Goal: Information Seeking & Learning: Learn about a topic

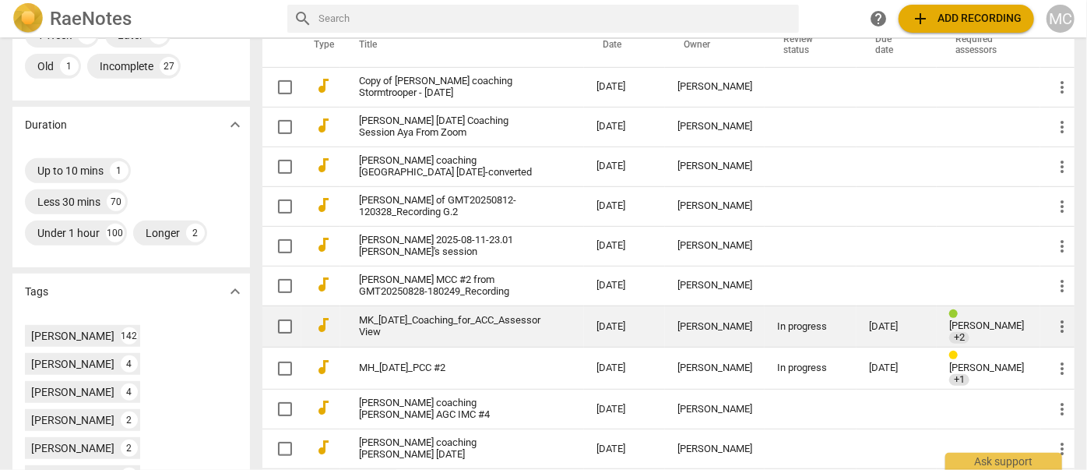
scroll to position [354, 0]
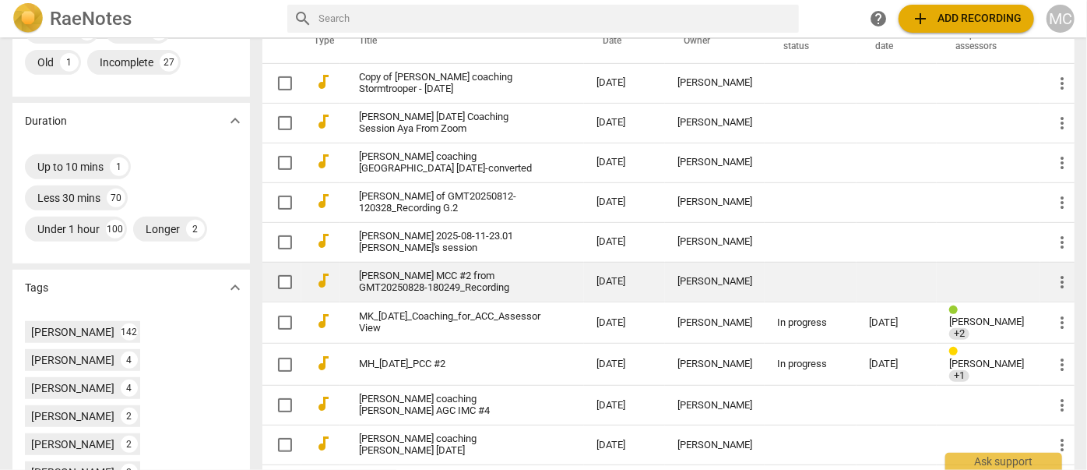
click at [403, 291] on link "[PERSON_NAME] MCC #2 from GMT20250828-180249_Recording" at bounding box center [449, 281] width 181 height 23
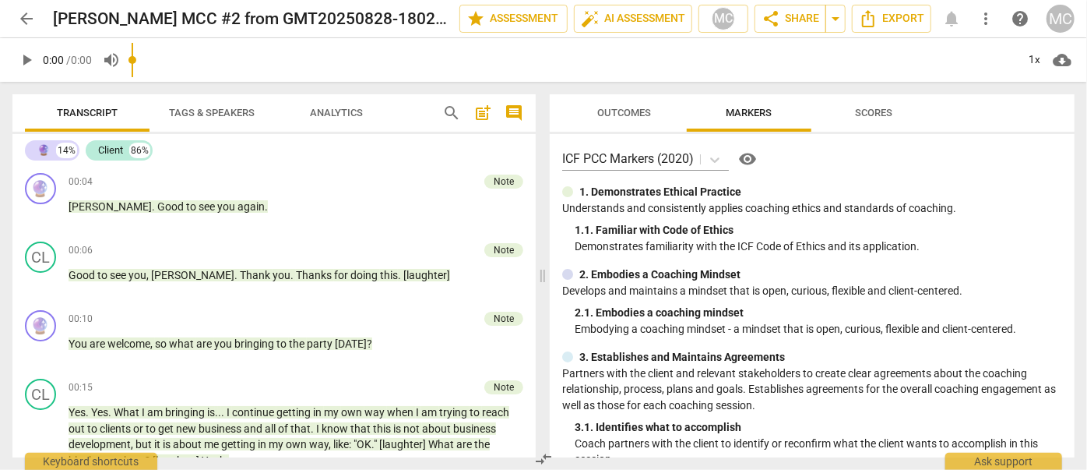
click at [224, 110] on span "Tags & Speakers" at bounding box center [212, 113] width 86 height 12
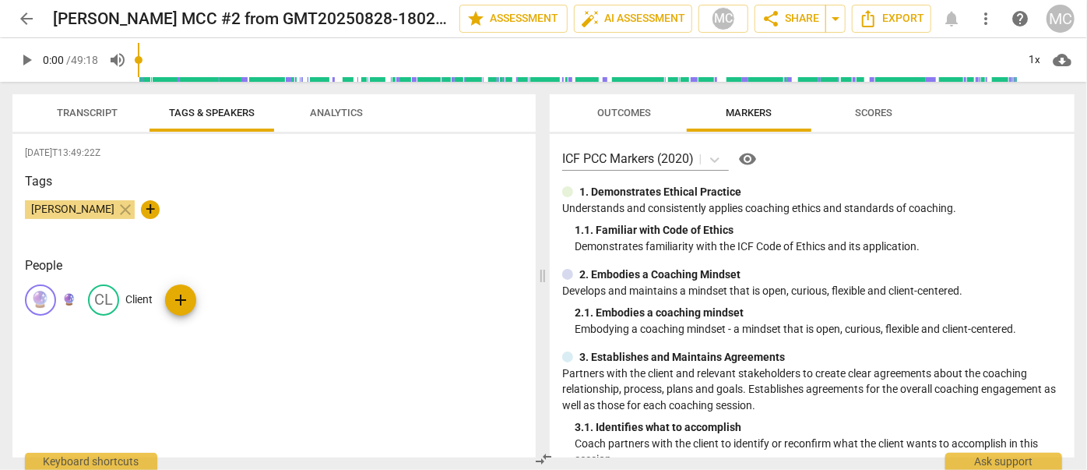
click at [72, 305] on p "🔮" at bounding box center [68, 299] width 13 height 16
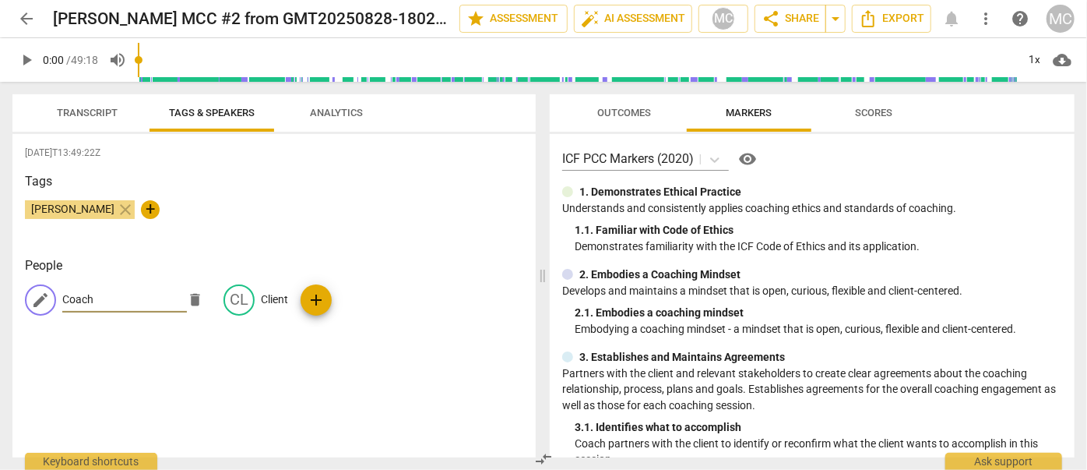
type input "Coach"
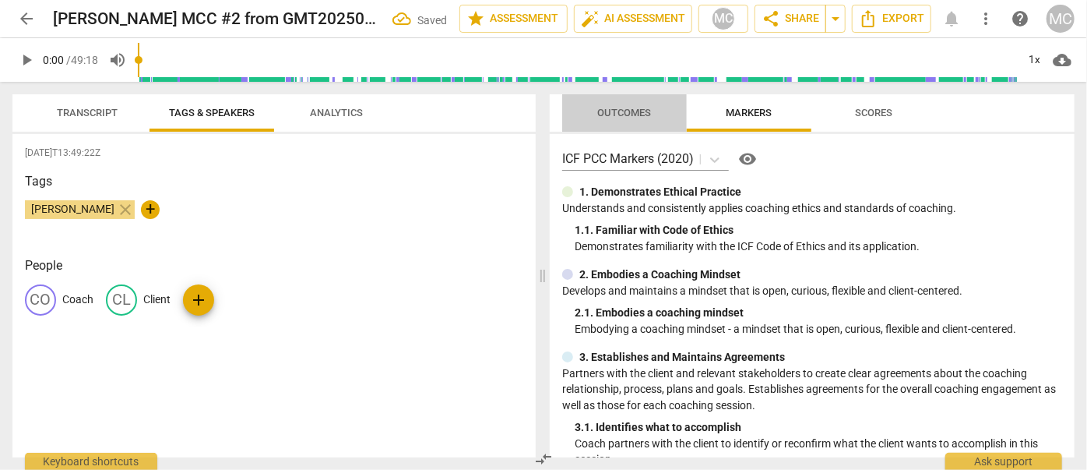
click at [621, 122] on span "Outcomes" at bounding box center [624, 113] width 91 height 21
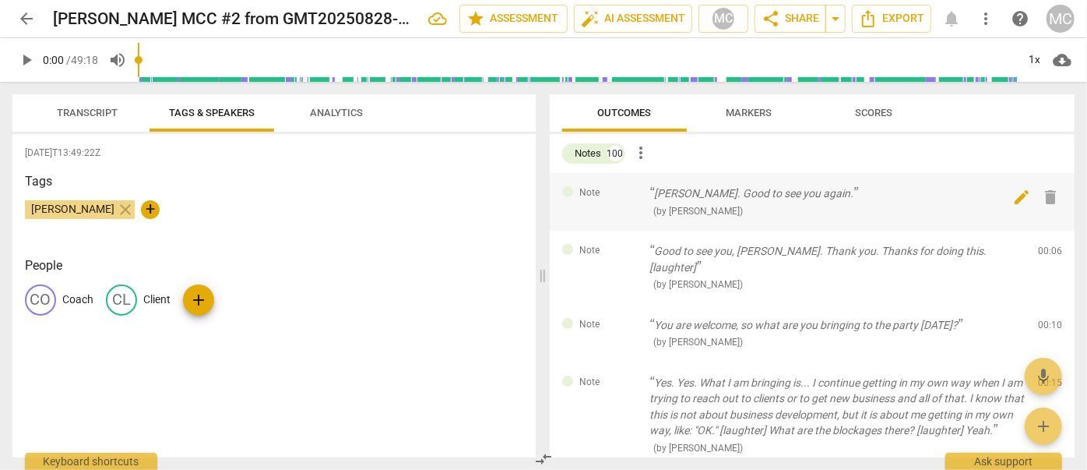
click at [621, 190] on span "delete" at bounding box center [1051, 197] width 19 height 19
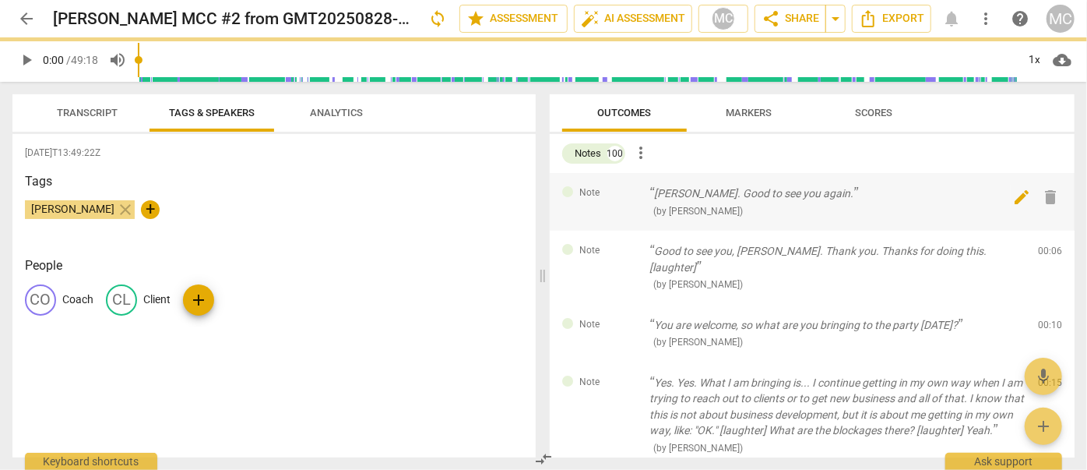
click at [621, 231] on div "Note Good to see you, [PERSON_NAME]. Thank you. Thanks for doing this. [laughte…" at bounding box center [812, 268] width 525 height 74
click at [621, 245] on span "delete" at bounding box center [1051, 254] width 19 height 19
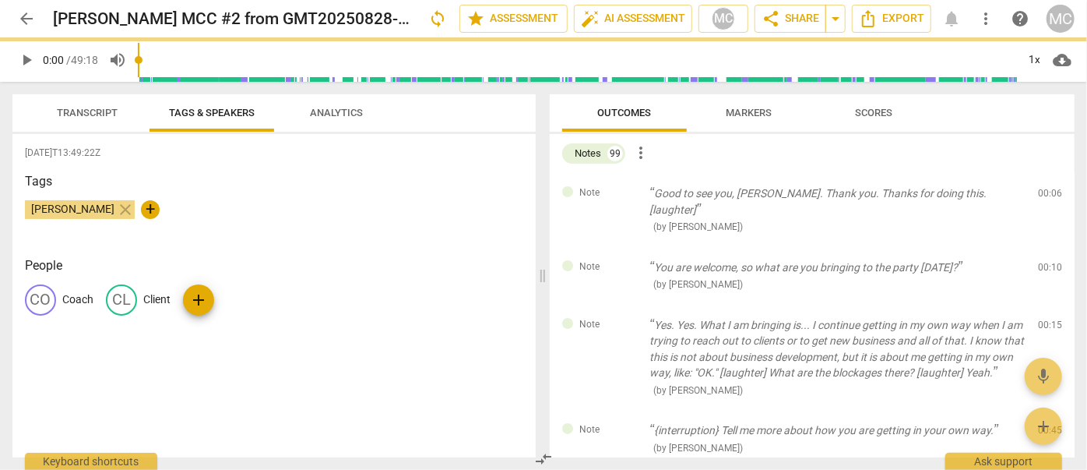
click at [621, 190] on span "delete" at bounding box center [1051, 197] width 19 height 19
click at [621, 247] on div "Note You are welcome, so what are you bringing to the party [DATE]? ( by [PERSO…" at bounding box center [812, 276] width 525 height 58
click at [621, 261] on span "delete" at bounding box center [1051, 270] width 19 height 19
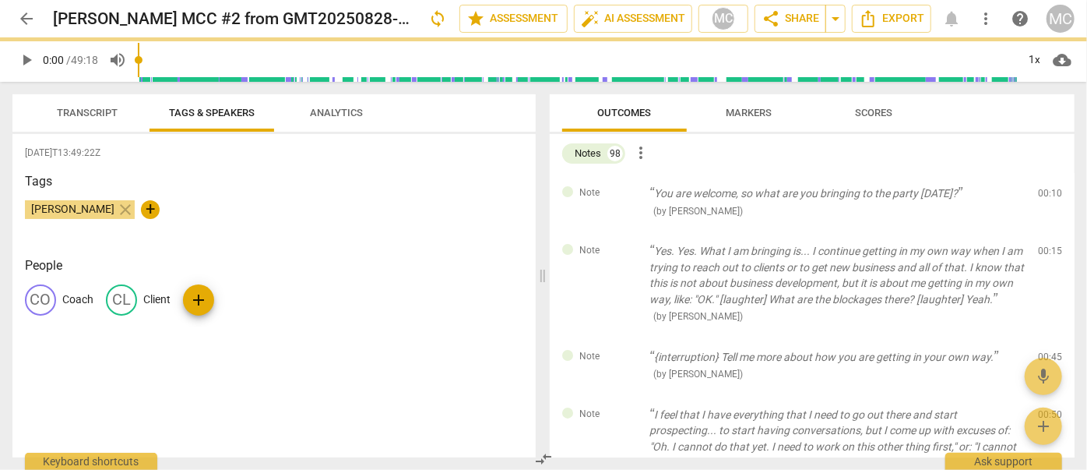
click at [621, 190] on span "delete" at bounding box center [1051, 197] width 19 height 19
click at [621, 231] on div "Note Yes. Yes. What I am bringing is... I continue getting in my own way when I…" at bounding box center [812, 284] width 525 height 106
click at [621, 245] on span "delete" at bounding box center [1051, 254] width 19 height 19
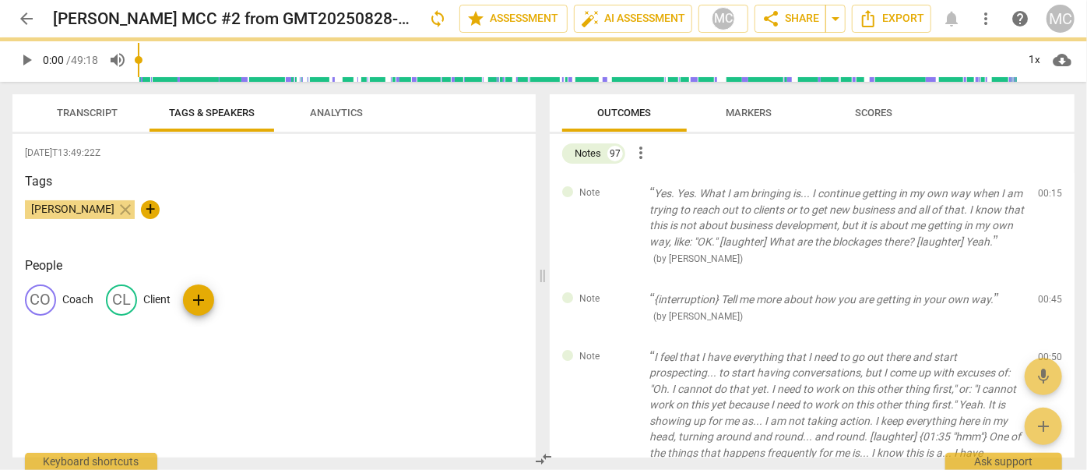
click at [621, 190] on span "delete" at bounding box center [1051, 197] width 19 height 19
click at [621, 279] on div "Note {interruption} Tell me more about how you are getting in your own way. ( b…" at bounding box center [812, 308] width 525 height 58
click at [621, 293] on span "delete" at bounding box center [1051, 302] width 19 height 19
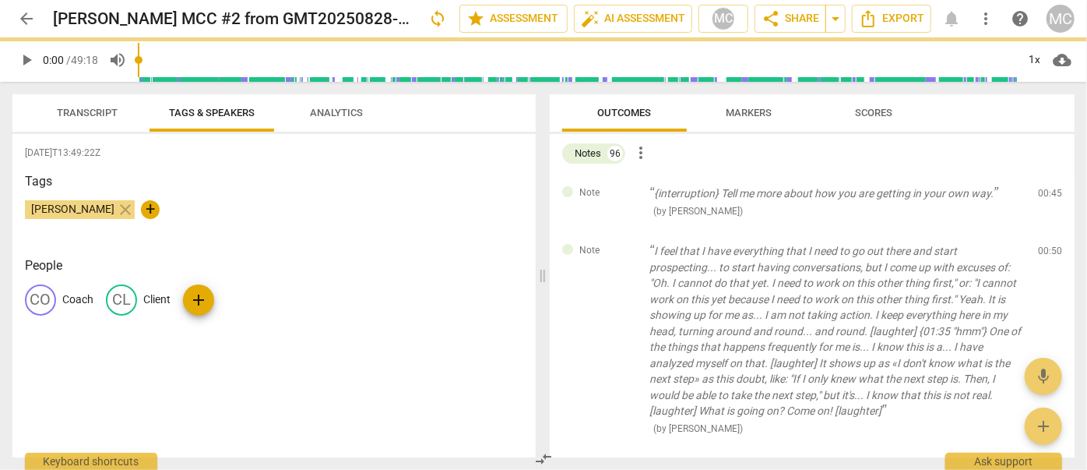
click at [621, 190] on span "delete" at bounding box center [1051, 197] width 19 height 19
click at [621, 231] on div "Note I feel that I have everything that I need to go out there and start prospe…" at bounding box center [812, 339] width 525 height 217
click at [621, 245] on span "delete" at bounding box center [1051, 254] width 19 height 19
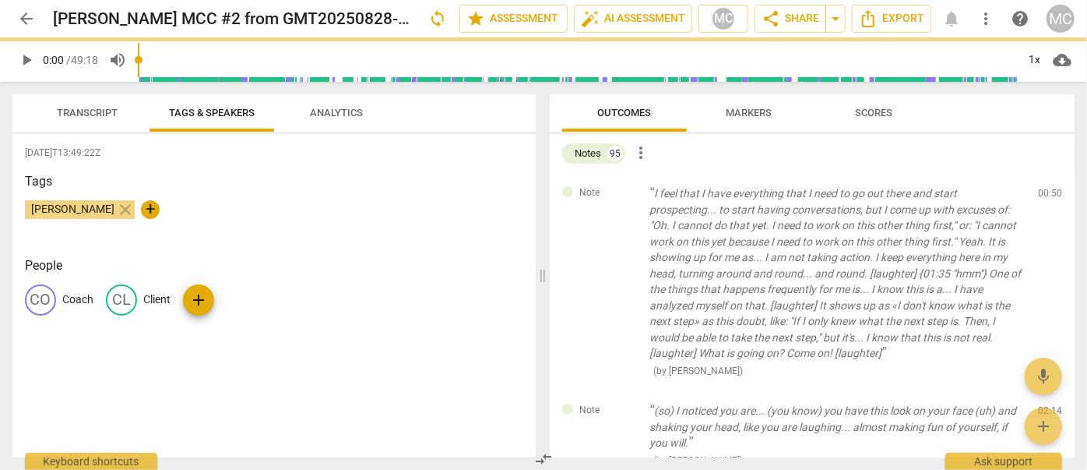
click at [621, 190] on span "delete" at bounding box center [1051, 197] width 19 height 19
click at [621, 390] on div "Note (so) I noticed you are... (you know) you have this look on your face (uh) …" at bounding box center [812, 435] width 525 height 90
click at [621, 405] on span "delete" at bounding box center [1051, 414] width 19 height 19
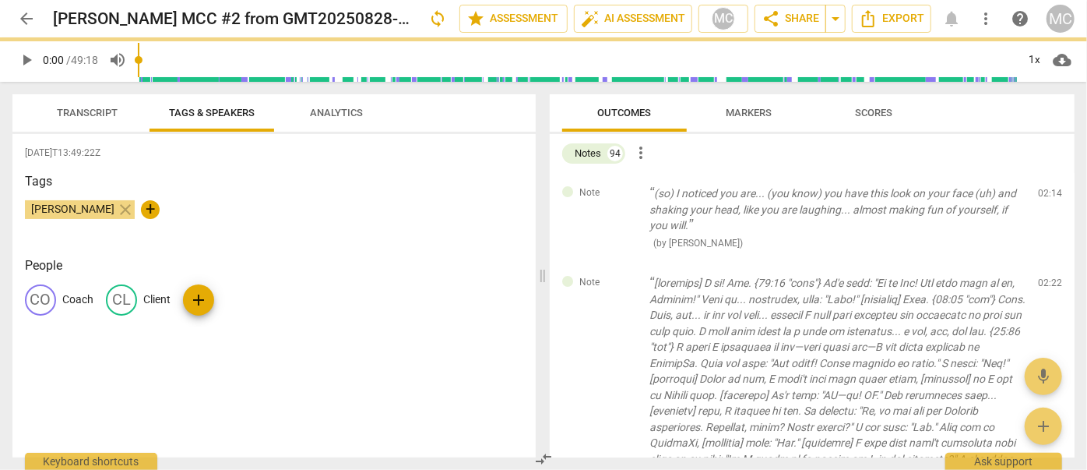
click at [621, 190] on span "delete" at bounding box center [1051, 197] width 19 height 19
click at [621, 262] on div "Note ( by [PERSON_NAME] ) 02:22 edit delete" at bounding box center [812, 426] width 525 height 329
click at [621, 277] on span "delete" at bounding box center [1051, 286] width 19 height 19
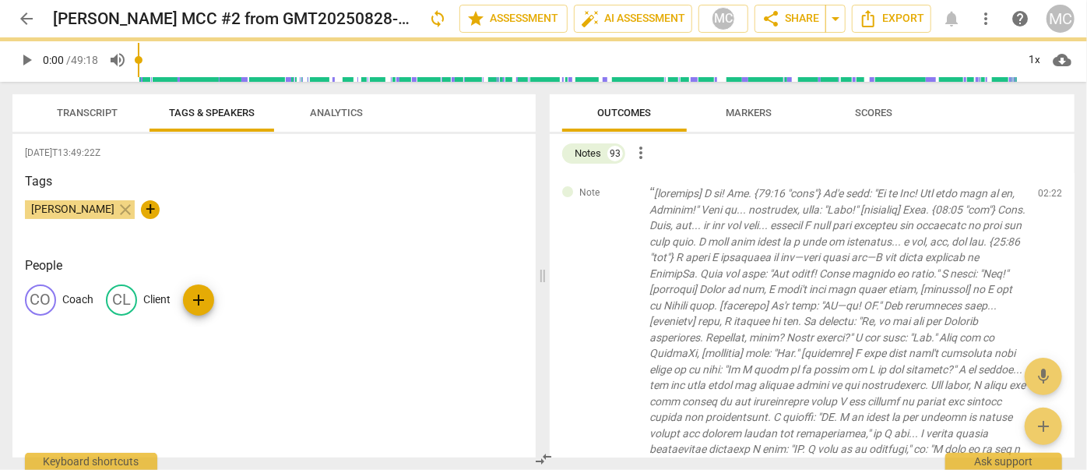
click at [621, 190] on span "delete" at bounding box center [1051, 197] width 19 height 19
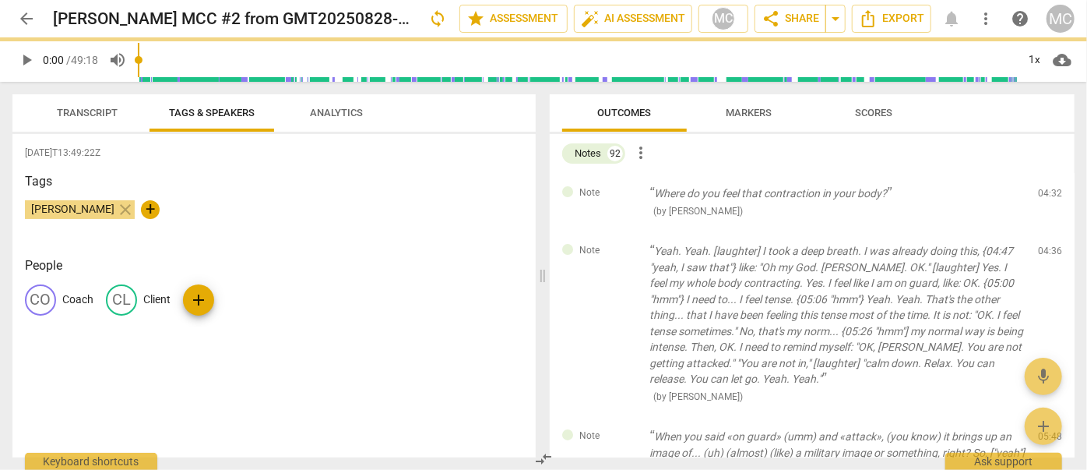
click at [621, 190] on span "delete" at bounding box center [1051, 197] width 19 height 19
click at [621, 231] on div "Note Yeah. Yeah. [laughter] I took a deep breath. I was already doing this, {04…" at bounding box center [812, 323] width 525 height 185
click at [621, 245] on span "delete" at bounding box center [1051, 254] width 19 height 19
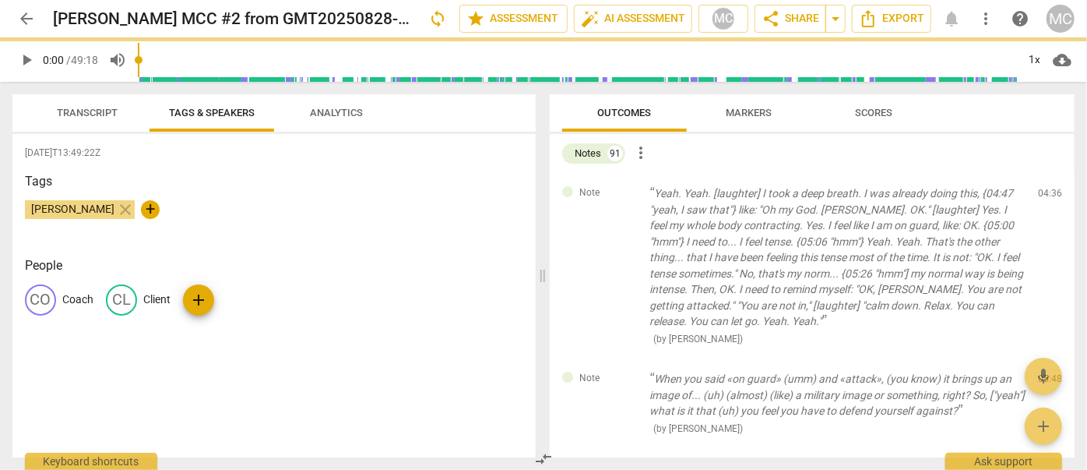
click at [621, 190] on span "delete" at bounding box center [1051, 197] width 19 height 19
click at [621, 358] on div "Note When you said «on guard» (umm) and «attack», (you know) it brings up an im…" at bounding box center [812, 403] width 525 height 90
click at [621, 373] on span "delete" at bounding box center [1051, 382] width 19 height 19
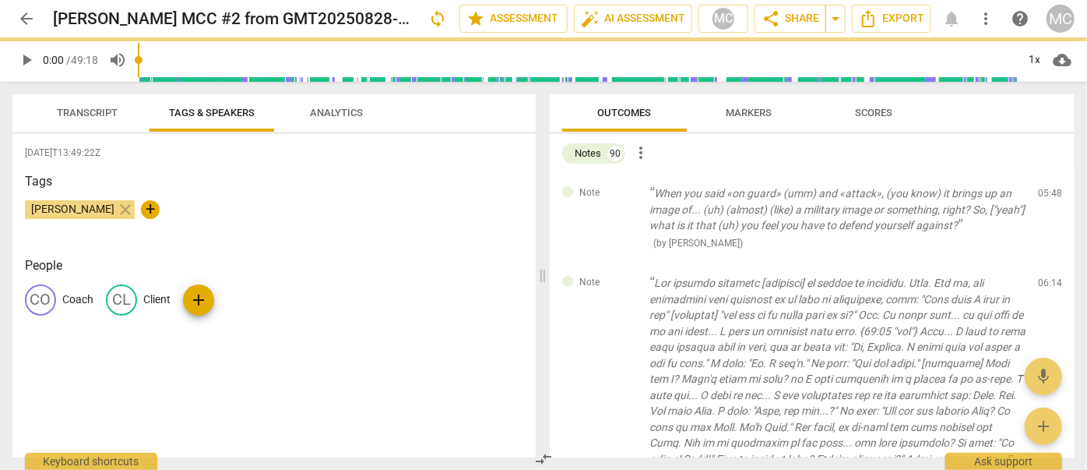
click at [621, 190] on span "delete" at bounding box center [1051, 197] width 19 height 19
click at [621, 262] on div "Note ( by [PERSON_NAME] ) 06:14 edit delete" at bounding box center [812, 411] width 525 height 298
click at [621, 277] on span "delete" at bounding box center [1051, 286] width 19 height 19
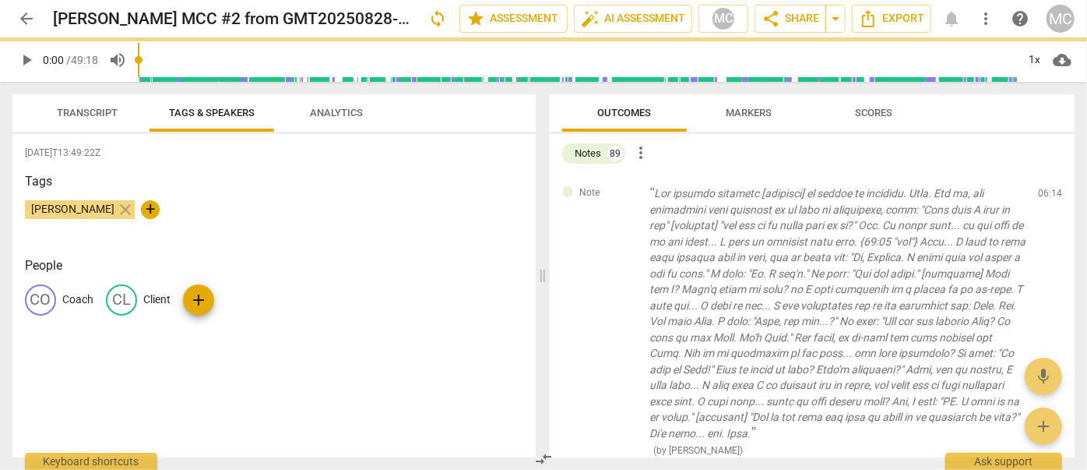
click at [621, 190] on span "delete" at bounding box center [1051, 197] width 19 height 19
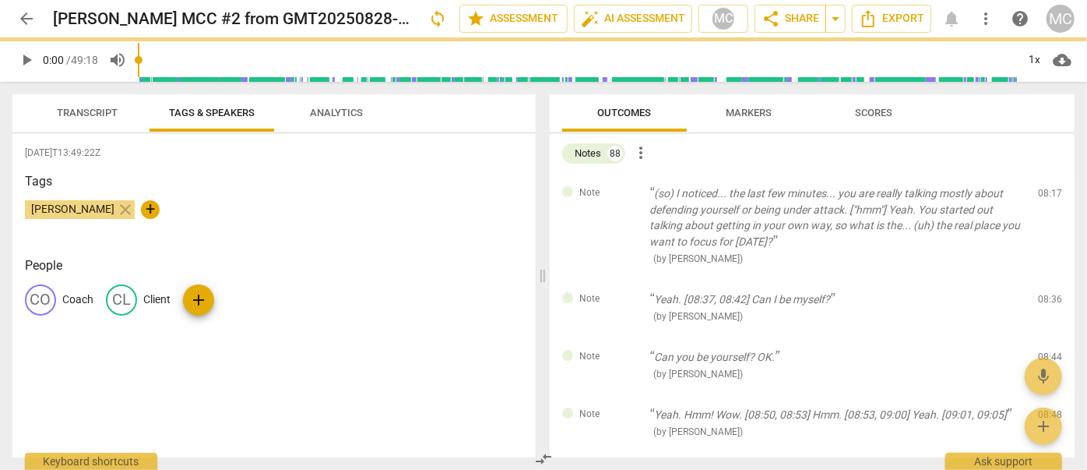
click at [621, 190] on span "delete" at bounding box center [1051, 197] width 19 height 19
click at [621, 279] on div "Note Yeah. [08:37, 08:42] Can I be myself? ( by [PERSON_NAME] ) 08:36 edit dele…" at bounding box center [812, 308] width 525 height 58
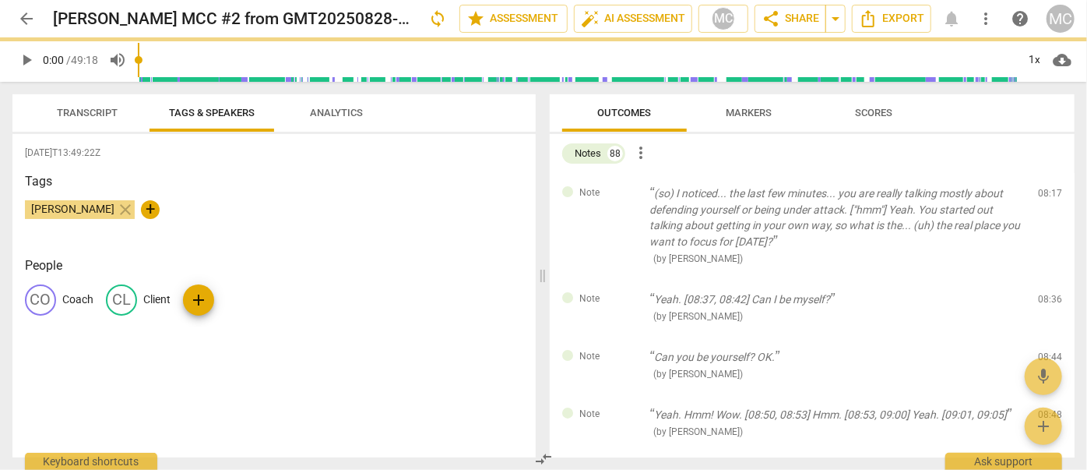
click at [621, 293] on span "delete" at bounding box center [1051, 302] width 19 height 19
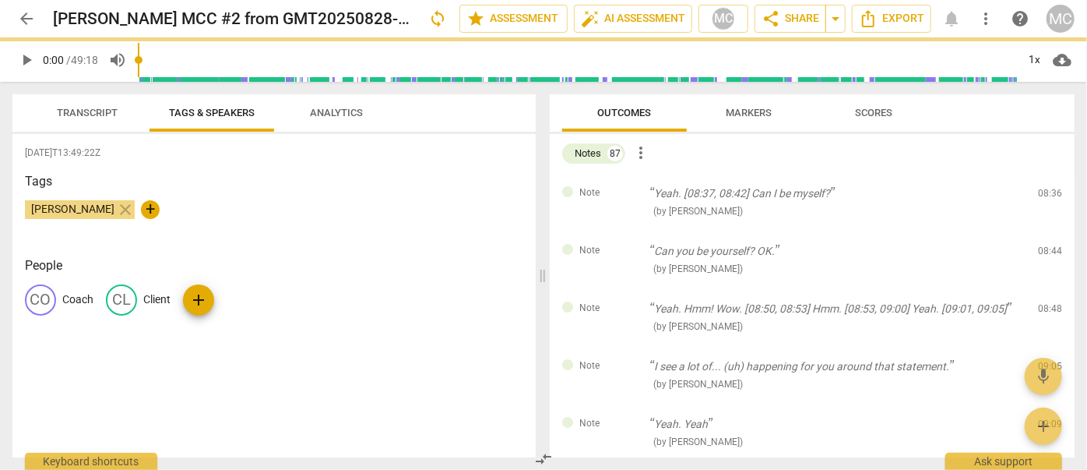
click at [621, 190] on span "delete" at bounding box center [1051, 197] width 19 height 19
click at [621, 231] on div "Note Can you be yourself? OK. ( by [PERSON_NAME] ) 08:44 edit delete" at bounding box center [812, 260] width 525 height 58
click at [621, 245] on span "delete" at bounding box center [1051, 254] width 19 height 19
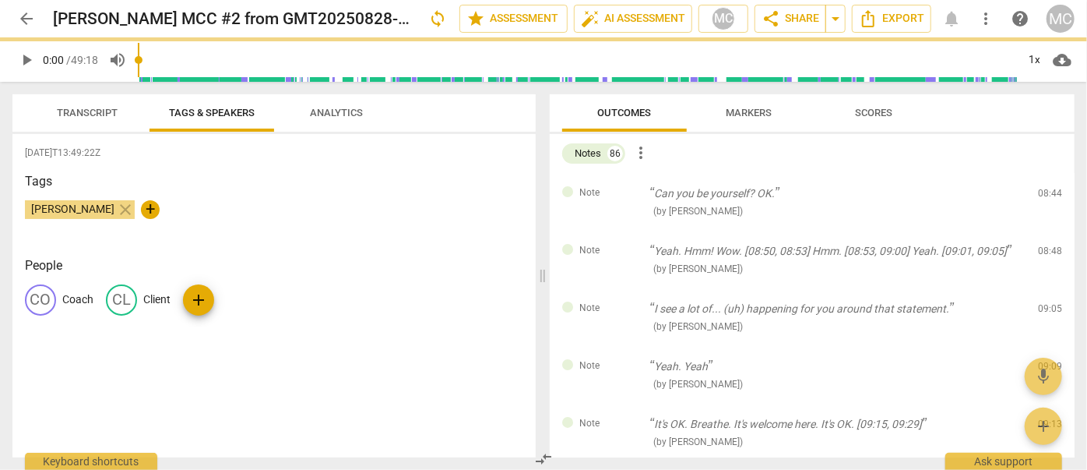
click at [621, 190] on span "delete" at bounding box center [1051, 197] width 19 height 19
click at [621, 231] on div "Note Yeah. Hmm! Wow. [08:50, 08:53] Hmm. [08:53, 09:00] Yeah. [09:01, 09:05] ( …" at bounding box center [812, 260] width 525 height 58
click at [621, 245] on span "delete" at bounding box center [1051, 254] width 19 height 19
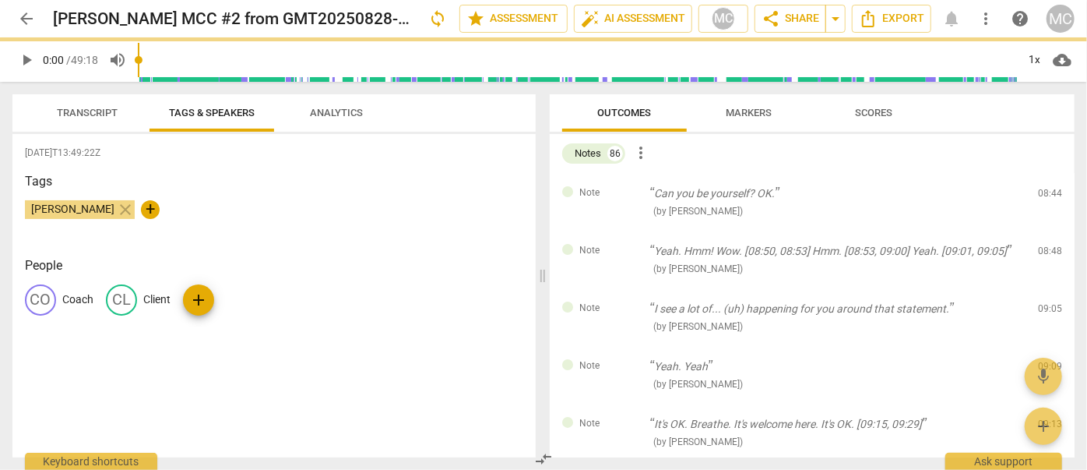
click at [621, 245] on span "delete" at bounding box center [1051, 254] width 19 height 19
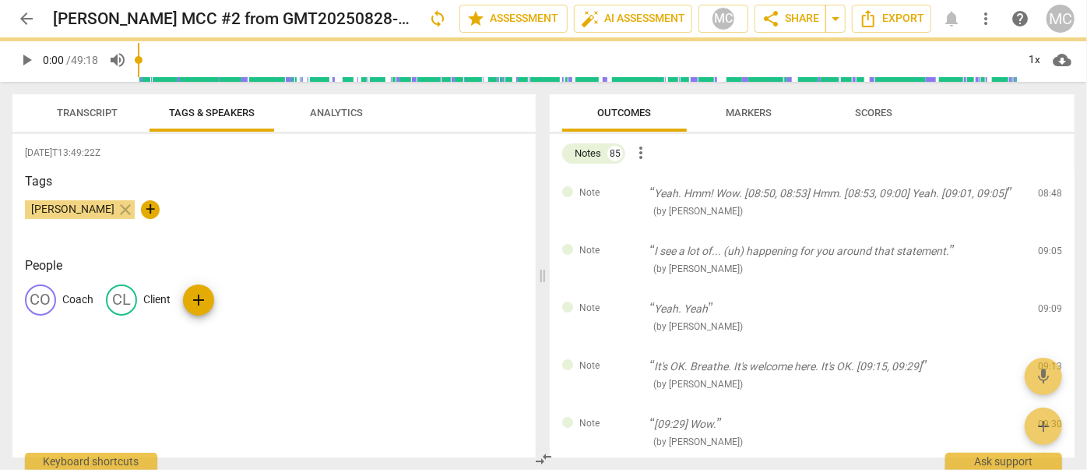
click at [621, 190] on span "delete" at bounding box center [1051, 197] width 19 height 19
click at [621, 231] on div "Note I see a lot of... (uh) happening for you around that statement. ( by [PERS…" at bounding box center [812, 260] width 525 height 58
click at [621, 245] on span "delete" at bounding box center [1051, 254] width 19 height 19
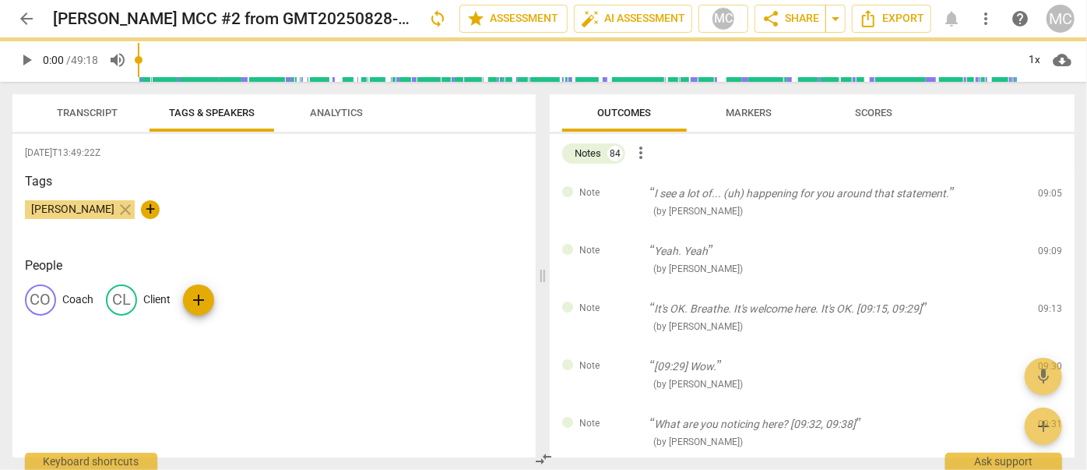
click at [621, 190] on span "delete" at bounding box center [1051, 197] width 19 height 19
click at [621, 231] on div "Note Yeah. Yeah ( by [PERSON_NAME] ) 09:09 edit delete" at bounding box center [812, 260] width 525 height 58
click at [621, 245] on span "delete" at bounding box center [1051, 254] width 19 height 19
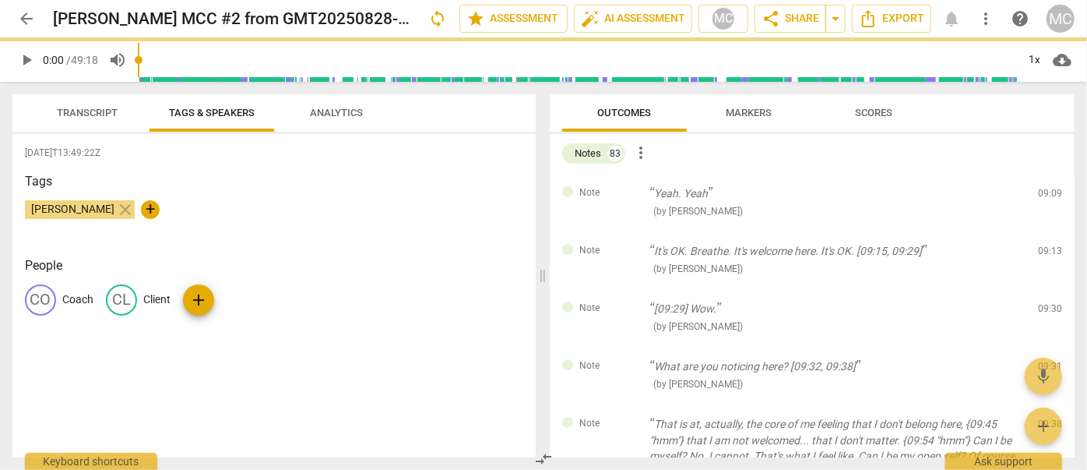
click at [621, 190] on span "delete" at bounding box center [1051, 197] width 19 height 19
click at [621, 231] on div "Note It's OK. Breathe. It's welcome here. It's OK. [09:15, 09:29] ( by [PERSON_…" at bounding box center [812, 260] width 525 height 58
click at [621, 245] on span "delete" at bounding box center [1051, 254] width 19 height 19
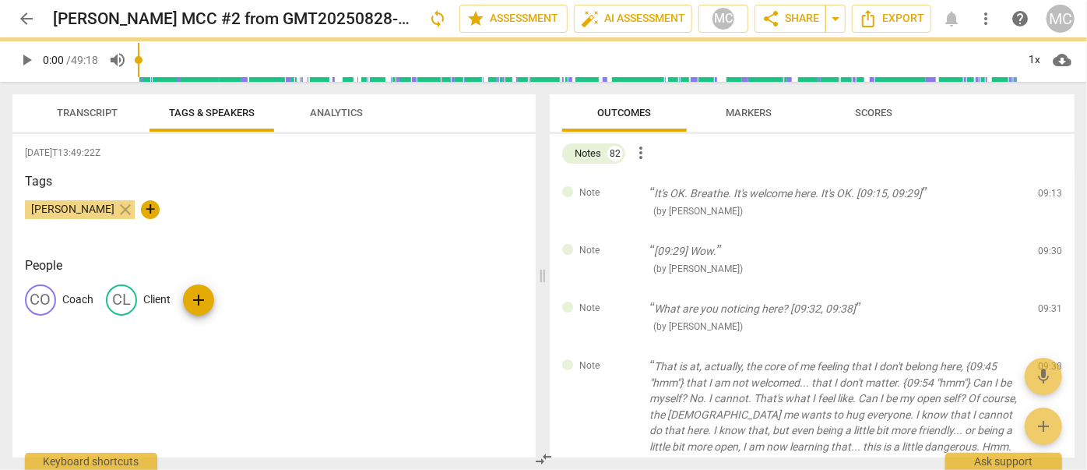
click at [621, 190] on span "delete" at bounding box center [1051, 197] width 19 height 19
click at [621, 231] on div "Note [09:29] Wow. ( by [PERSON_NAME] ) 09:30 edit delete" at bounding box center [812, 260] width 525 height 58
click at [621, 245] on span "delete" at bounding box center [1051, 254] width 19 height 19
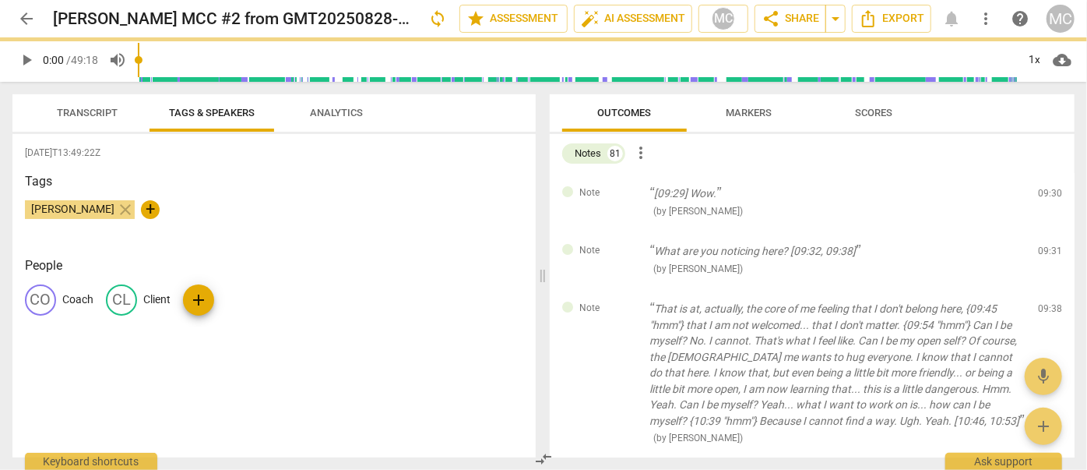
click at [621, 190] on span "delete" at bounding box center [1051, 197] width 19 height 19
click at [621, 231] on div "Note What are you noticing here? [09:32, 09:38] ( by [PERSON_NAME] ) 09:31 edit…" at bounding box center [812, 260] width 525 height 58
click at [621, 245] on span "delete" at bounding box center [1051, 254] width 19 height 19
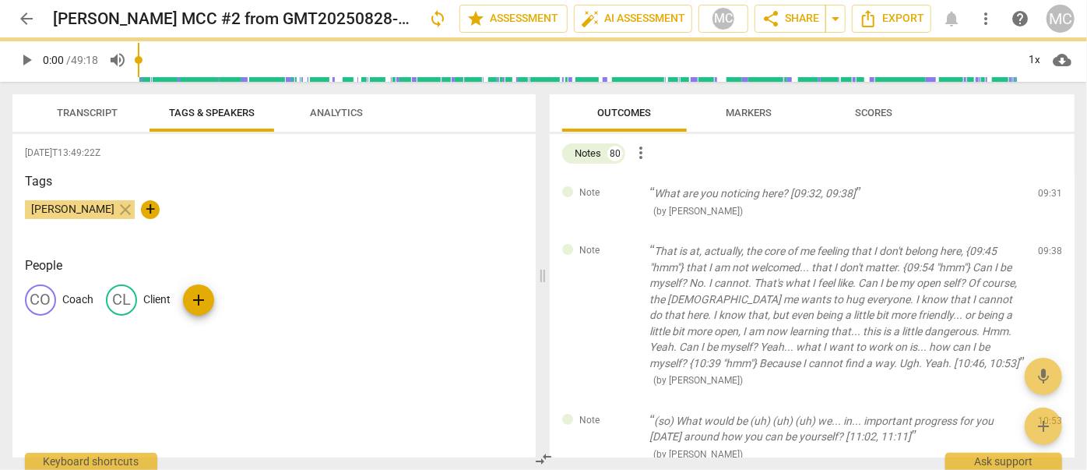
click at [621, 190] on span "delete" at bounding box center [1051, 197] width 19 height 19
click at [621, 231] on div "Note That is at, actually, the core of me feeling that I don't belong here, {09…" at bounding box center [812, 316] width 525 height 170
click at [621, 245] on span "delete" at bounding box center [1051, 254] width 19 height 19
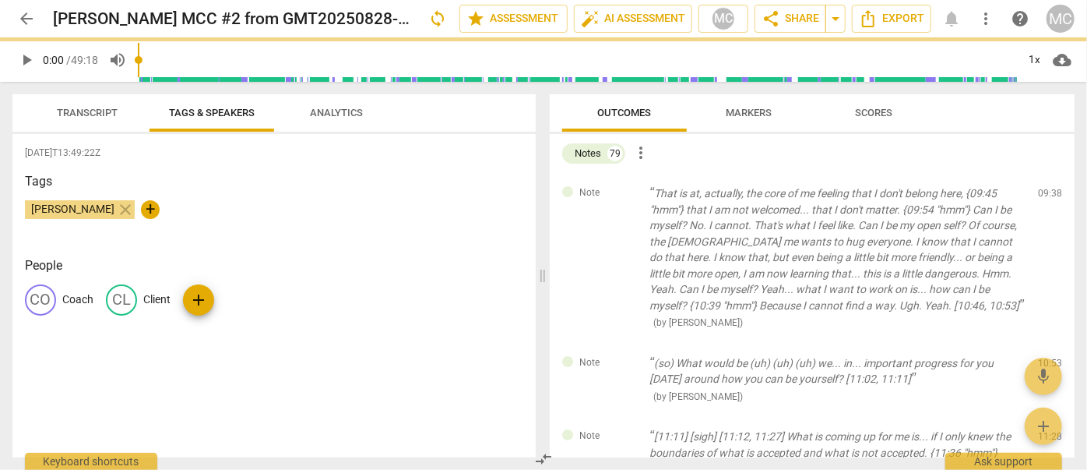
click at [621, 190] on span "delete" at bounding box center [1051, 197] width 19 height 19
click at [621, 357] on span "delete" at bounding box center [1051, 366] width 19 height 19
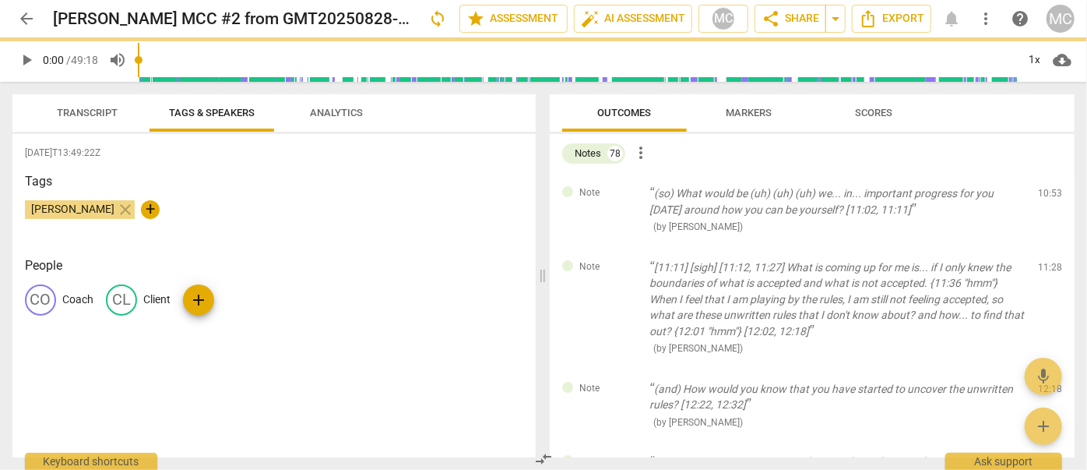
click at [621, 190] on span "delete" at bounding box center [1051, 197] width 19 height 19
click at [621, 247] on div "Note [11:11] [sigh] [11:12, 11:27] What is coming up for me is... if I only kne…" at bounding box center [812, 308] width 525 height 122
click at [621, 261] on span "delete" at bounding box center [1051, 270] width 19 height 19
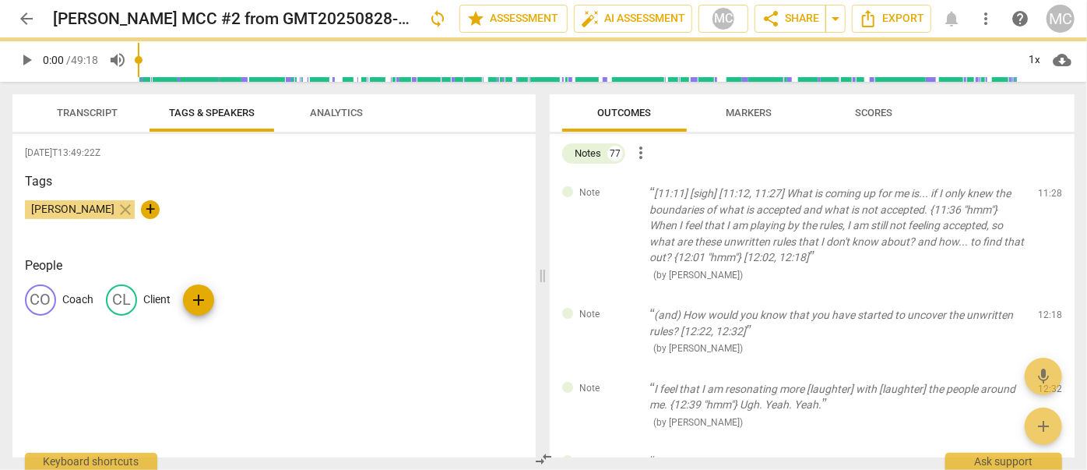
click at [621, 190] on span "delete" at bounding box center [1051, 197] width 19 height 19
click at [621, 294] on div "Note (and) How would you know that you have started to uncover the unwritten ru…" at bounding box center [812, 331] width 525 height 74
click at [621, 309] on span "delete" at bounding box center [1051, 318] width 19 height 19
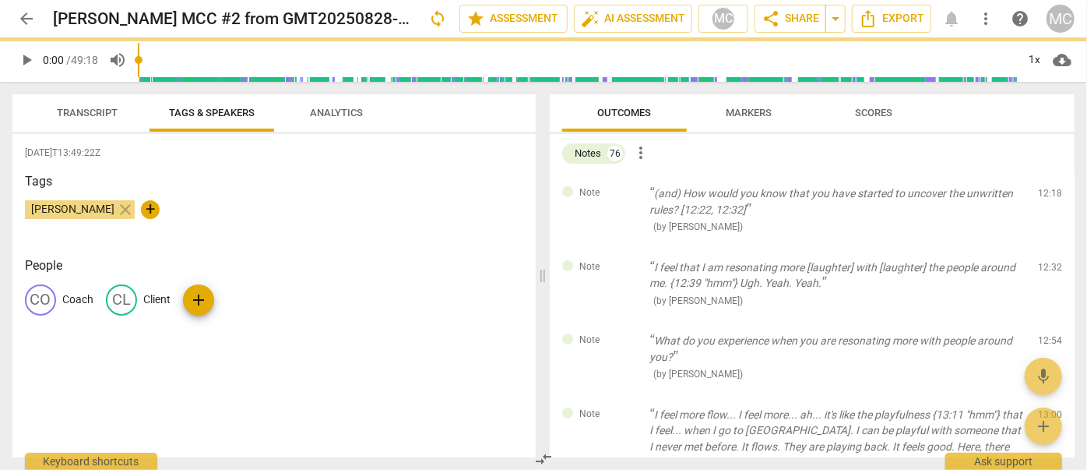
click at [621, 190] on span "delete" at bounding box center [1051, 197] width 19 height 19
click at [621, 247] on div "Note I feel that I am resonating more [laughter] with [laughter] the people aro…" at bounding box center [812, 284] width 525 height 74
click at [621, 261] on span "delete" at bounding box center [1051, 270] width 19 height 19
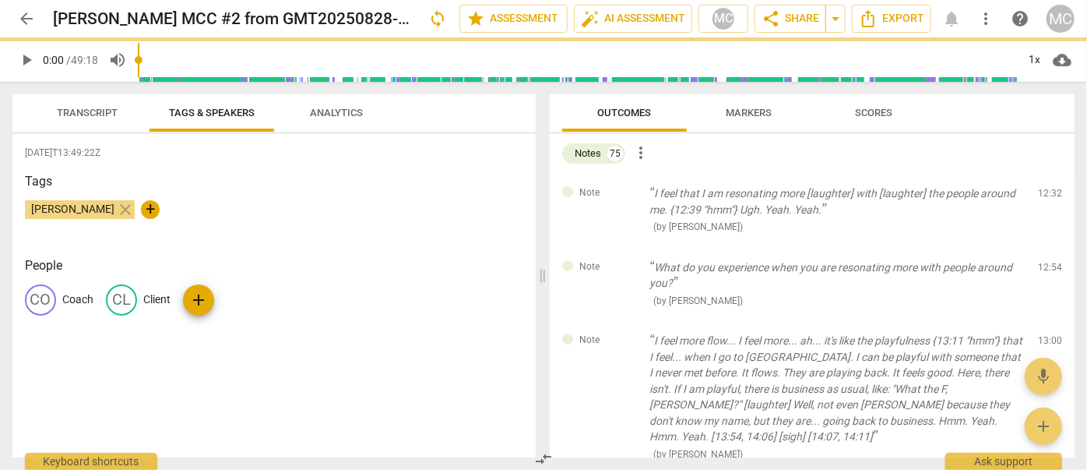
click at [621, 190] on span "delete" at bounding box center [1051, 197] width 19 height 19
click at [621, 247] on div "Note What do you experience when you are resonating more with people around you…" at bounding box center [812, 284] width 525 height 74
click at [621, 261] on span "delete" at bounding box center [1051, 270] width 19 height 19
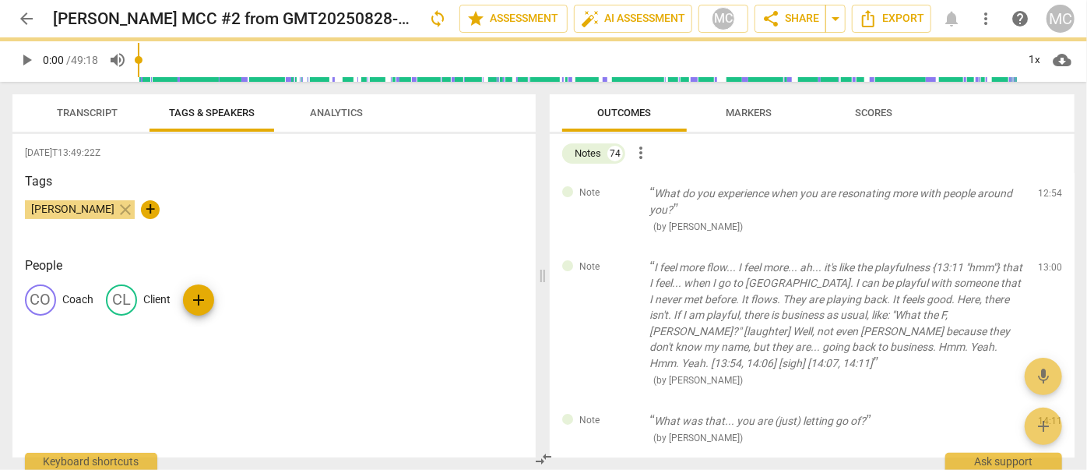
click at [621, 190] on span "delete" at bounding box center [1051, 197] width 19 height 19
click at [621, 247] on div "Note I feel more flow... I feel more... ah... it's like the playfulness {13:11 …" at bounding box center [812, 323] width 525 height 153
click at [621, 261] on span "delete" at bounding box center [1051, 270] width 19 height 19
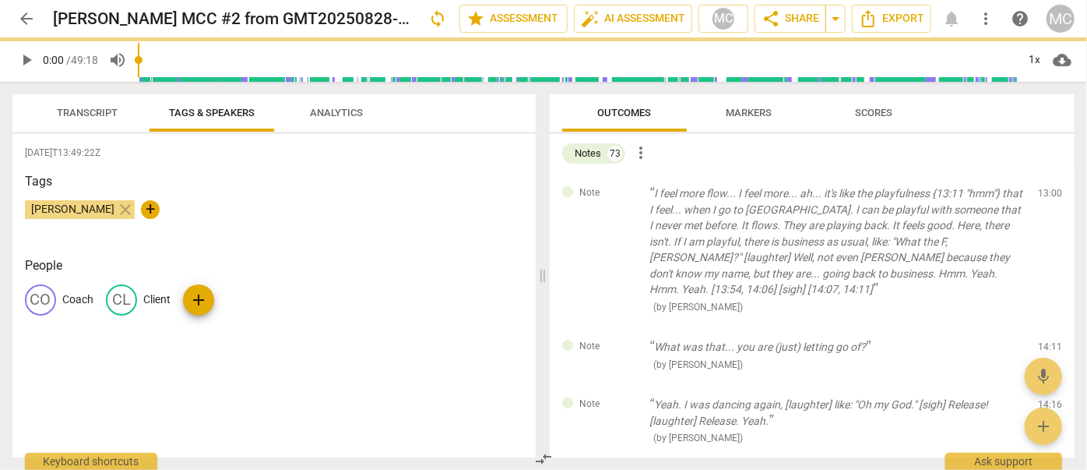
click at [621, 190] on span "delete" at bounding box center [1051, 197] width 19 height 19
click at [621, 326] on div "Note What was that... you are (just) letting go of? ( by [PERSON_NAME] ) 14:11 …" at bounding box center [812, 355] width 525 height 58
click at [621, 341] on span "delete" at bounding box center [1051, 350] width 19 height 19
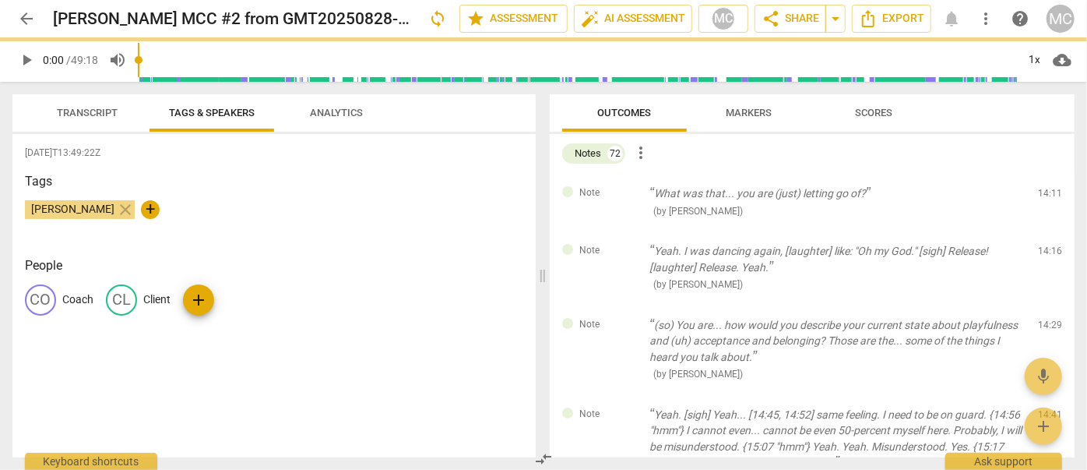
click at [621, 190] on span "delete" at bounding box center [1051, 197] width 19 height 19
click at [621, 231] on div "Note Yeah. I was dancing again, [laughter] like: "Oh my God." [sigh] Release! […" at bounding box center [812, 268] width 525 height 74
click at [621, 245] on span "delete" at bounding box center [1051, 254] width 19 height 19
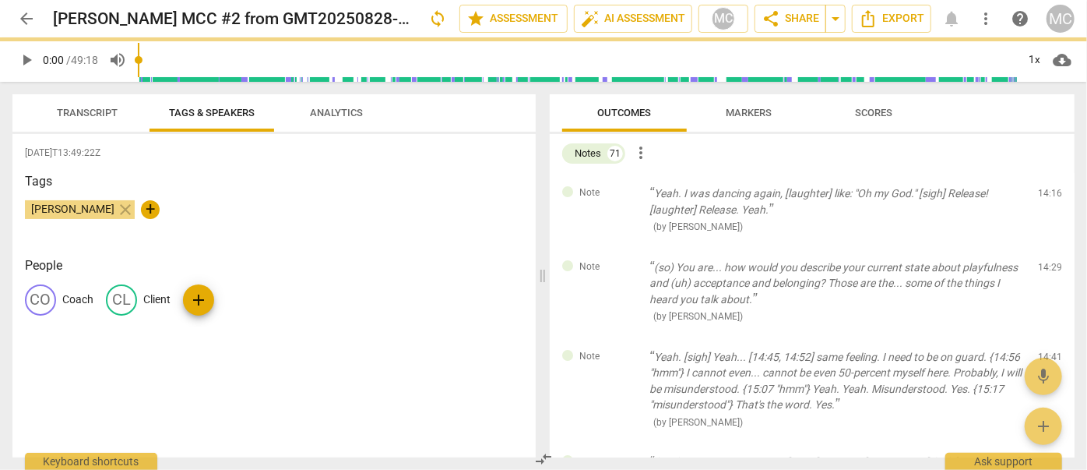
click at [621, 190] on span "delete" at bounding box center [1051, 197] width 19 height 19
click at [621, 247] on div "Note (so) You are... how would you describe your current state about playfulnes…" at bounding box center [812, 292] width 525 height 90
click at [621, 261] on span "delete" at bounding box center [1051, 270] width 19 height 19
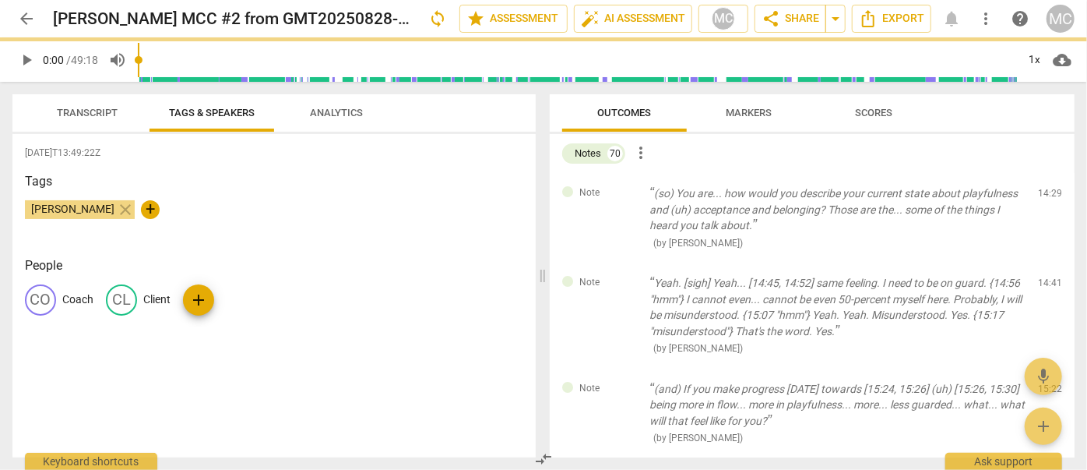
click at [621, 190] on span "delete" at bounding box center [1051, 197] width 19 height 19
click at [621, 262] on div "Note Yeah. [sigh] Yeah... [14:45, 14:52] same feeling. I need to be on guard. {…" at bounding box center [812, 315] width 525 height 106
click at [621, 277] on span "delete" at bounding box center [1051, 286] width 19 height 19
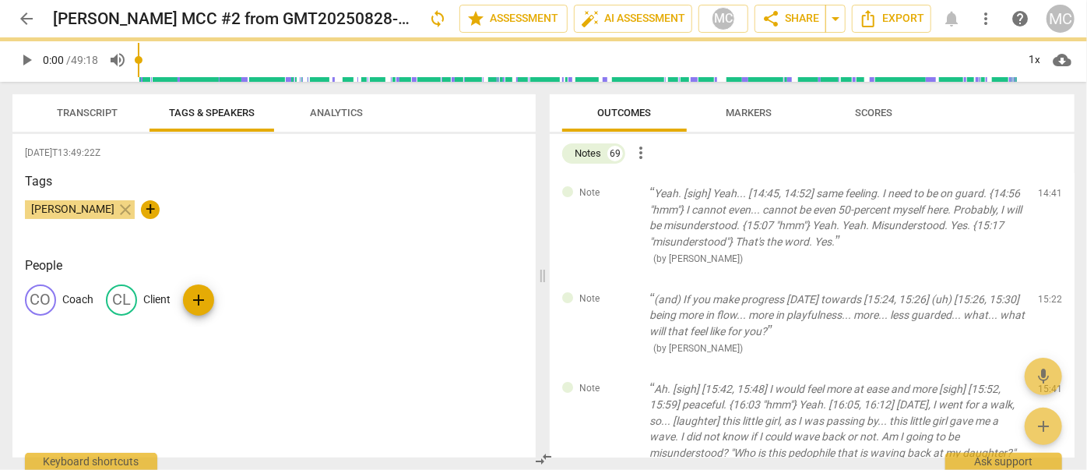
click at [621, 190] on span "delete" at bounding box center [1051, 197] width 19 height 19
click at [621, 279] on div "Note (and) If you make progress [DATE] towards [15:24, 15:26] (uh) [15:26, 15:3…" at bounding box center [812, 324] width 525 height 90
click at [621, 293] on span "delete" at bounding box center [1051, 302] width 19 height 19
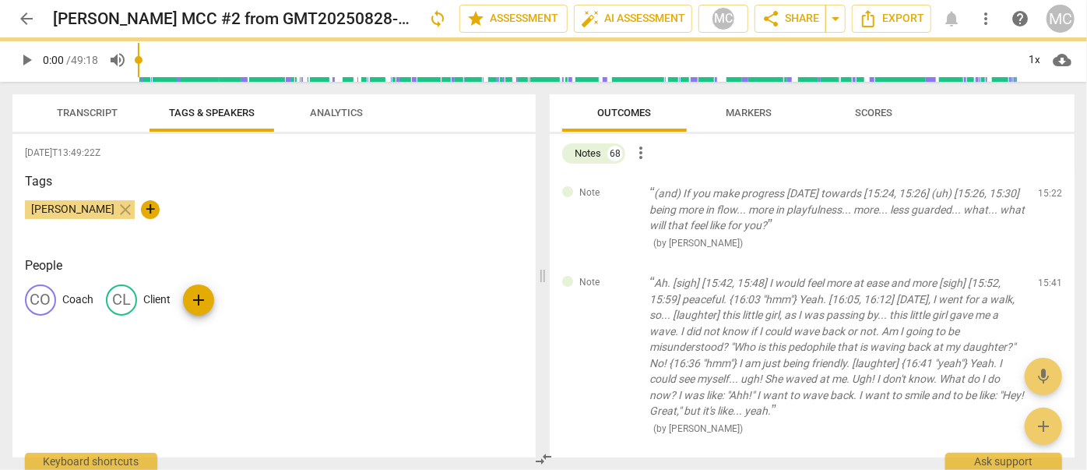
click at [621, 190] on span "delete" at bounding box center [1051, 197] width 19 height 19
click at [621, 262] on div "Note Ah. [sigh] [15:42, 15:48] I would feel more at ease and more [sigh] [15:52…" at bounding box center [812, 354] width 525 height 185
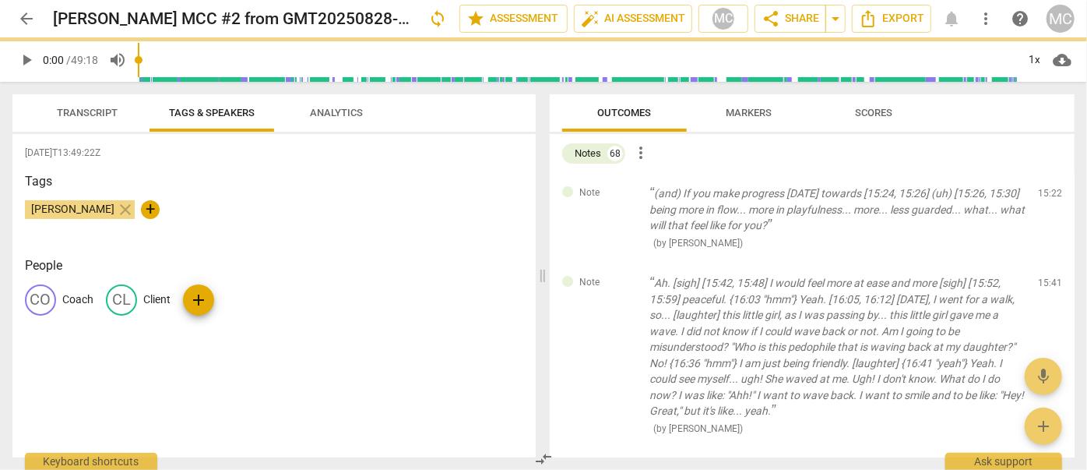
click at [621, 277] on span "delete" at bounding box center [1051, 286] width 19 height 19
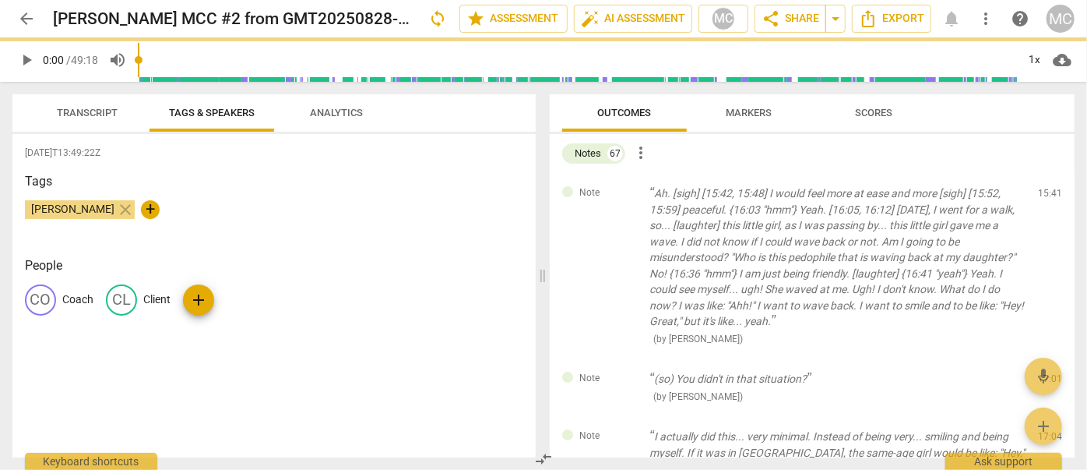
click at [621, 190] on span "delete" at bounding box center [1051, 197] width 19 height 19
click at [621, 358] on div "Note (so) You didn't in that situation? ( by [PERSON_NAME] ) 17:01 edit delete" at bounding box center [812, 387] width 525 height 58
click at [621, 373] on span "delete" at bounding box center [1051, 382] width 19 height 19
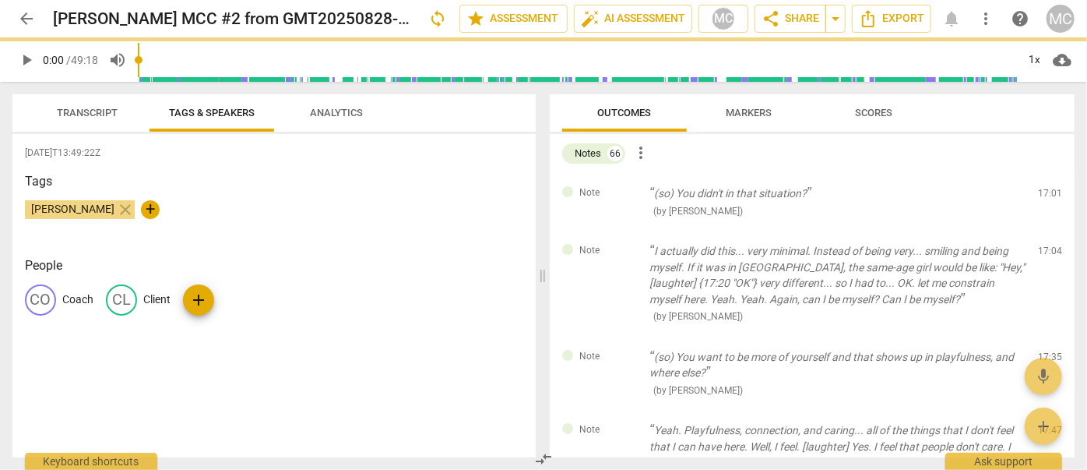
click at [621, 190] on span "delete" at bounding box center [1051, 197] width 19 height 19
click at [621, 231] on div "Note I actually did this... very minimal. Instead of being very... smiling and …" at bounding box center [812, 284] width 525 height 106
click at [621, 245] on span "delete" at bounding box center [1051, 254] width 19 height 19
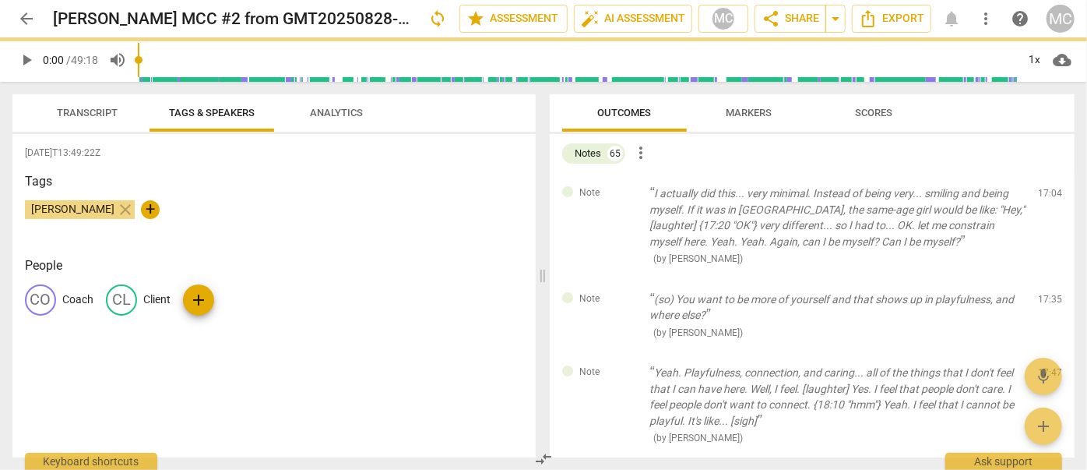
click at [621, 190] on span "delete" at bounding box center [1051, 197] width 19 height 19
click at [621, 279] on div "Note (so) You want to be more of yourself and that shows up in playfulness, and…" at bounding box center [812, 316] width 525 height 74
click at [621, 293] on span "delete" at bounding box center [1051, 302] width 19 height 19
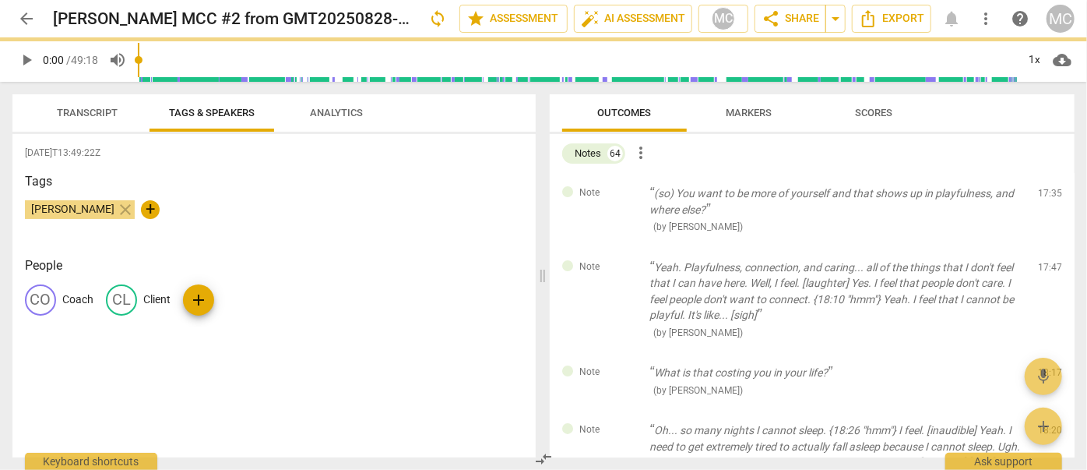
click at [621, 190] on span "delete" at bounding box center [1051, 197] width 19 height 19
click at [621, 247] on div "Note Yeah. Playfulness, connection, and caring... all of the things that I don'…" at bounding box center [812, 300] width 525 height 106
click at [621, 261] on span "delete" at bounding box center [1051, 270] width 19 height 19
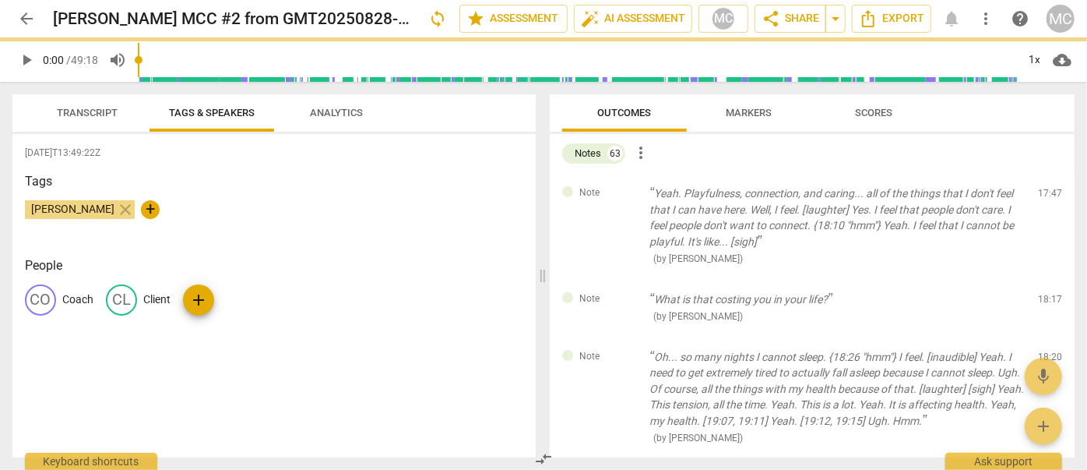
click at [621, 190] on span "delete" at bounding box center [1051, 197] width 19 height 19
click at [621, 293] on span "delete" at bounding box center [1051, 302] width 19 height 19
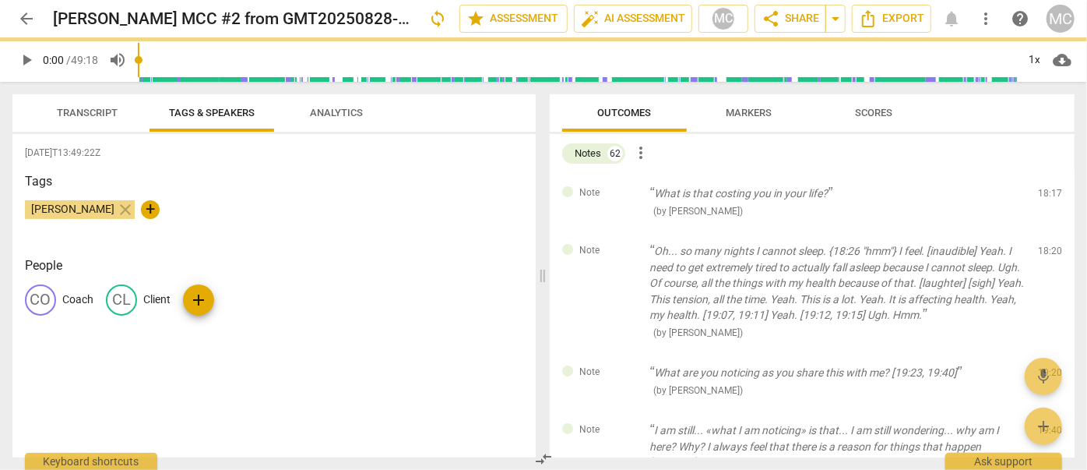
click at [621, 190] on span "delete" at bounding box center [1051, 197] width 19 height 19
click at [621, 231] on div "Note Oh... so many nights I cannot sleep. {18:26 "hmm"} I feel. [inaudible] Yea…" at bounding box center [812, 292] width 525 height 122
click at [621, 245] on span "delete" at bounding box center [1051, 254] width 19 height 19
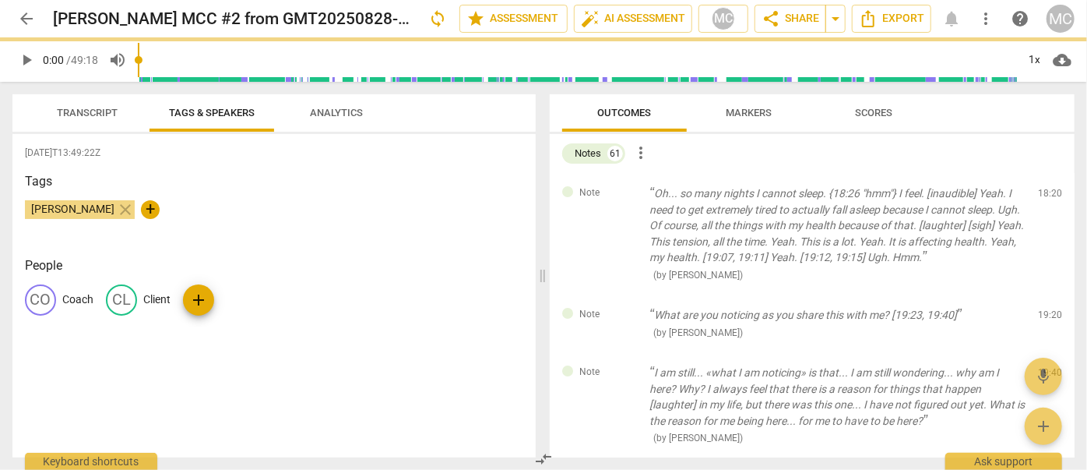
click at [621, 190] on span "delete" at bounding box center [1051, 197] width 19 height 19
click at [621, 294] on div "Note What are you noticing as you share this with me? [19:23, 19:40] ( by [PERS…" at bounding box center [812, 323] width 525 height 58
click at [621, 309] on span "delete" at bounding box center [1051, 318] width 19 height 19
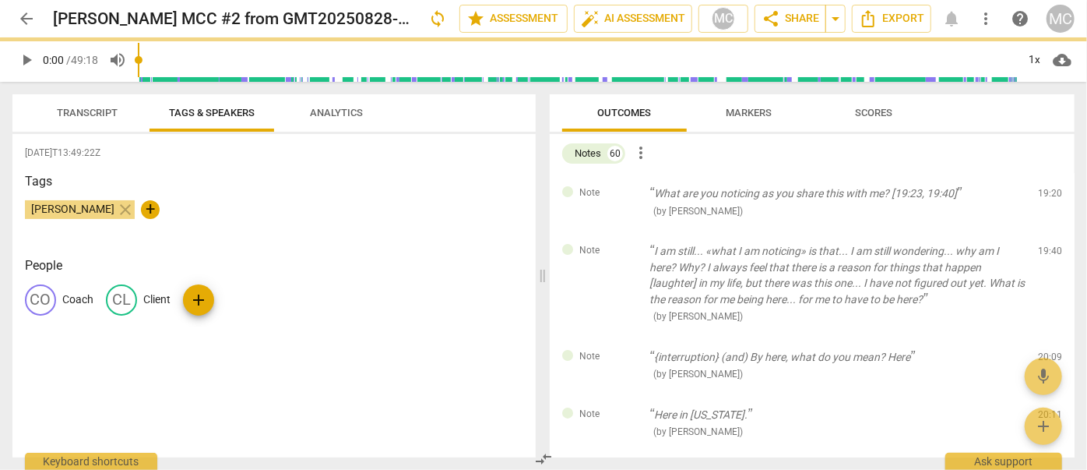
click at [621, 190] on span "delete" at bounding box center [1051, 197] width 19 height 19
click at [621, 231] on div "Note I am still... «what I am noticing» is that... I am still wondering... why …" at bounding box center [812, 284] width 525 height 106
click at [621, 245] on span "delete" at bounding box center [1051, 254] width 19 height 19
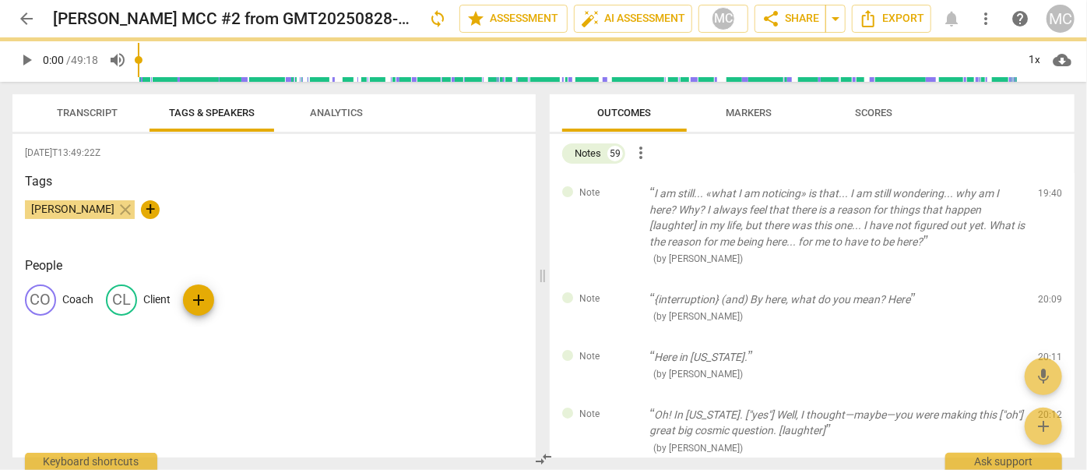
click at [621, 190] on span "delete" at bounding box center [1051, 197] width 19 height 19
click at [621, 293] on span "delete" at bounding box center [1051, 302] width 19 height 19
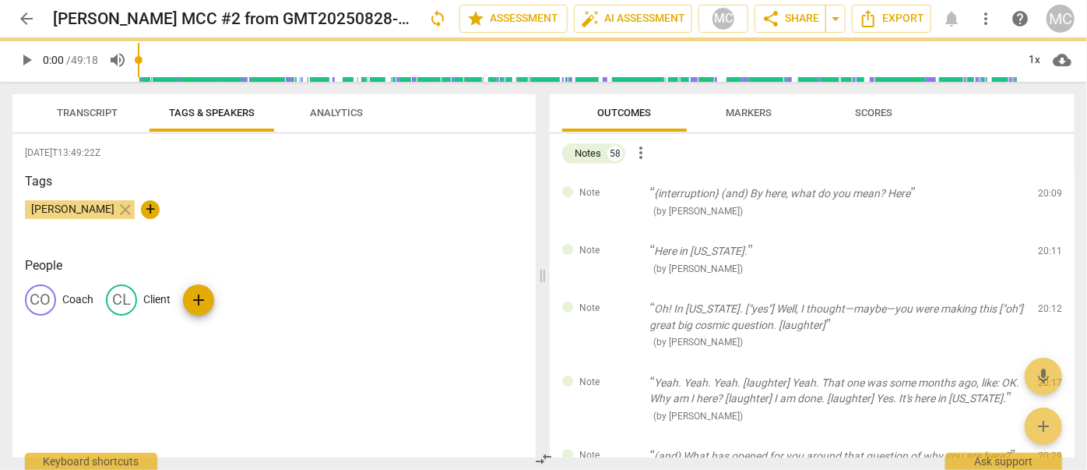
click at [621, 190] on span "delete" at bounding box center [1051, 197] width 19 height 19
click at [621, 231] on div "Note Here in [US_STATE]. ( by [PERSON_NAME] ) 20:11 edit delete" at bounding box center [812, 260] width 525 height 58
click at [621, 245] on span "delete" at bounding box center [1051, 254] width 19 height 19
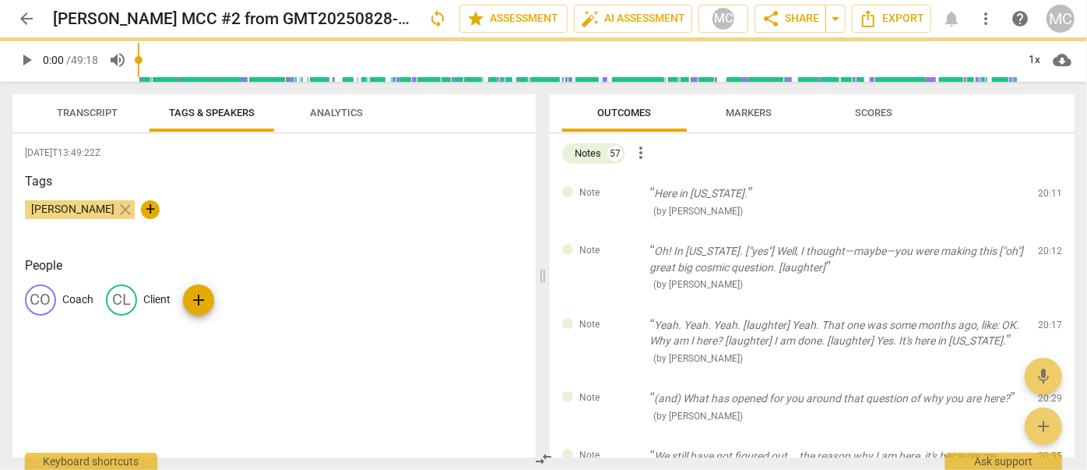
click at [621, 190] on span "delete" at bounding box center [1051, 197] width 19 height 19
click at [621, 231] on div "Note Oh! In [US_STATE]. ["yes"] Well, I thought—maybe—you were making this ["oh…" at bounding box center [812, 268] width 525 height 74
click at [621, 245] on span "delete" at bounding box center [1051, 254] width 19 height 19
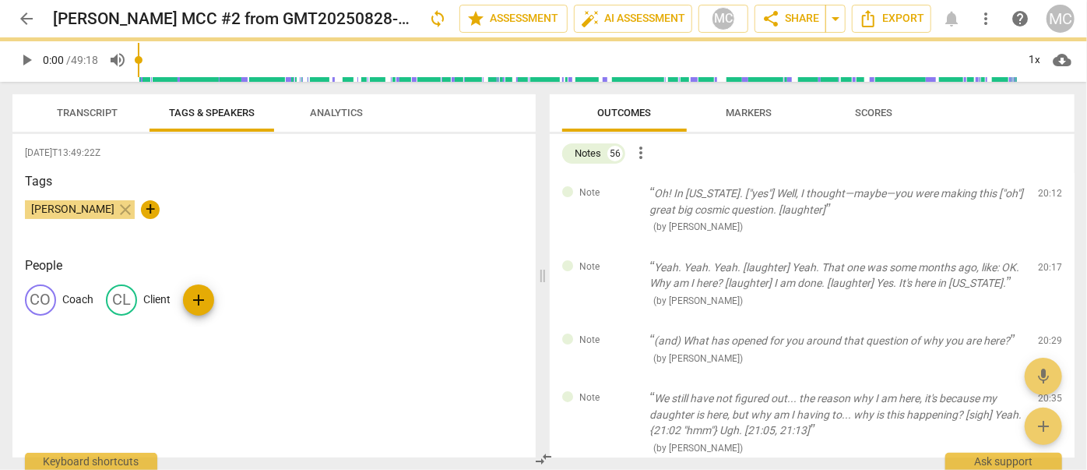
click at [621, 190] on span "delete" at bounding box center [1051, 197] width 19 height 19
click at [621, 247] on div "Note Yeah. Yeah. Yeah. [laughter] Yeah. That one was some months ago, like: OK.…" at bounding box center [812, 284] width 525 height 74
click at [621, 261] on span "delete" at bounding box center [1051, 270] width 19 height 19
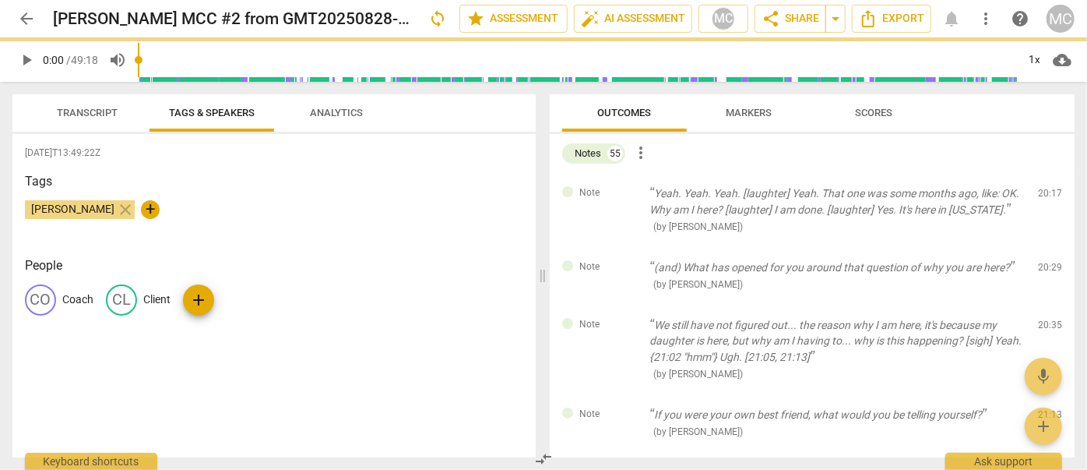
click at [621, 190] on span "delete" at bounding box center [1051, 197] width 19 height 19
click at [621, 247] on div "Note (and) What has opened for you around that question of why you are here? ( …" at bounding box center [812, 276] width 525 height 58
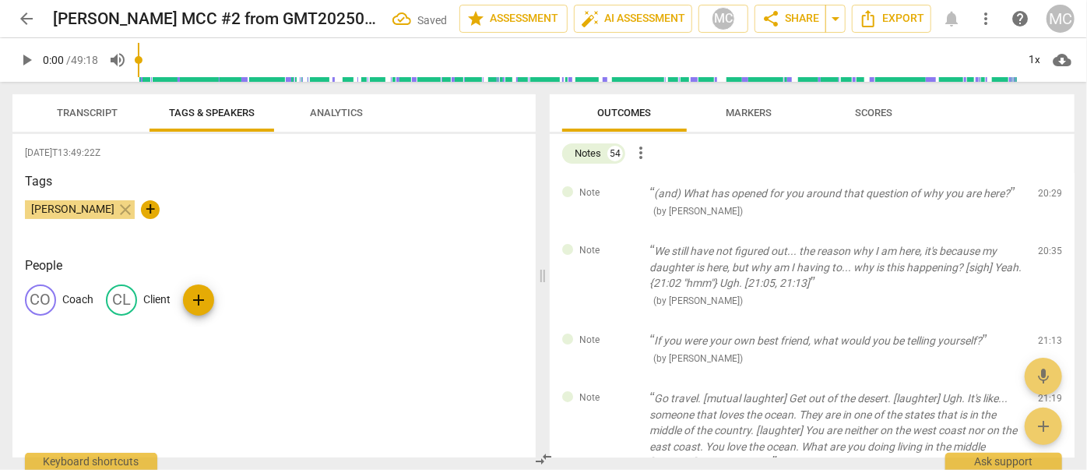
click at [621, 190] on span "delete" at bounding box center [1051, 197] width 19 height 19
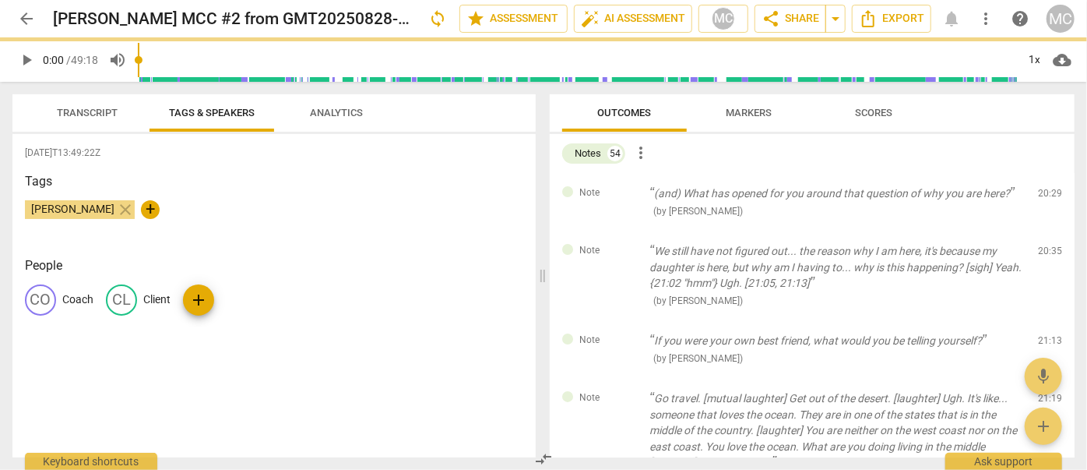
click at [621, 231] on div "Note We still have not figured out... the reason why I am here, it's because my…" at bounding box center [812, 276] width 525 height 90
click at [621, 245] on span "delete" at bounding box center [1051, 254] width 19 height 19
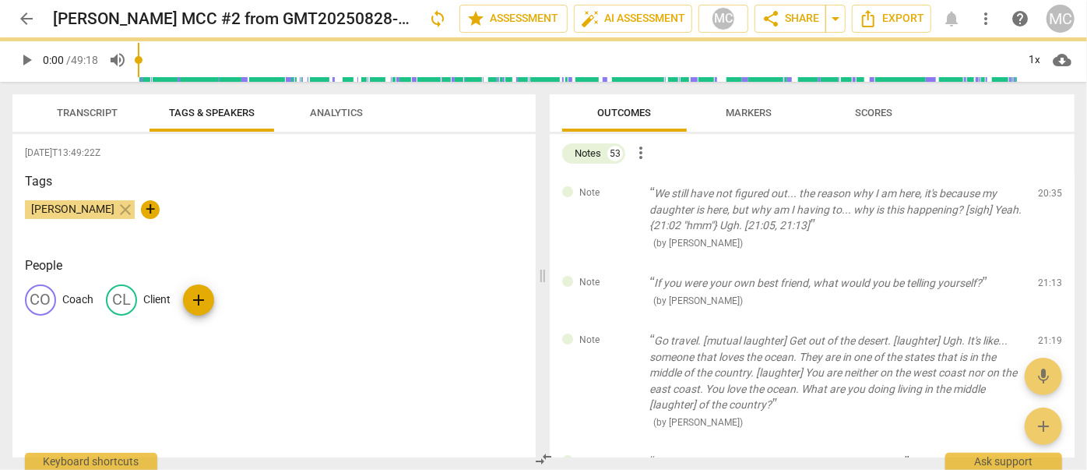
click at [621, 190] on span "delete" at bounding box center [1051, 197] width 19 height 19
click at [621, 262] on div "Note If you were your own best friend, what would you be telling yourself? ( by…" at bounding box center [812, 291] width 525 height 58
click at [621, 277] on span "delete" at bounding box center [1051, 286] width 19 height 19
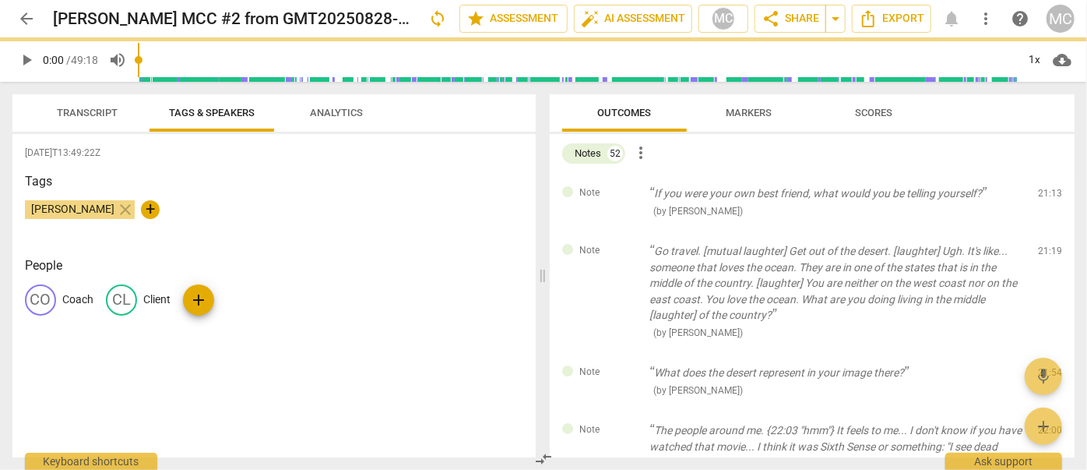
click at [621, 190] on span "delete" at bounding box center [1051, 197] width 19 height 19
click at [621, 231] on div "Note Go travel. [mutual laughter] Get out of the desert. [laughter] Ugh. It's l…" at bounding box center [812, 292] width 525 height 122
click at [621, 245] on span "delete" at bounding box center [1051, 254] width 19 height 19
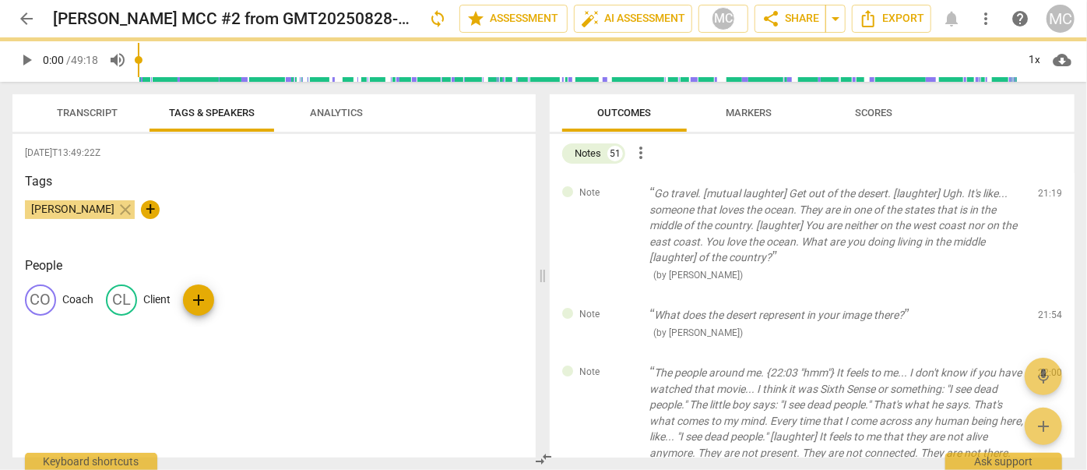
click at [621, 190] on span "delete" at bounding box center [1051, 197] width 19 height 19
click at [621, 294] on div "Note What does the desert represent in your image there? ( by [PERSON_NAME] ) 2…" at bounding box center [812, 323] width 525 height 58
click at [621, 309] on span "delete" at bounding box center [1051, 318] width 19 height 19
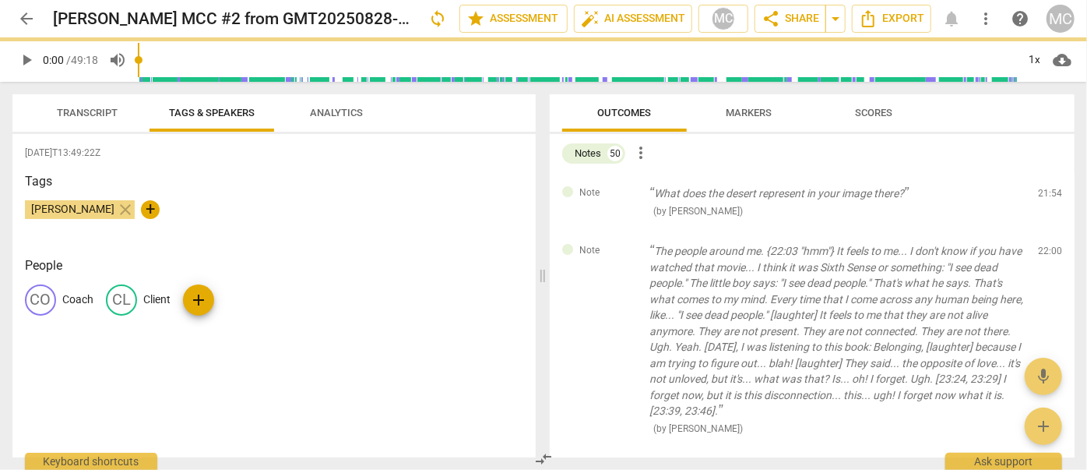
click at [621, 190] on span "delete" at bounding box center [1051, 197] width 19 height 19
click at [621, 231] on div "Note The people around me. {22:03 "hmm"} It feels to me... I don't know if you …" at bounding box center [812, 339] width 525 height 217
click at [621, 245] on span "delete" at bounding box center [1051, 254] width 19 height 19
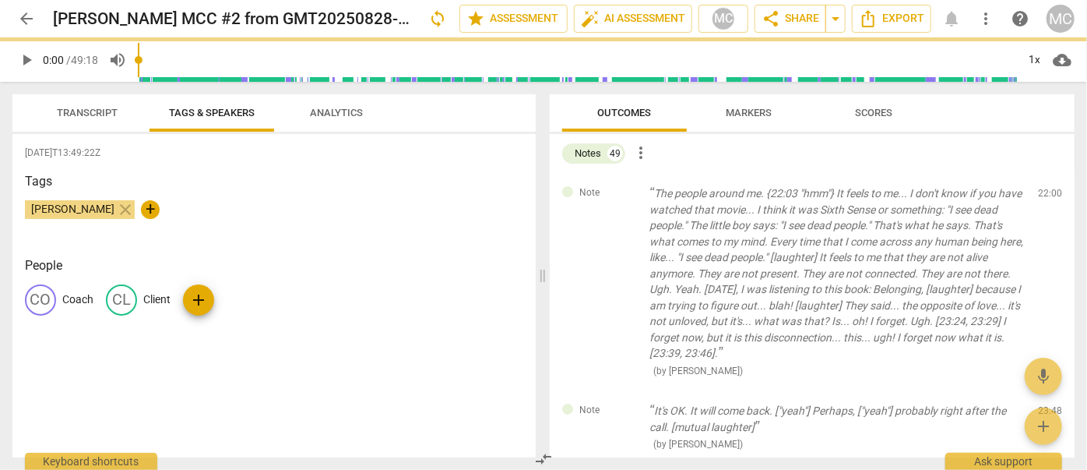
click at [621, 190] on span "delete" at bounding box center [1051, 197] width 19 height 19
click at [621, 390] on div "Note It's OK. It will come back. ["yeah"] Perhaps, ["yeah"] probably right afte…" at bounding box center [812, 427] width 525 height 74
click at [621, 405] on span "delete" at bounding box center [1051, 414] width 19 height 19
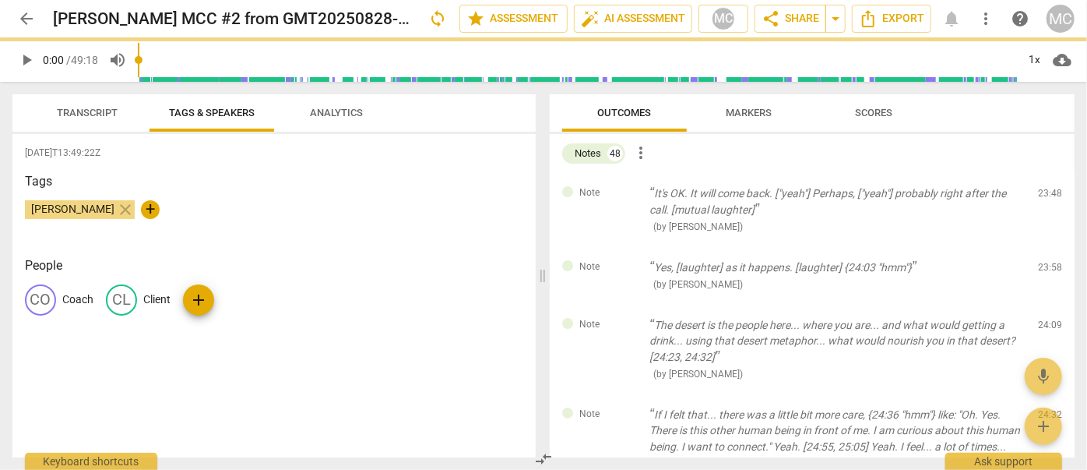
click at [621, 190] on span "delete" at bounding box center [1051, 197] width 19 height 19
click at [621, 247] on div "Note Yes, [laughter] as it happens. [laughter] {24:03 "hmm"} ( by [PERSON_NAME]…" at bounding box center [812, 276] width 525 height 58
click at [621, 261] on span "delete" at bounding box center [1051, 270] width 19 height 19
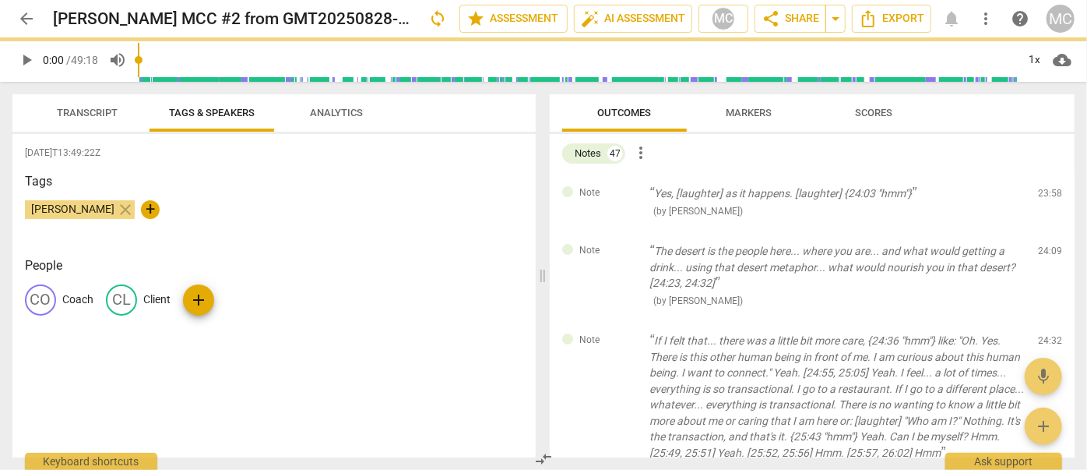
click at [621, 190] on span "delete" at bounding box center [1051, 197] width 19 height 19
click at [621, 231] on div "Note The desert is the people here... where you are... and what would getting a…" at bounding box center [812, 276] width 525 height 90
click at [621, 245] on span "delete" at bounding box center [1051, 254] width 19 height 19
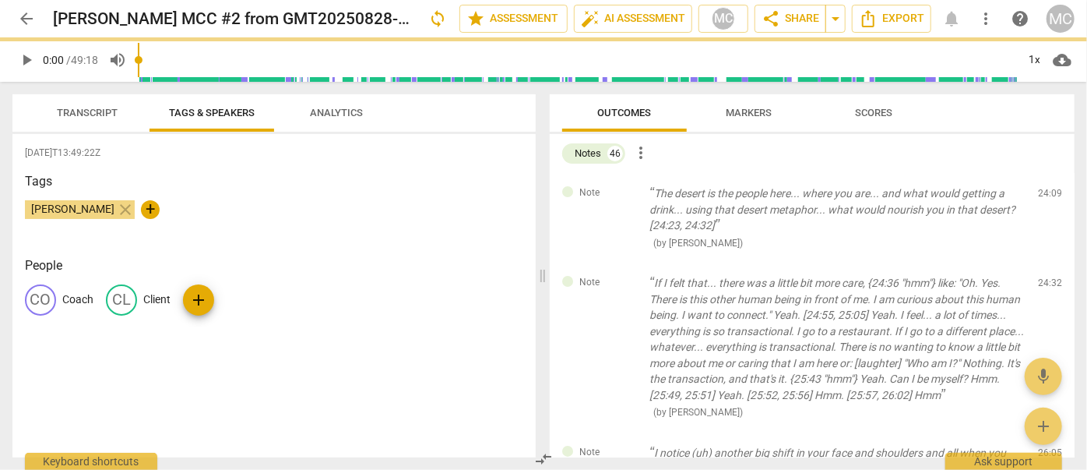
click at [621, 190] on span "delete" at bounding box center [1051, 197] width 19 height 19
click at [621, 262] on div "Note If I felt that... there was a little bit more care, {24:36 "hmm"} like: "O…" at bounding box center [812, 347] width 525 height 170
click at [621, 277] on span "delete" at bounding box center [1051, 286] width 19 height 19
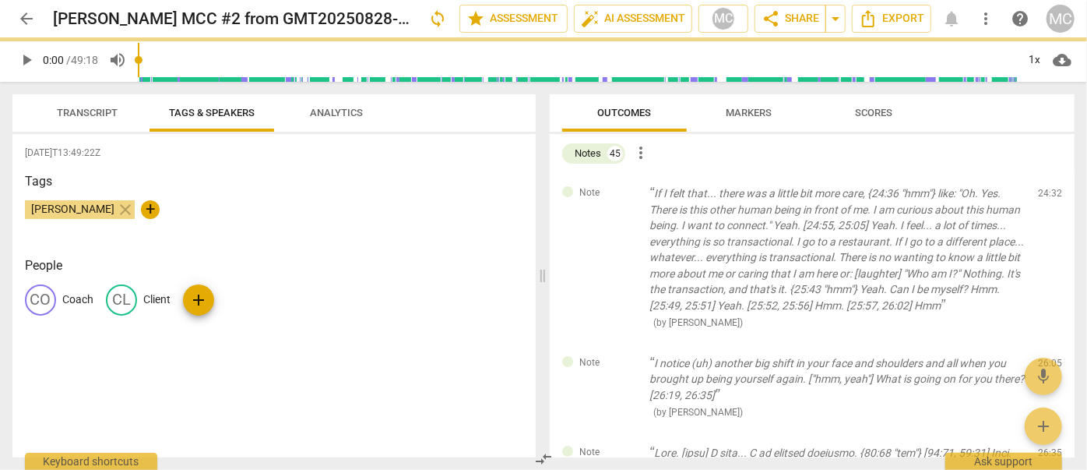
click at [621, 190] on span "delete" at bounding box center [1051, 197] width 19 height 19
click at [621, 343] on div "Note I notice (uh) another big shift in your face and shoulders and all when yo…" at bounding box center [812, 388] width 525 height 90
click at [621, 357] on span "delete" at bounding box center [1051, 366] width 19 height 19
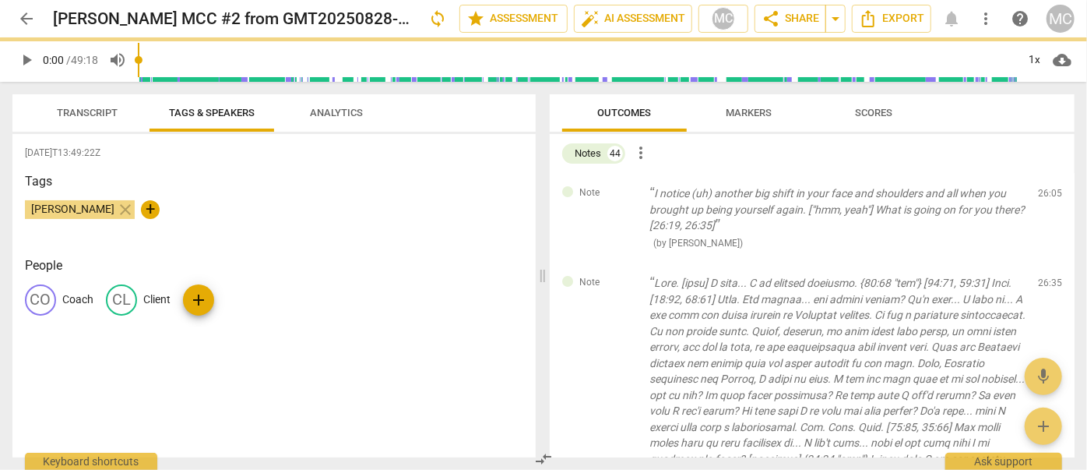
click at [621, 190] on span "delete" at bounding box center [1051, 197] width 19 height 19
click at [621, 262] on div "Note ( by [PERSON_NAME] ) 26:35 edit delete" at bounding box center [812, 426] width 525 height 329
click at [621, 277] on span "delete" at bounding box center [1051, 286] width 19 height 19
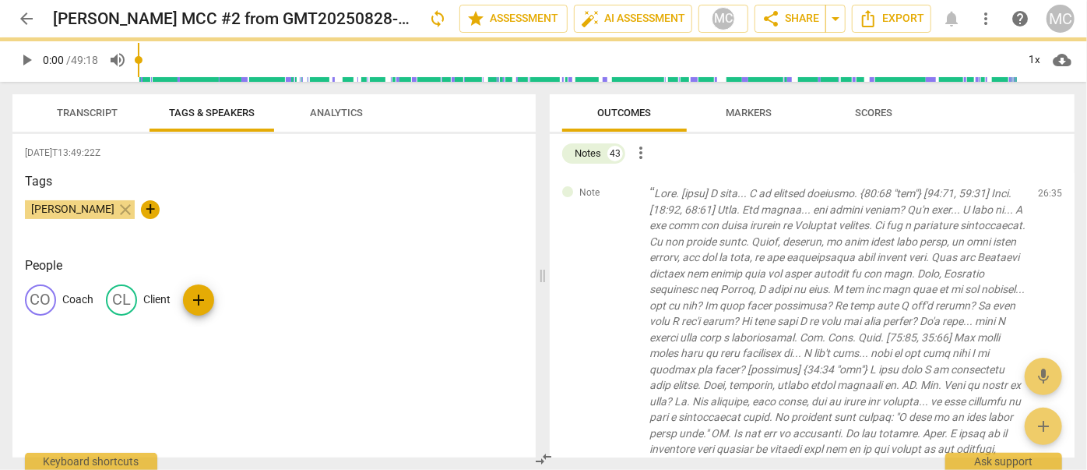
click at [621, 190] on span "delete" at bounding box center [1051, 197] width 19 height 19
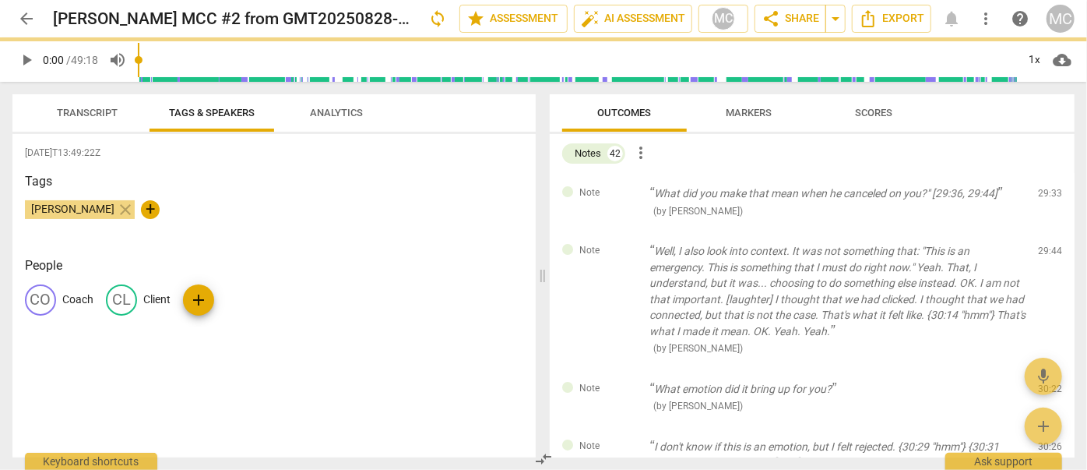
click at [621, 190] on span "delete" at bounding box center [1051, 197] width 19 height 19
click at [621, 231] on div "Note Well, I also look into context. It was not something that: "This is an eme…" at bounding box center [812, 300] width 525 height 138
click at [621, 245] on span "delete" at bounding box center [1051, 254] width 19 height 19
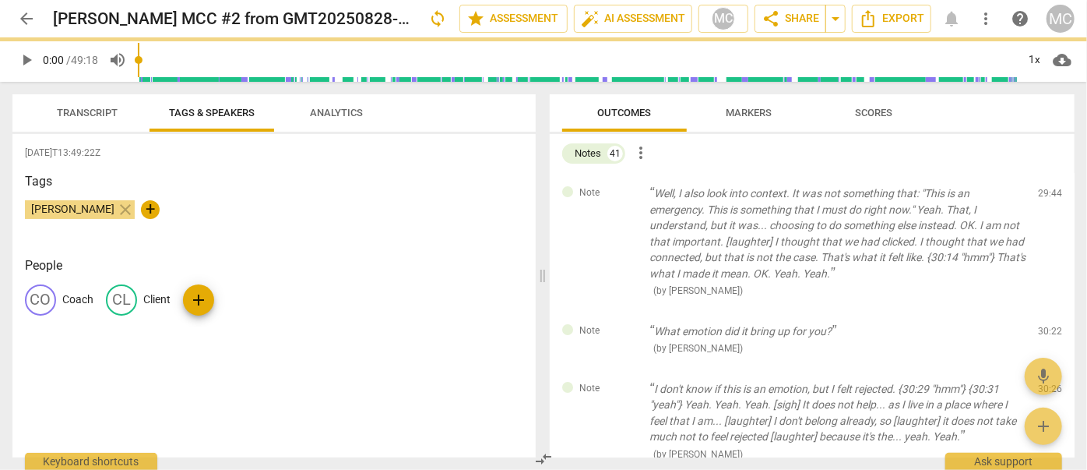
click at [621, 190] on span "delete" at bounding box center [1051, 197] width 19 height 19
click at [621, 311] on div "Note What emotion did it bring up for you? ( by [PERSON_NAME] ) 30:22 edit dele…" at bounding box center [812, 340] width 525 height 58
click at [621, 325] on span "delete" at bounding box center [1051, 334] width 19 height 19
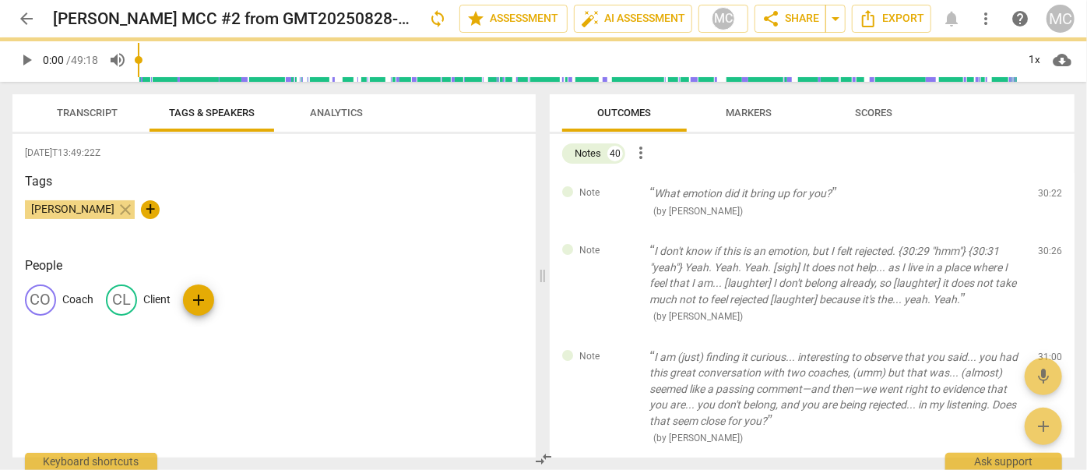
click at [621, 190] on span "delete" at bounding box center [1051, 197] width 19 height 19
click at [621, 231] on div "Note I don't know if this is an emotion, but I felt rejected. {30:29 "hmm"} {30…" at bounding box center [812, 284] width 525 height 106
click at [621, 245] on span "delete" at bounding box center [1051, 254] width 19 height 19
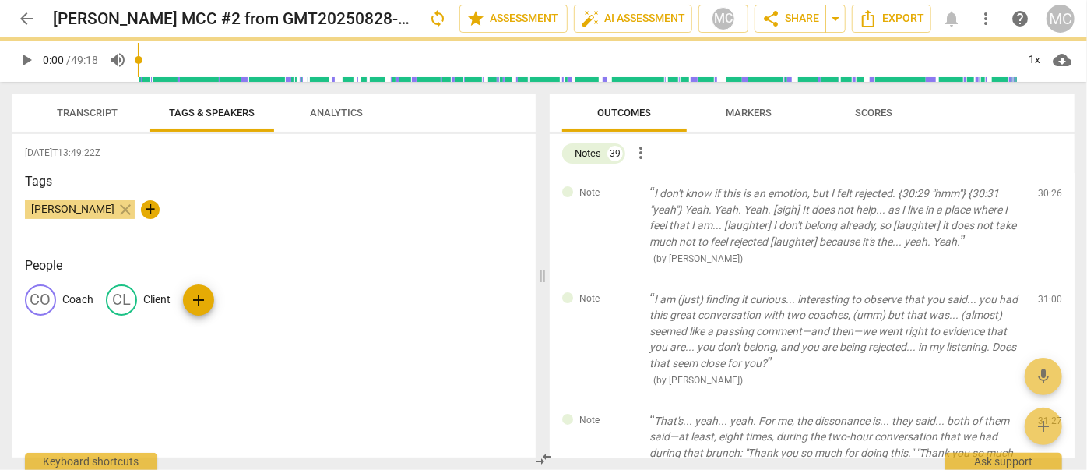
click at [621, 190] on span "delete" at bounding box center [1051, 197] width 19 height 19
click at [621, 279] on div "Note I am (just) finding it curious... interesting to observe that you said... …" at bounding box center [812, 340] width 525 height 122
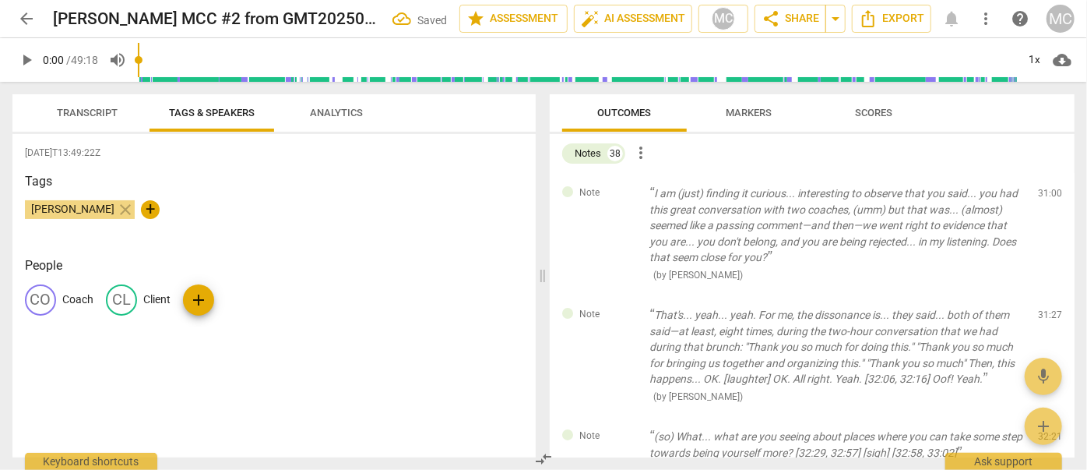
click at [621, 190] on span "delete" at bounding box center [1051, 197] width 19 height 19
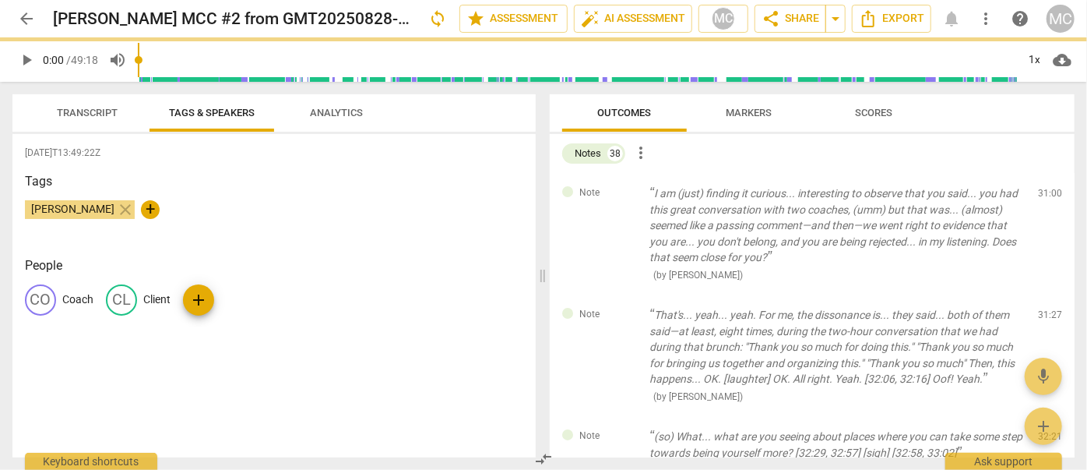
click at [621, 294] on div "Note That's... yeah... yeah. For me, the dissonance is... they said... both of …" at bounding box center [812, 355] width 525 height 122
click at [621, 309] on span "delete" at bounding box center [1051, 318] width 19 height 19
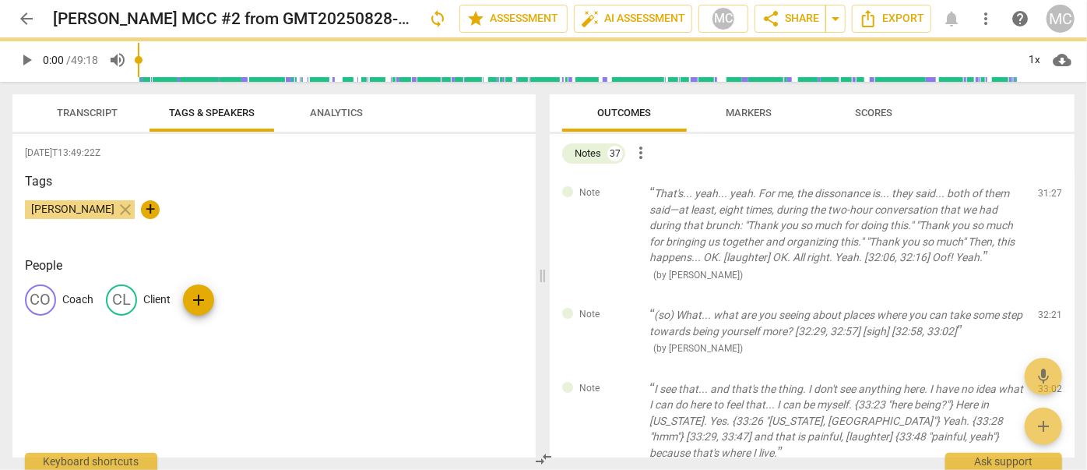
click at [621, 190] on span "delete" at bounding box center [1051, 197] width 19 height 19
click at [621, 294] on div "Note (so) What... what are you seeing about places where you can take some step…" at bounding box center [812, 331] width 525 height 74
click at [621, 309] on span "delete" at bounding box center [1051, 318] width 19 height 19
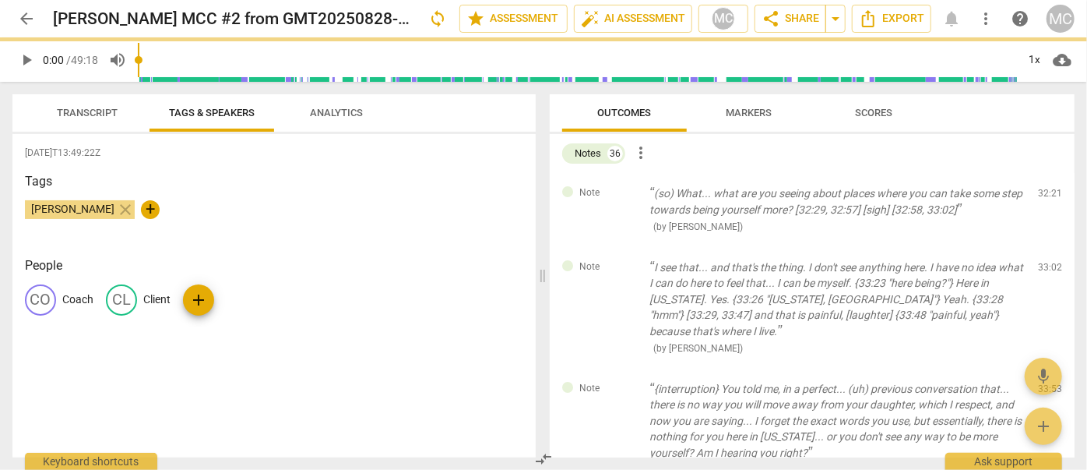
click at [621, 190] on span "delete" at bounding box center [1051, 197] width 19 height 19
click at [621, 247] on div "Note I see that... and that's the thing. I don't see anything here. I have no i…" at bounding box center [812, 308] width 525 height 122
click at [621, 261] on span "delete" at bounding box center [1051, 270] width 19 height 19
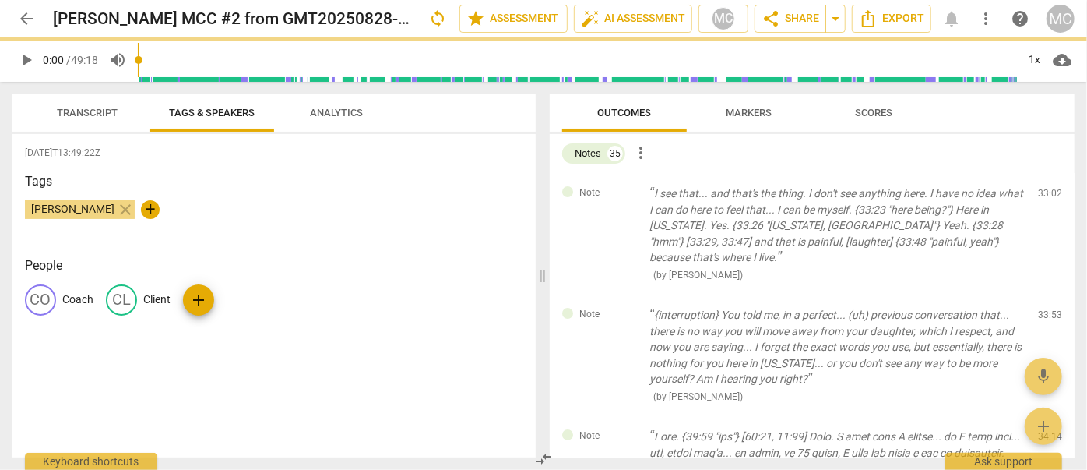
click at [621, 190] on span "delete" at bounding box center [1051, 197] width 19 height 19
click at [621, 294] on div "Note {interruption} You told me, in a perfect... (uh) previous conversation tha…" at bounding box center [812, 355] width 525 height 122
click at [621, 309] on span "delete" at bounding box center [1051, 318] width 19 height 19
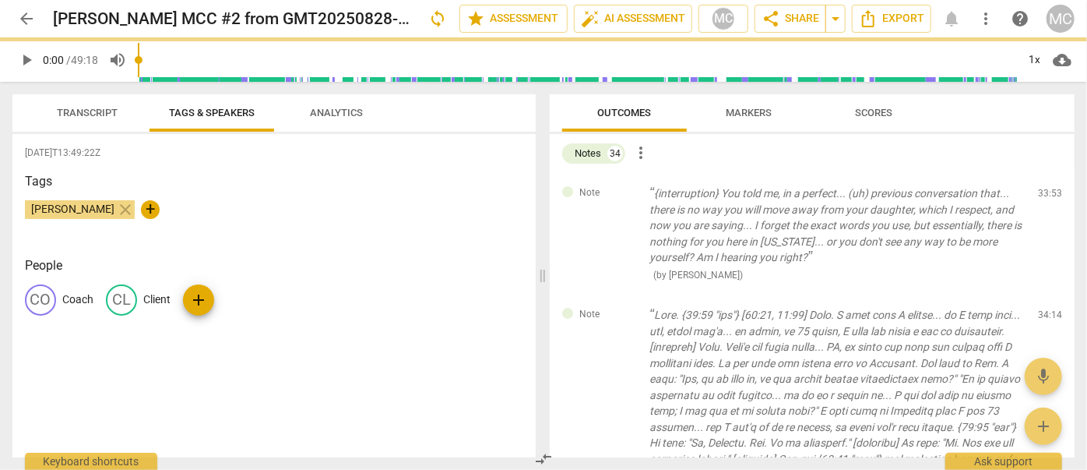
click at [621, 190] on span "delete" at bounding box center [1051, 197] width 19 height 19
click at [621, 294] on div "Note ( by [PERSON_NAME] ) 34:14 edit delete" at bounding box center [812, 427] width 525 height 266
click at [621, 309] on span "delete" at bounding box center [1051, 318] width 19 height 19
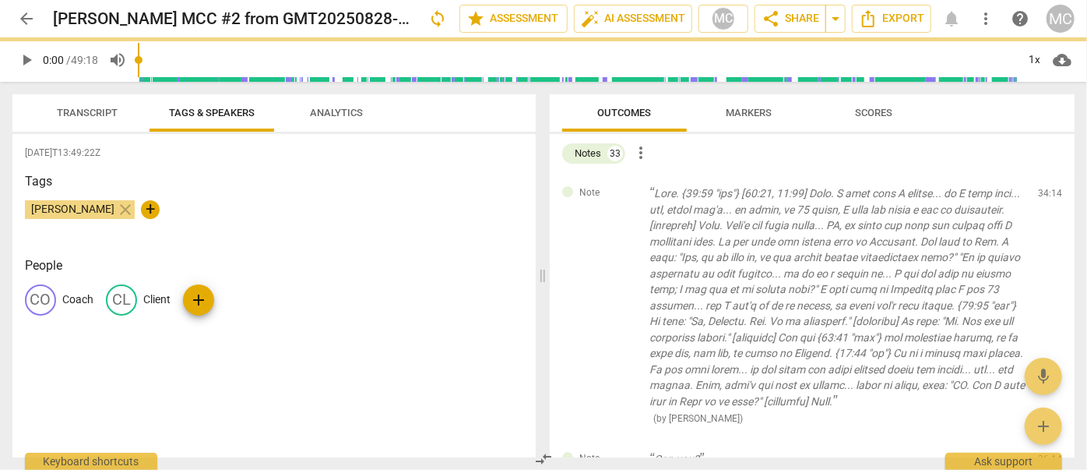
click at [621, 190] on span "delete" at bounding box center [1051, 197] width 19 height 19
click at [621, 438] on div "Note Can you? ( by [PERSON_NAME] ) 36:14 edit delete" at bounding box center [812, 467] width 525 height 58
click at [621, 453] on span "delete" at bounding box center [1051, 462] width 19 height 19
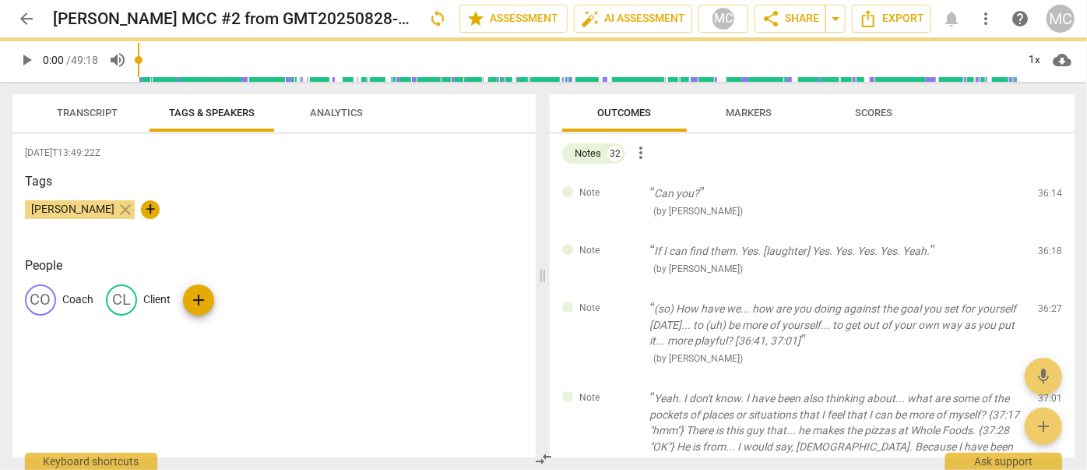
click at [621, 190] on span "delete" at bounding box center [1051, 197] width 19 height 19
click at [621, 231] on div "Note If I can find them. Yes. [laughter] Yes. Yes. Yes. Yes. Yeah. ( by [PERSON…" at bounding box center [812, 260] width 525 height 58
click at [621, 245] on span "delete" at bounding box center [1051, 254] width 19 height 19
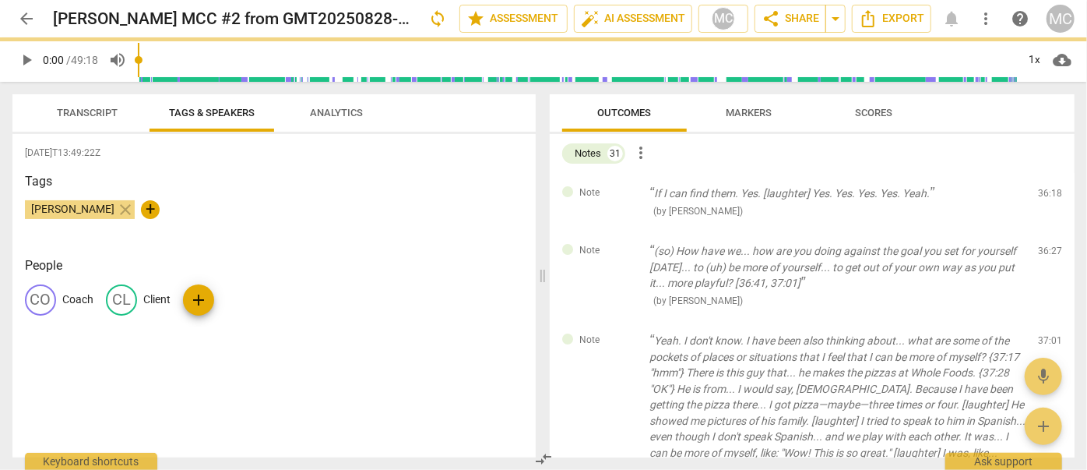
click at [621, 190] on span "delete" at bounding box center [1051, 197] width 19 height 19
click at [621, 231] on div "Note (so) How have we... how are you doing against the goal you set for yoursel…" at bounding box center [812, 276] width 525 height 90
click at [621, 245] on span "delete" at bounding box center [1051, 254] width 19 height 19
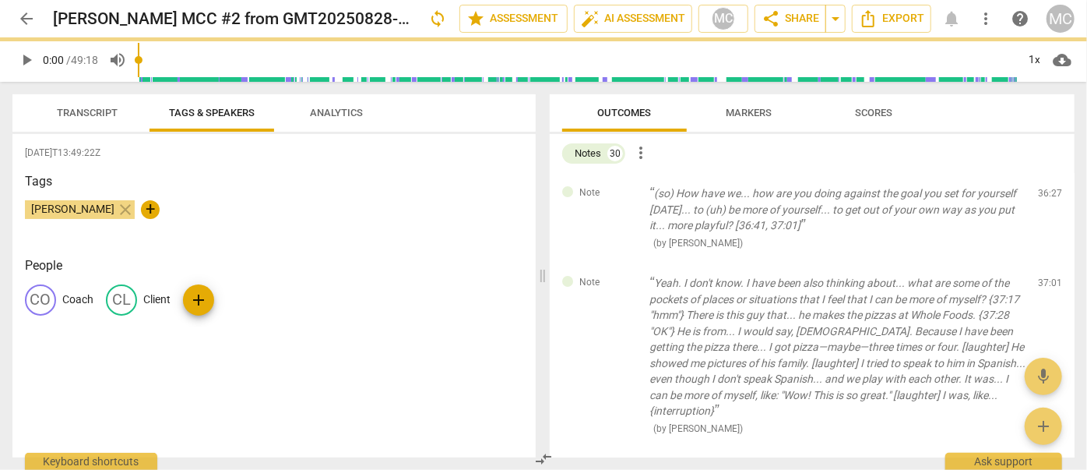
click at [621, 190] on span "delete" at bounding box center [1051, 197] width 19 height 19
click at [621, 262] on div "Note Yeah. I don't know. I have been also thinking about... what are some of th…" at bounding box center [812, 354] width 525 height 185
click at [621, 277] on span "delete" at bounding box center [1051, 286] width 19 height 19
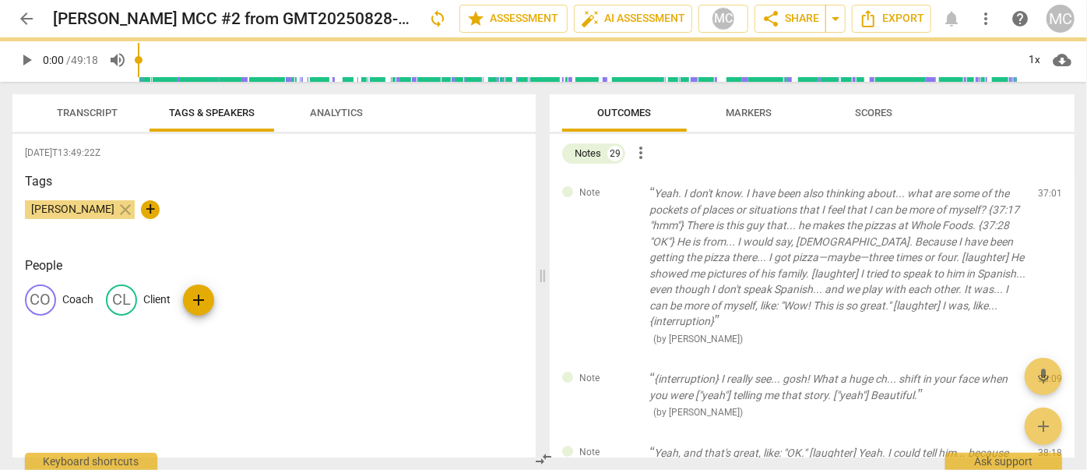
click at [621, 190] on span "delete" at bounding box center [1051, 197] width 19 height 19
click at [621, 358] on div "Note {interruption} I really see... gosh! What a huge ch... shift in your face …" at bounding box center [812, 395] width 525 height 74
click at [621, 373] on span "delete" at bounding box center [1051, 382] width 19 height 19
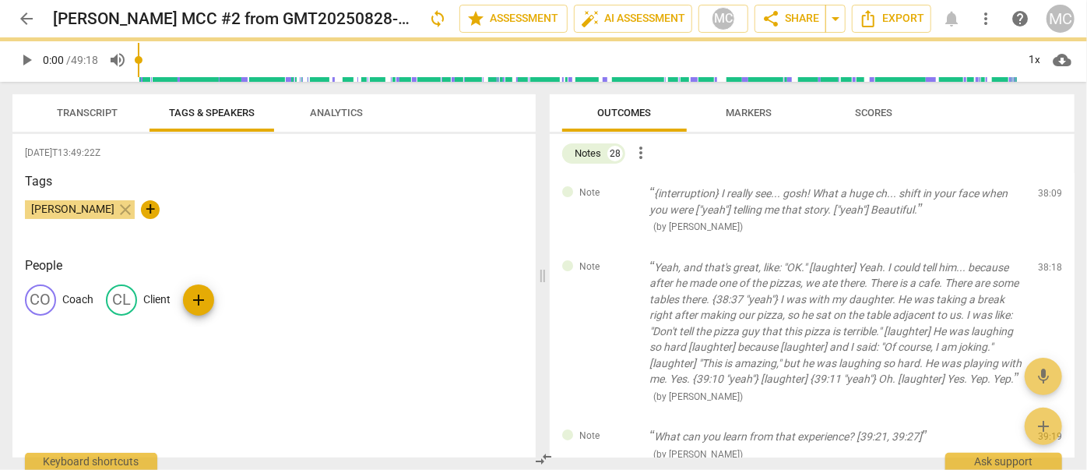
click at [621, 190] on span "delete" at bounding box center [1051, 197] width 19 height 19
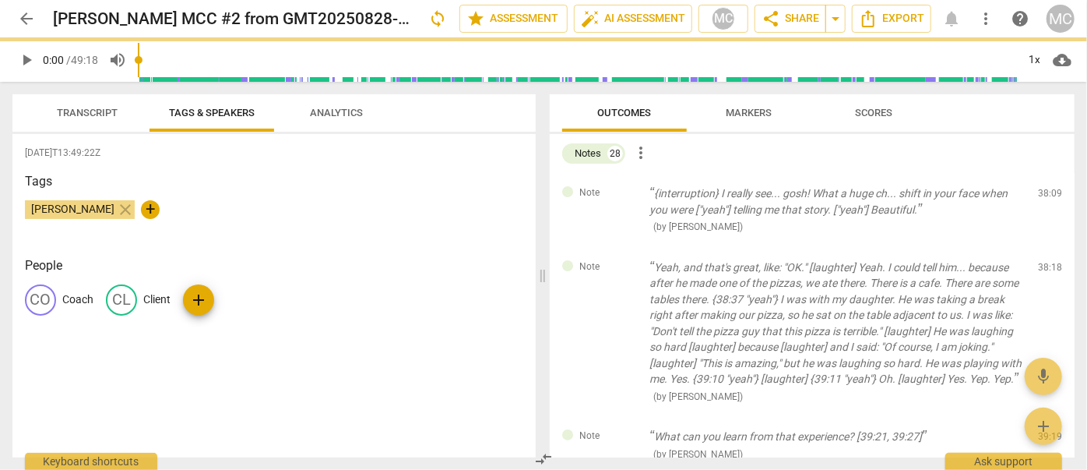
click at [621, 190] on span "delete" at bounding box center [1051, 197] width 19 height 19
click at [621, 247] on div "Note Yeah, and that's great, like: "OK." [laughter] Yeah. I could tell him... b…" at bounding box center [812, 332] width 525 height 170
click at [621, 261] on span "delete" at bounding box center [1051, 270] width 19 height 19
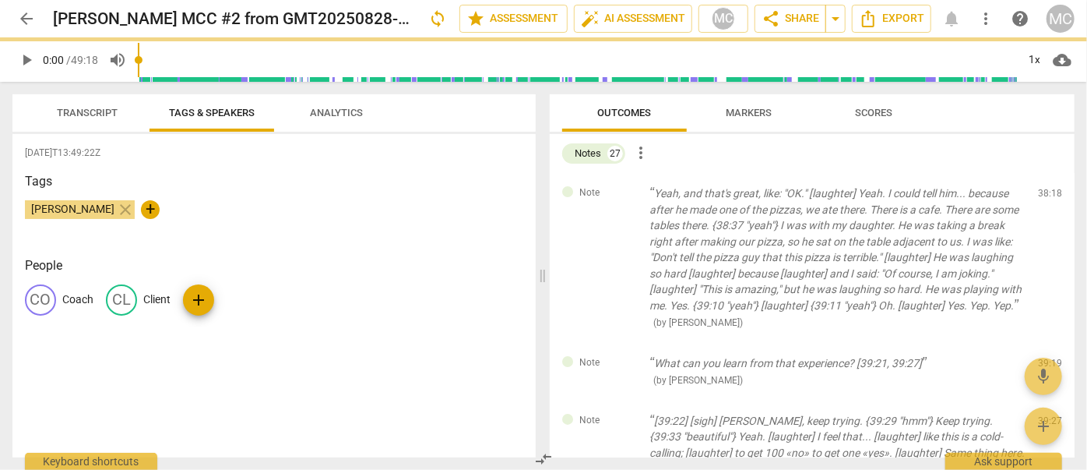
click at [621, 190] on span "delete" at bounding box center [1051, 197] width 19 height 19
click at [621, 343] on div "Note What can you learn from that experience? [39:21, 39:27] ( by [PERSON_NAME]…" at bounding box center [812, 372] width 525 height 58
click at [621, 357] on span "delete" at bounding box center [1051, 366] width 19 height 19
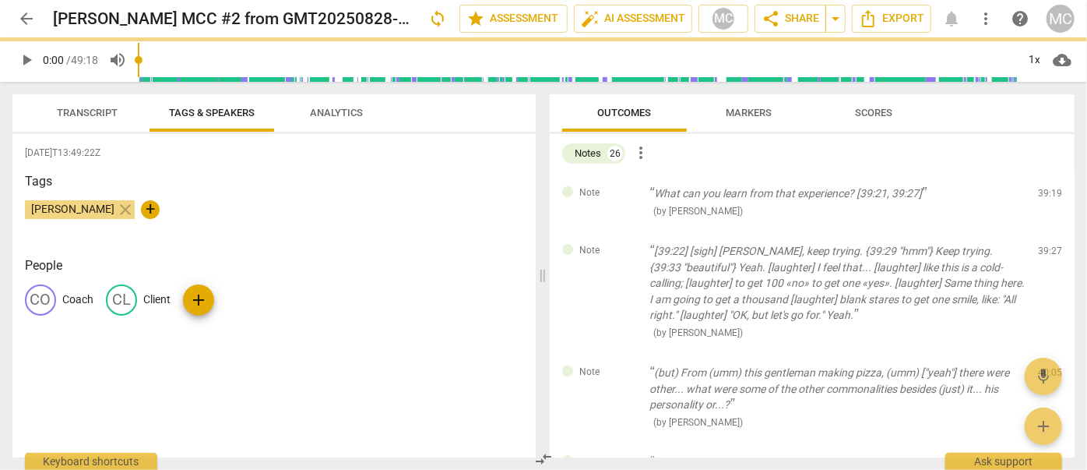
click at [621, 190] on span "delete" at bounding box center [1051, 197] width 19 height 19
click at [621, 231] on div "Note [39:22] [sigh] [PERSON_NAME], keep trying. {39:29 "hmm"} Keep trying. {39:…" at bounding box center [812, 292] width 525 height 122
click at [621, 245] on span "delete" at bounding box center [1051, 254] width 19 height 19
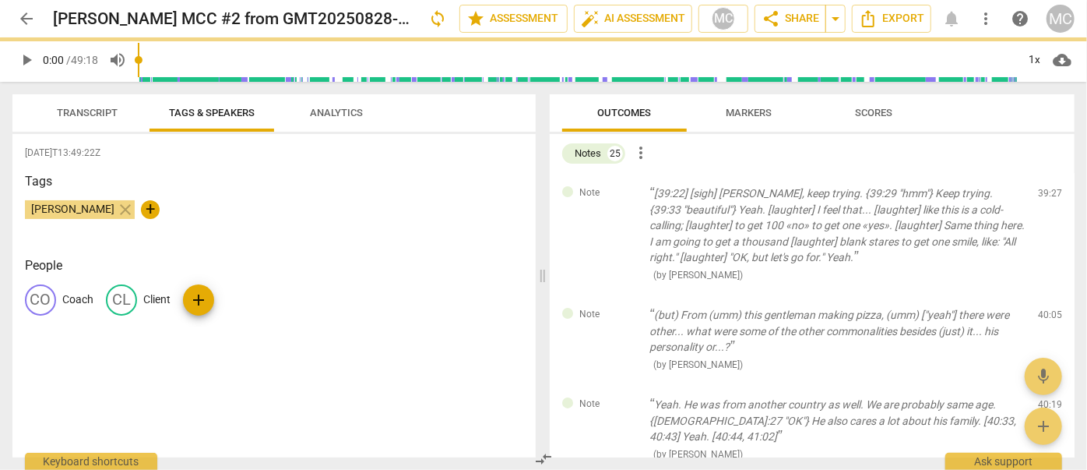
click at [621, 190] on span "delete" at bounding box center [1051, 197] width 19 height 19
click at [621, 294] on div "Note (but) From (umm) this gentleman making pizza, (umm) ["yeah"] there were ot…" at bounding box center [812, 339] width 525 height 90
click at [621, 309] on span "delete" at bounding box center [1051, 318] width 19 height 19
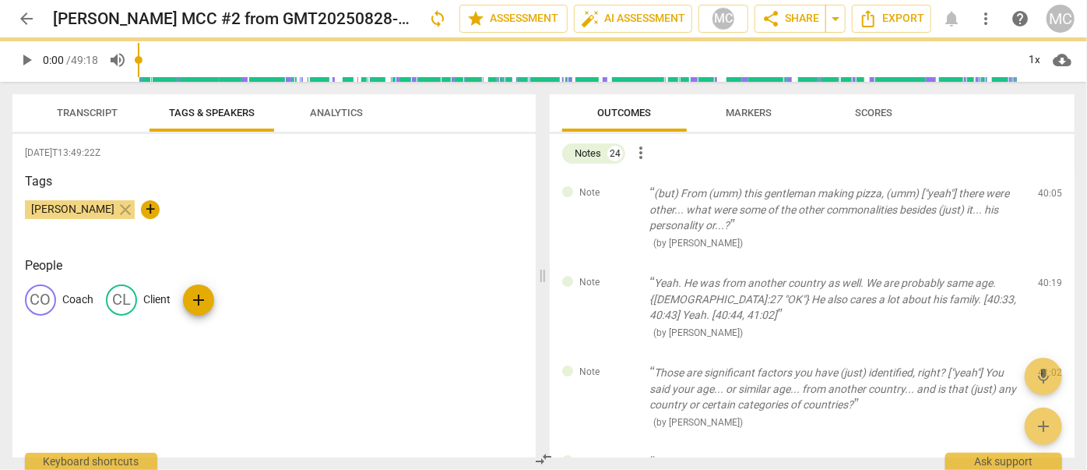
click at [621, 190] on span "delete" at bounding box center [1051, 197] width 19 height 19
click at [621, 262] on div "Note Yeah. He was from another country as well. We are probably same age. {[DEM…" at bounding box center [812, 307] width 525 height 90
click at [621, 277] on span "delete" at bounding box center [1051, 286] width 19 height 19
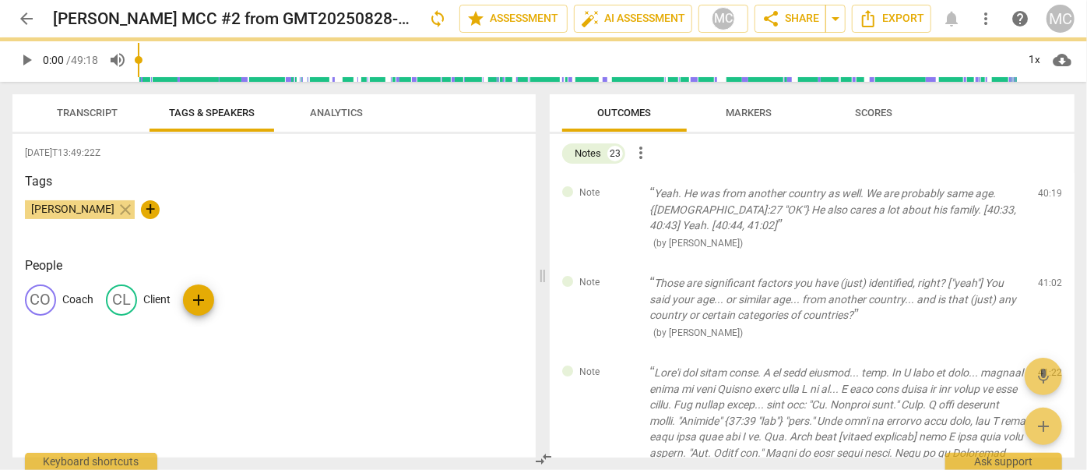
click at [621, 190] on span "delete" at bounding box center [1051, 197] width 19 height 19
click at [621, 262] on div "Note Those are significant factors you have (just) identified, right? ["yeah"] …" at bounding box center [812, 307] width 525 height 90
click at [621, 277] on span "delete" at bounding box center [1051, 286] width 19 height 19
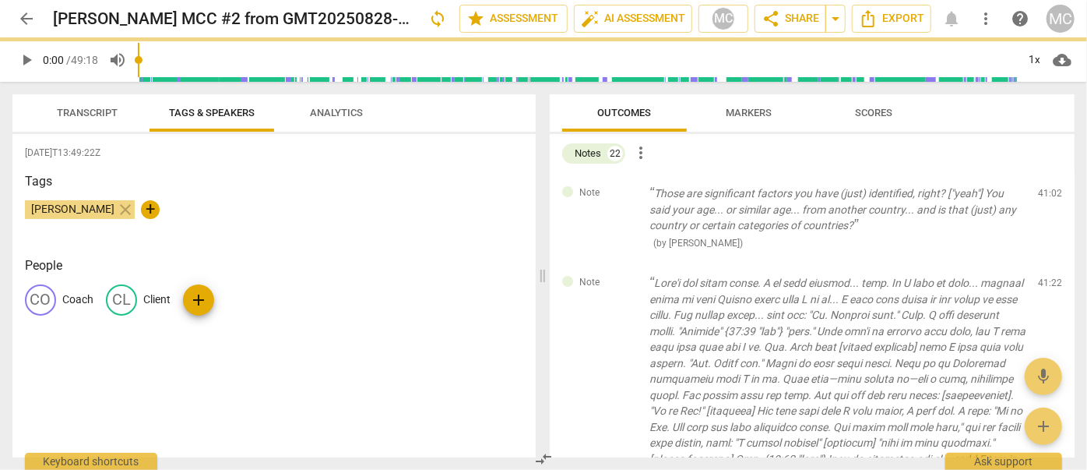
click at [621, 190] on span "delete" at bounding box center [1051, 197] width 19 height 19
click at [621, 262] on div "Note ( by [PERSON_NAME] ) 41:22 edit delete" at bounding box center [812, 458] width 525 height 393
click at [621, 277] on span "delete" at bounding box center [1051, 286] width 19 height 19
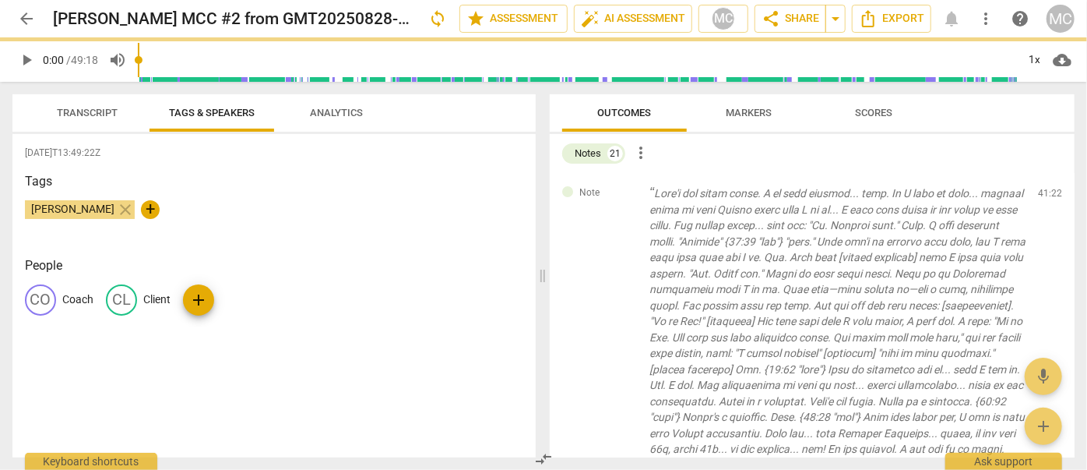
click at [621, 190] on span "delete" at bounding box center [1051, 197] width 19 height 19
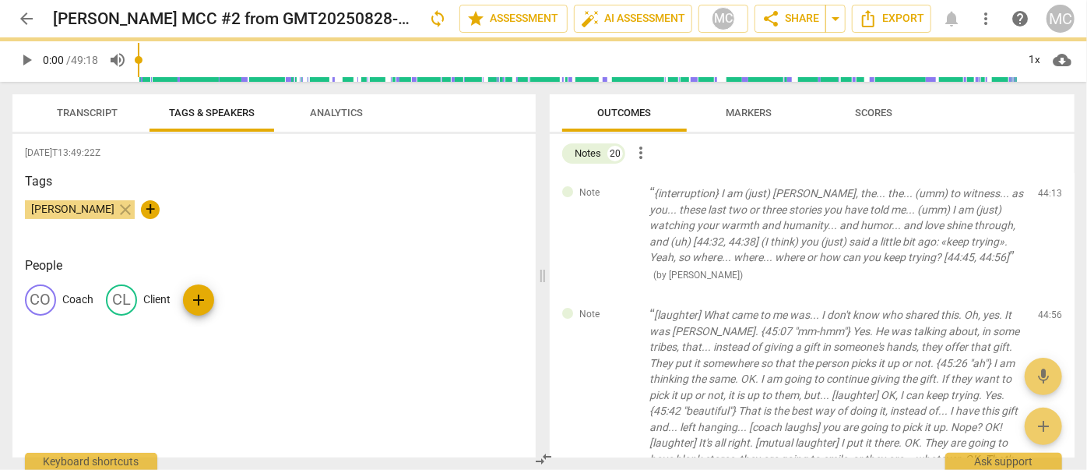
click at [621, 190] on span "delete" at bounding box center [1051, 197] width 19 height 19
click at [621, 294] on div "Note [laughter] What came to me was... I don't know who shared this. Oh, yes. I…" at bounding box center [812, 418] width 525 height 249
click at [621, 309] on span "delete" at bounding box center [1051, 318] width 19 height 19
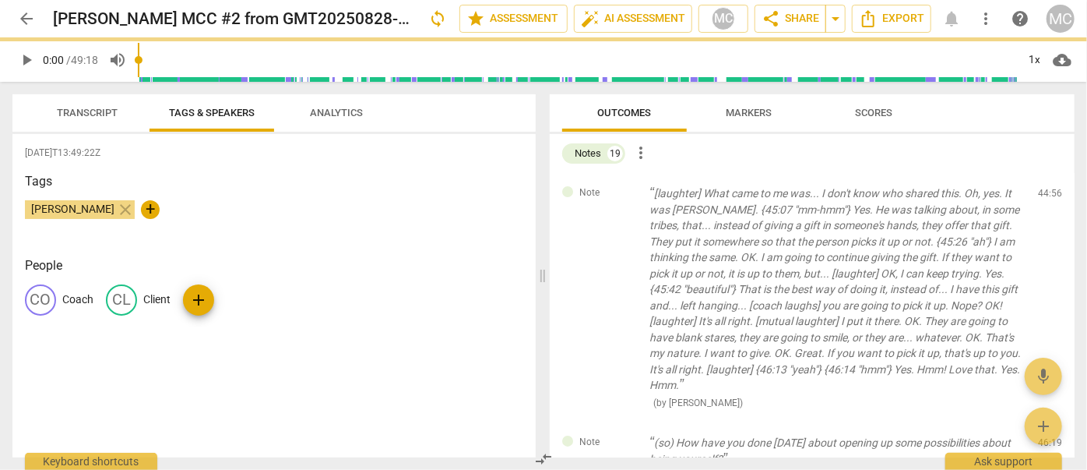
click at [621, 190] on span "delete" at bounding box center [1051, 197] width 19 height 19
click at [621, 422] on div "Note (so) How have you done [DATE] about opening up some possibilities about be…" at bounding box center [812, 459] width 525 height 74
click at [621, 437] on span "delete" at bounding box center [1051, 446] width 19 height 19
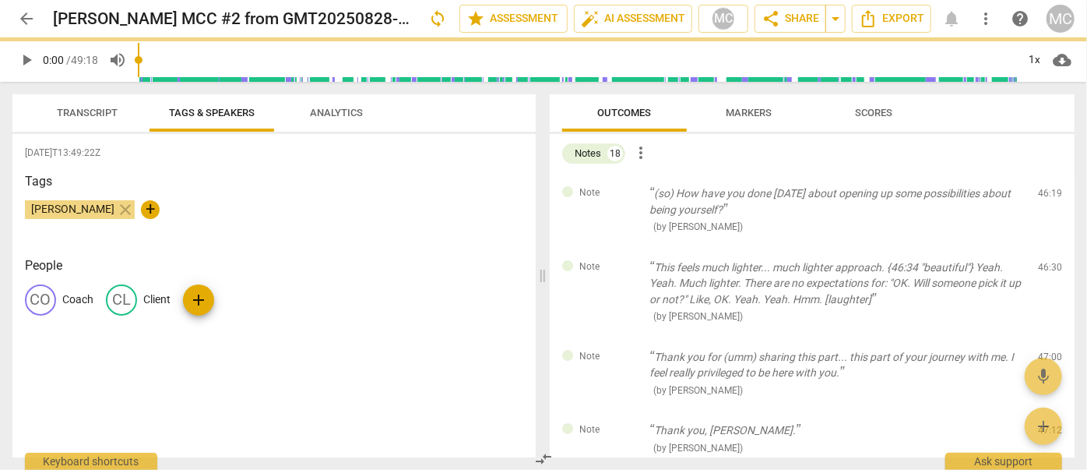
click at [621, 190] on span "delete" at bounding box center [1051, 197] width 19 height 19
click at [621, 247] on div "Note This feels much lighter... much lighter approach. {46:34 "beautiful"} Yeah…" at bounding box center [812, 292] width 525 height 90
click at [621, 261] on span "delete" at bounding box center [1051, 270] width 19 height 19
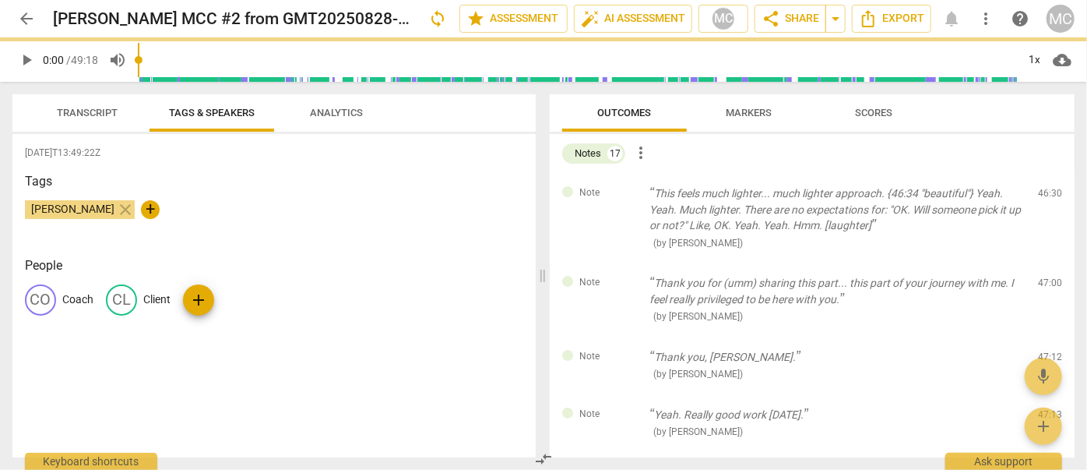
click at [621, 190] on span "delete" at bounding box center [1051, 197] width 19 height 19
click at [621, 262] on div "Note Thank you for (umm) sharing this part... this part of your journey with me…" at bounding box center [812, 299] width 525 height 74
click at [621, 277] on span "delete" at bounding box center [1051, 286] width 19 height 19
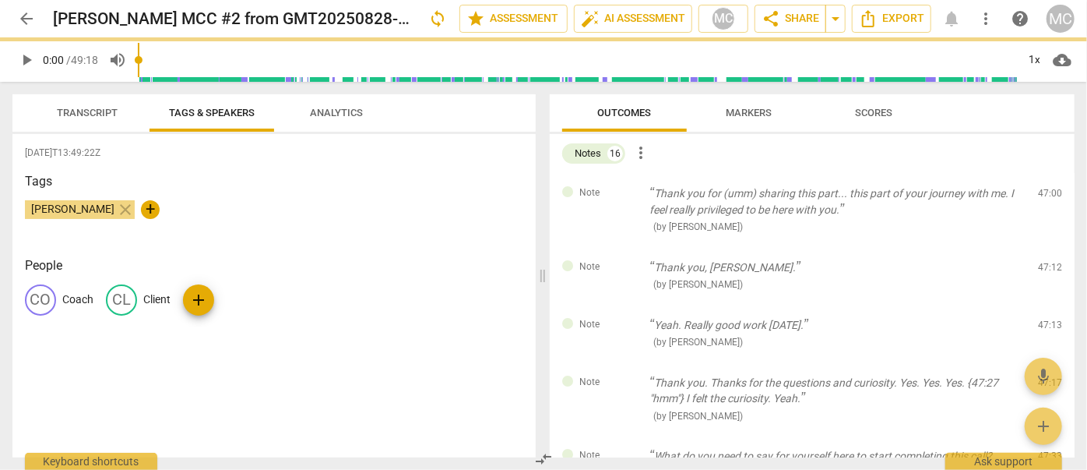
click at [621, 190] on span "delete" at bounding box center [1051, 197] width 19 height 19
click at [621, 247] on div "Note Thank you, [PERSON_NAME]. ( by [PERSON_NAME] ) 47:12 edit delete" at bounding box center [812, 276] width 525 height 58
click at [621, 261] on span "delete" at bounding box center [1051, 270] width 19 height 19
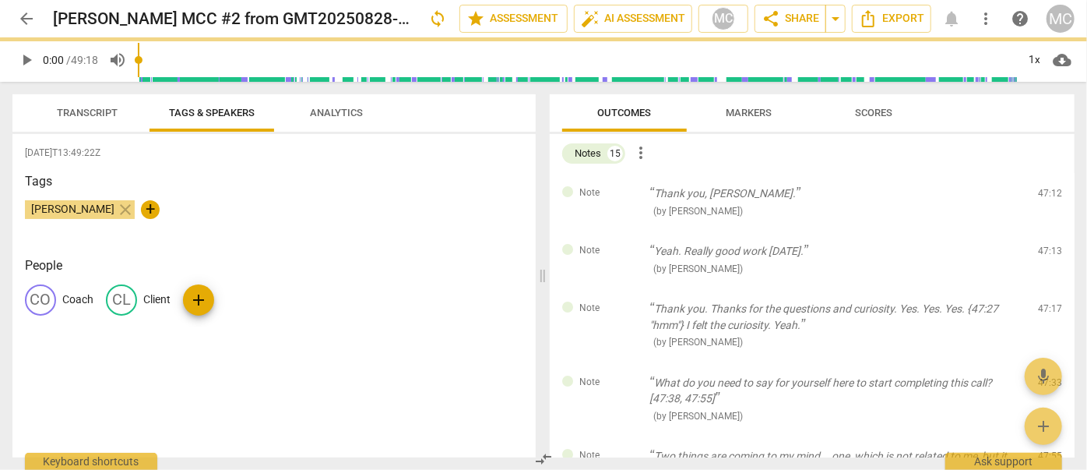
click at [621, 190] on span "delete" at bounding box center [1051, 197] width 19 height 19
click at [621, 231] on div "Note Yeah. Really good work [DATE]. ( by [PERSON_NAME] ) 47:13 edit delete" at bounding box center [812, 260] width 525 height 58
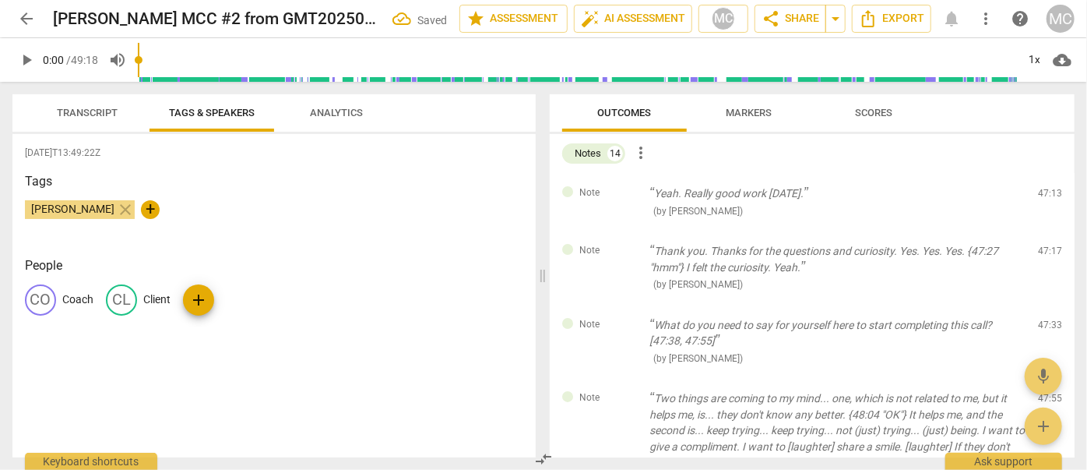
click at [621, 190] on span "delete" at bounding box center [1051, 197] width 19 height 19
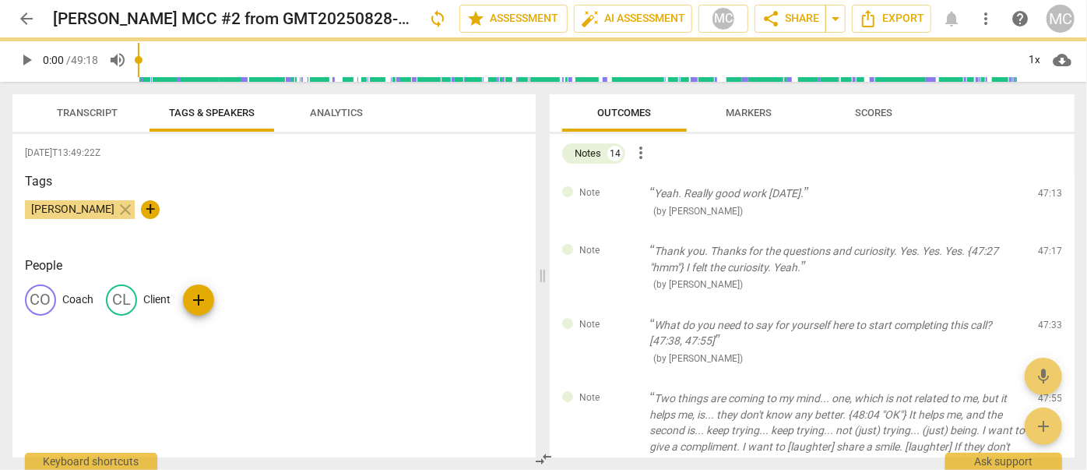
click at [621, 190] on span "delete" at bounding box center [1051, 197] width 19 height 19
click at [621, 231] on div "Note Thank you. Thanks for the questions and curiosity. Yes. Yes. Yes. {47:27 "…" at bounding box center [812, 268] width 525 height 74
click at [621, 245] on span "delete" at bounding box center [1051, 254] width 19 height 19
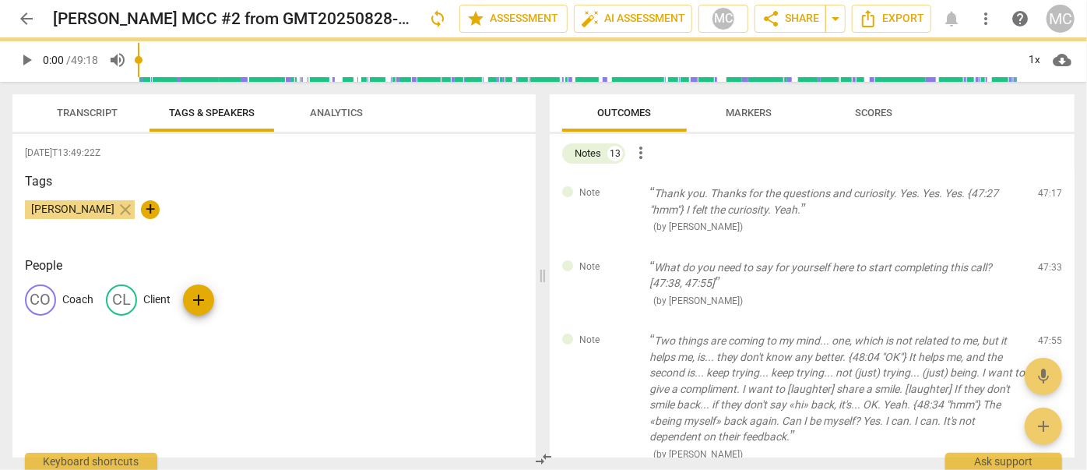
click at [621, 190] on span "delete" at bounding box center [1051, 197] width 19 height 19
click at [621, 247] on div "Note What do you need to say for yourself here to start completing this call? […" at bounding box center [812, 284] width 525 height 74
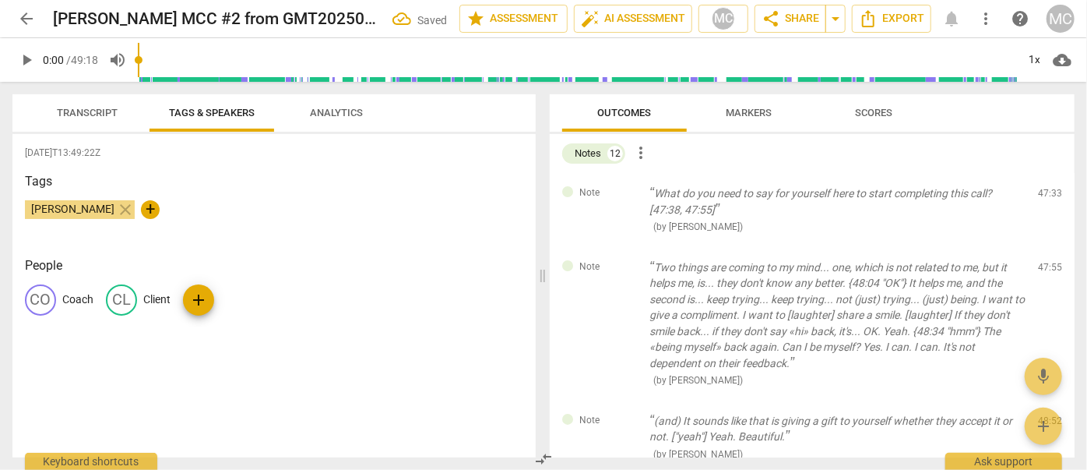
click at [621, 190] on span "delete" at bounding box center [1051, 197] width 19 height 19
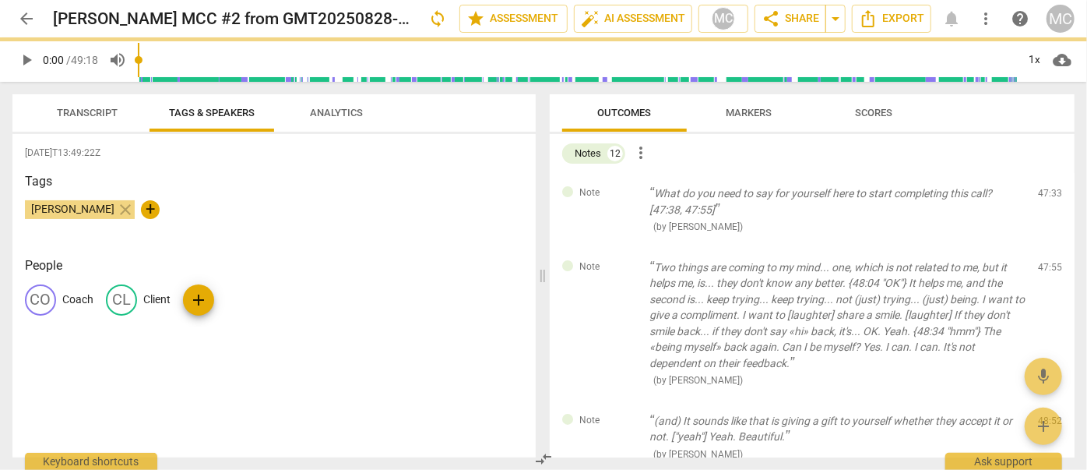
click at [621, 190] on span "delete" at bounding box center [1051, 197] width 19 height 19
click at [621, 247] on div "Note Two things are coming to my mind... one, which is not related to me, but i…" at bounding box center [812, 323] width 525 height 153
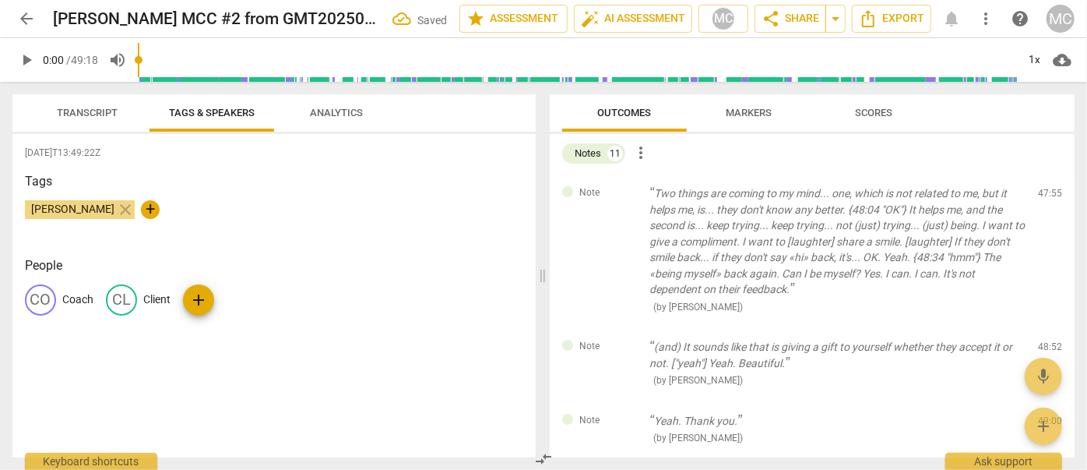
click at [621, 190] on span "delete" at bounding box center [1051, 197] width 19 height 19
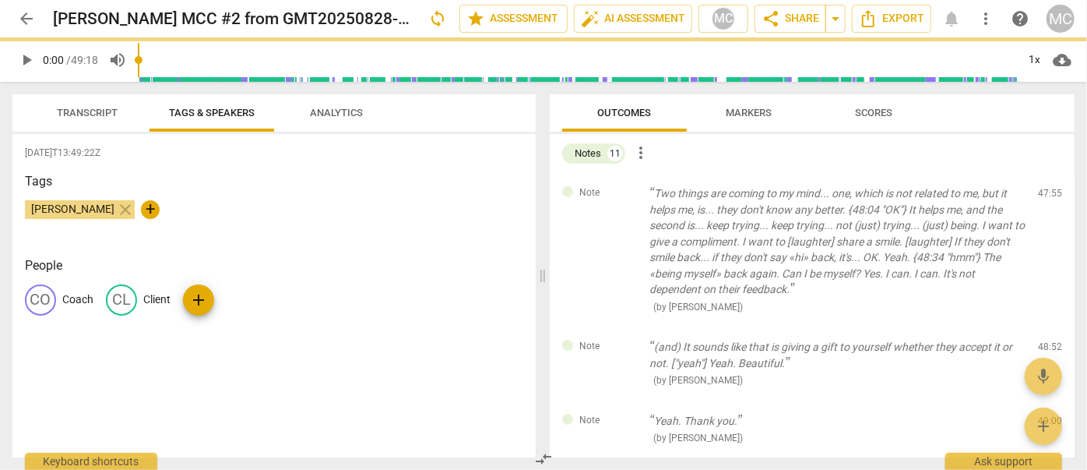
click at [621, 190] on span "delete" at bounding box center [1051, 197] width 19 height 19
click at [621, 326] on div "Note (and) It sounds like that is giving a gift to yourself whether they accept…" at bounding box center [812, 363] width 525 height 74
click at [621, 341] on span "delete" at bounding box center [1051, 350] width 19 height 19
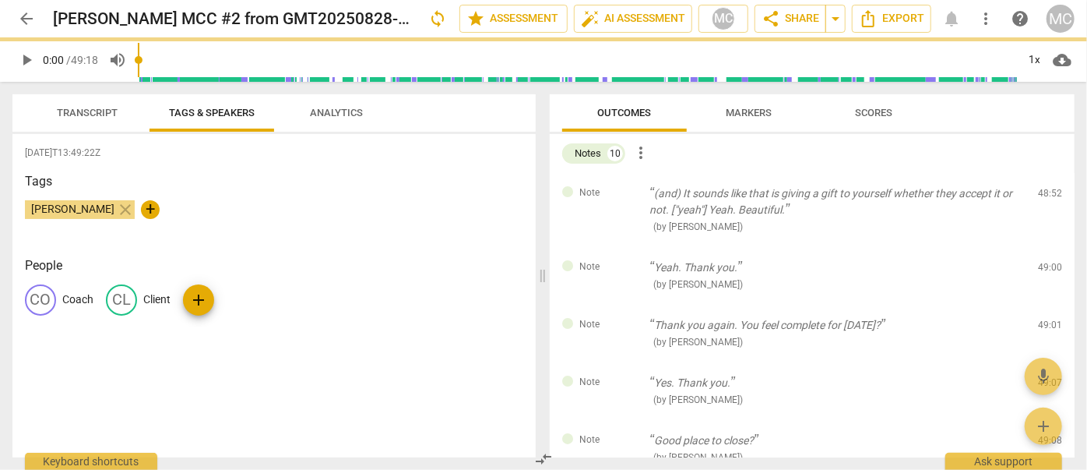
click at [621, 190] on span "delete" at bounding box center [1051, 197] width 19 height 19
click at [621, 247] on div "Note Yeah. Thank you. ( by [PERSON_NAME] ) 49:00 edit delete" at bounding box center [812, 276] width 525 height 58
click at [621, 261] on span "delete" at bounding box center [1051, 270] width 19 height 19
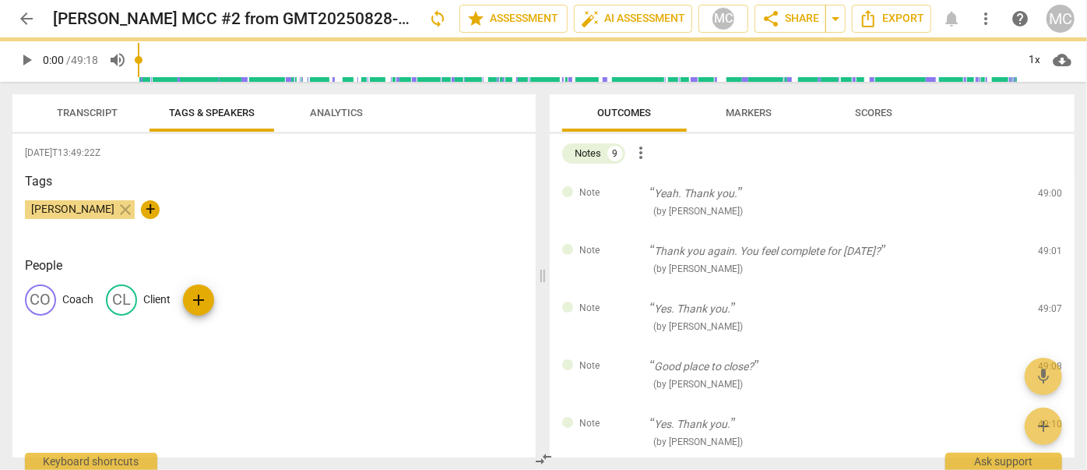
click at [621, 190] on span "delete" at bounding box center [1051, 197] width 19 height 19
click at [621, 231] on div "Note Thank you again. You feel complete for [DATE]? ( by [PERSON_NAME] ) 49:01 …" at bounding box center [812, 260] width 525 height 58
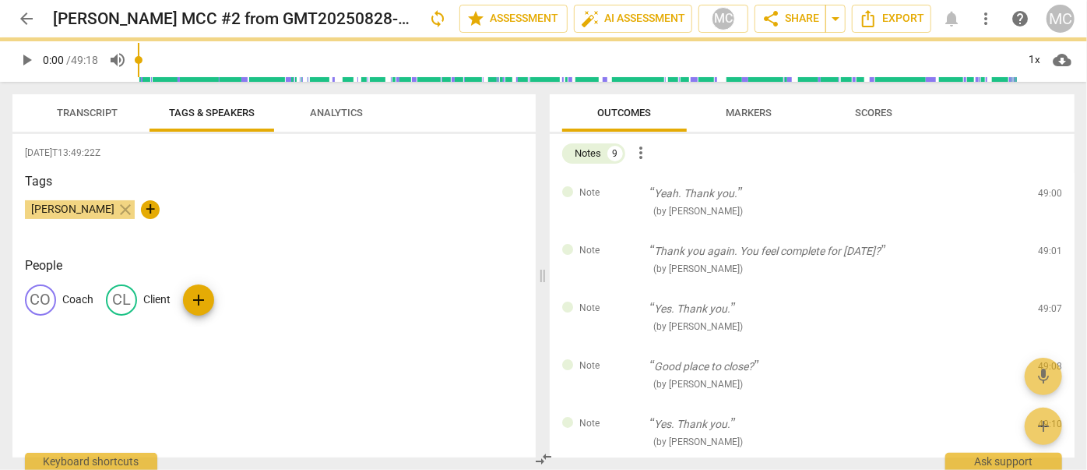
click at [621, 245] on span "delete" at bounding box center [1051, 254] width 19 height 19
click at [621, 190] on span "delete" at bounding box center [1051, 197] width 19 height 19
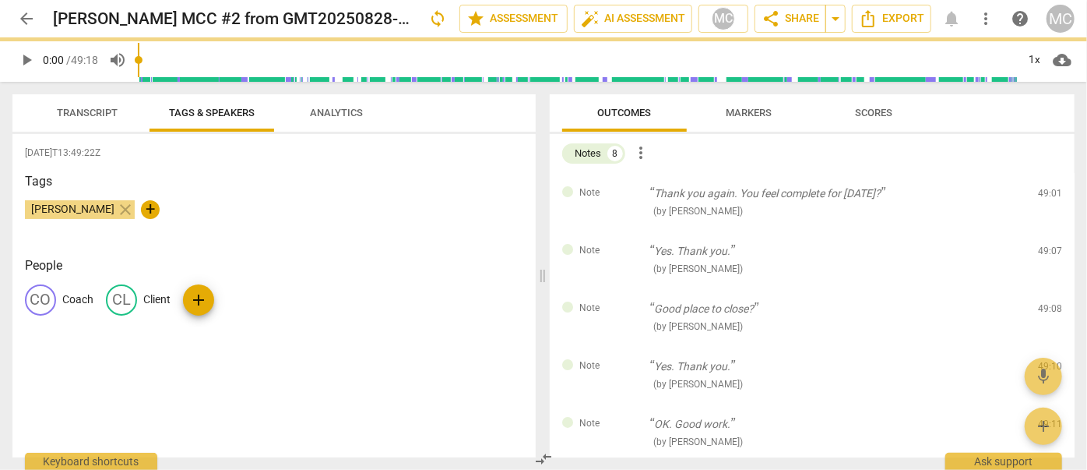
click at [621, 190] on span "delete" at bounding box center [1051, 197] width 19 height 19
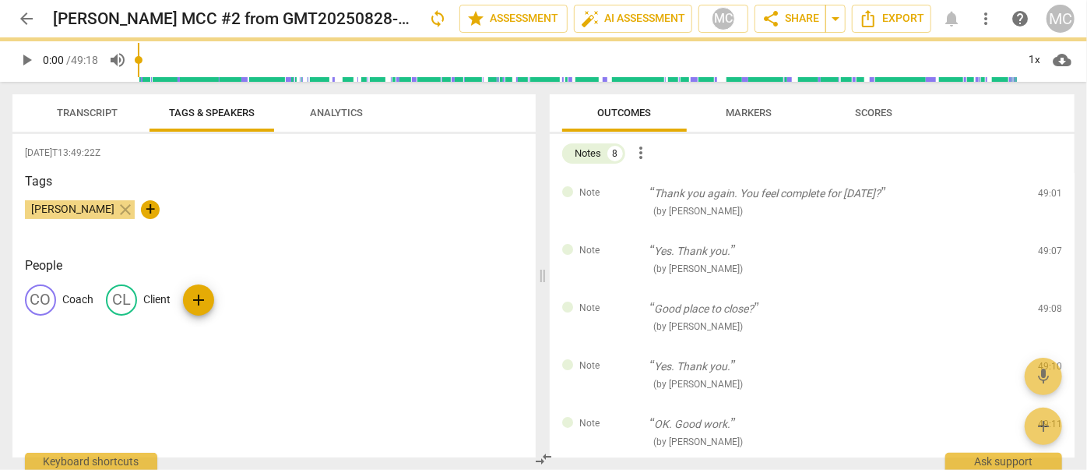
click at [621, 190] on span "delete" at bounding box center [1051, 197] width 19 height 19
click at [621, 231] on div "Note Yes. Thank you. ( by [PERSON_NAME] ) 49:07 edit delete" at bounding box center [812, 260] width 525 height 58
click at [621, 245] on span "delete" at bounding box center [1051, 254] width 19 height 19
click at [621, 190] on span "delete" at bounding box center [1051, 197] width 19 height 19
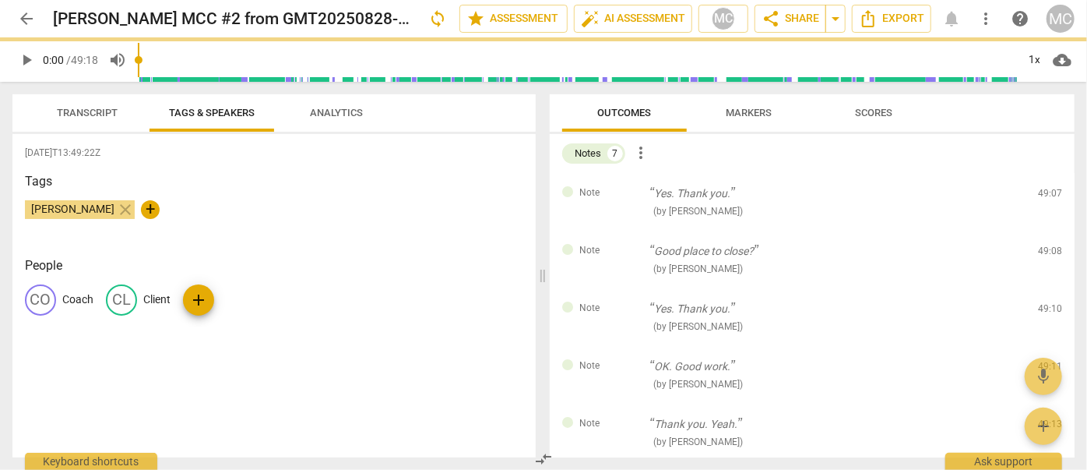
click at [621, 190] on span "delete" at bounding box center [1051, 197] width 19 height 19
click at [621, 231] on div "Note Good place to close? ( by [PERSON_NAME] ) 49:08 edit delete" at bounding box center [812, 260] width 525 height 58
click at [621, 245] on span "delete" at bounding box center [1051, 254] width 19 height 19
click at [621, 190] on span "delete" at bounding box center [1051, 197] width 19 height 19
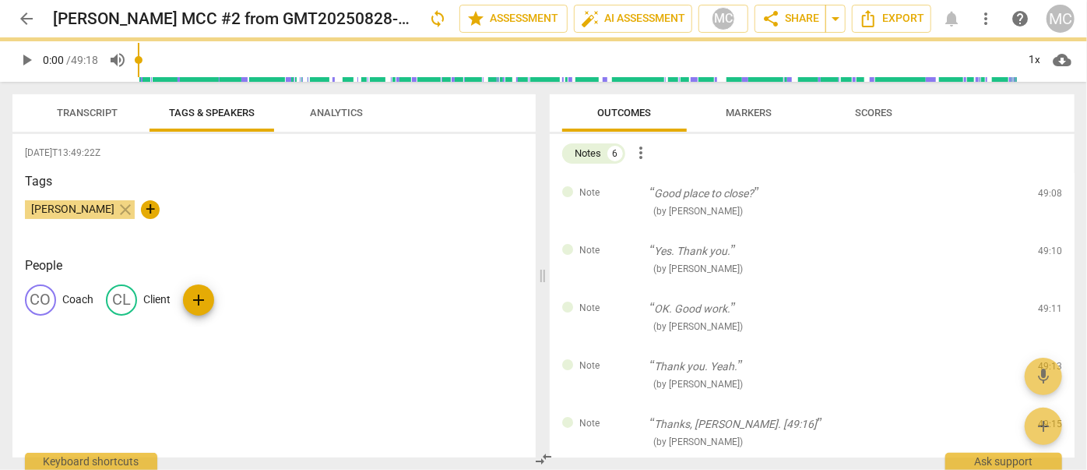
click at [621, 190] on span "delete" at bounding box center [1051, 197] width 19 height 19
click at [621, 231] on div "Note Yes. Thank you. ( by [PERSON_NAME] ) 49:10 edit delete" at bounding box center [812, 260] width 525 height 58
click at [621, 245] on span "delete" at bounding box center [1051, 254] width 19 height 19
click at [621, 190] on span "delete" at bounding box center [1051, 197] width 19 height 19
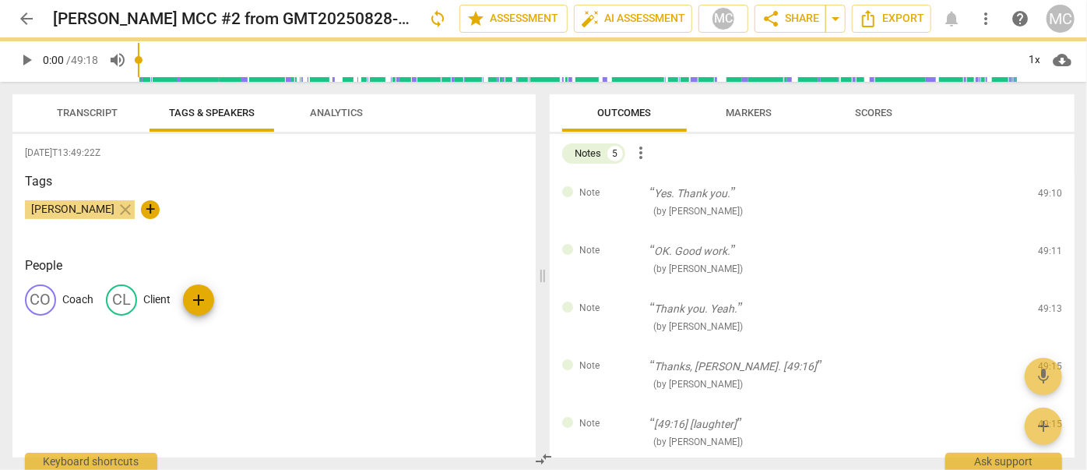
click at [621, 190] on span "delete" at bounding box center [1051, 197] width 19 height 19
click at [621, 231] on div "Note OK. Good work. ( by [PERSON_NAME] ) 49:11 edit delete" at bounding box center [812, 260] width 525 height 58
click at [621, 245] on span "delete" at bounding box center [1051, 254] width 19 height 19
click at [621, 190] on span "delete" at bounding box center [1051, 197] width 19 height 19
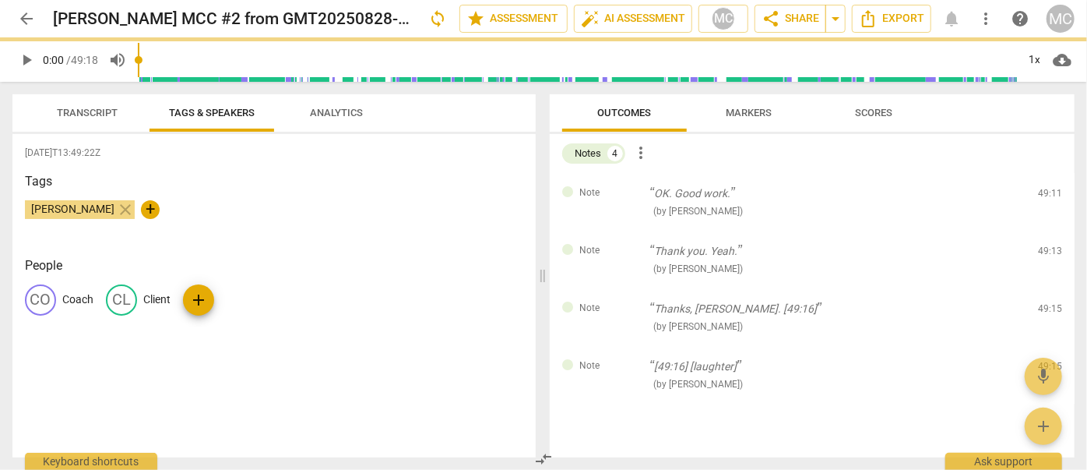
click at [621, 190] on span "delete" at bounding box center [1051, 197] width 19 height 19
click at [621, 231] on div "Note Thank you. Yeah. ( by [PERSON_NAME] ) 49:13 edit delete" at bounding box center [812, 260] width 525 height 58
click at [621, 245] on span "delete" at bounding box center [1051, 254] width 19 height 19
click at [621, 190] on span "delete" at bounding box center [1051, 197] width 19 height 19
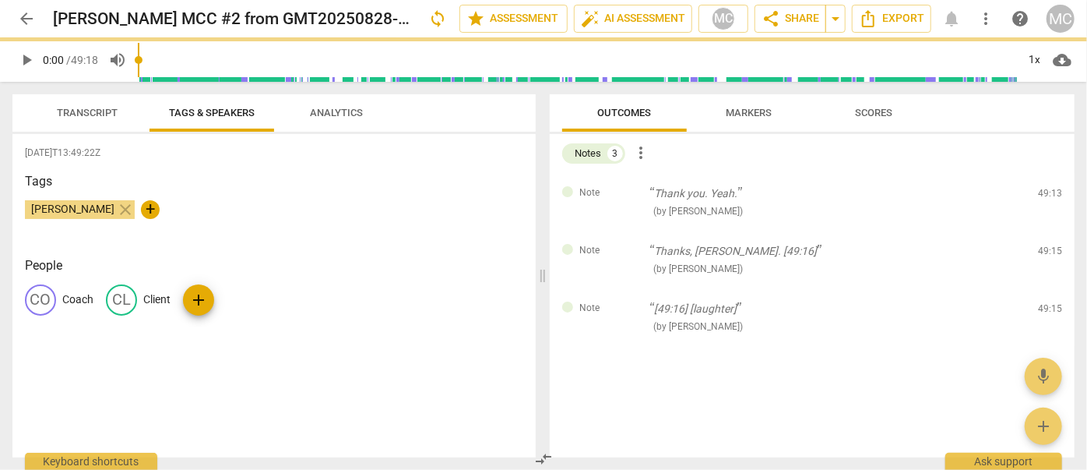
click at [621, 190] on span "delete" at bounding box center [1051, 197] width 19 height 19
click at [621, 231] on div "Note Thanks, [PERSON_NAME]. [49:16] ( by [PERSON_NAME] ) 49:15 edit delete" at bounding box center [812, 260] width 525 height 58
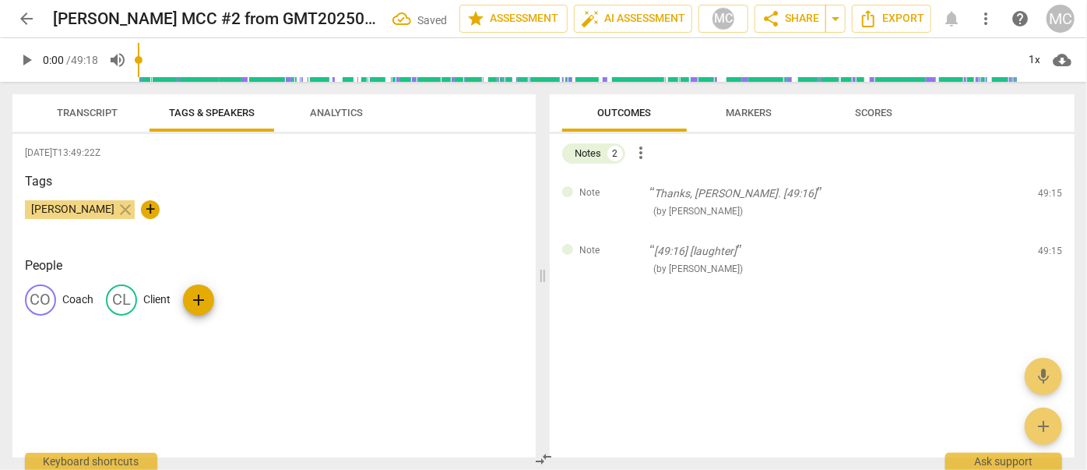
click at [621, 190] on span "delete" at bounding box center [1051, 197] width 19 height 19
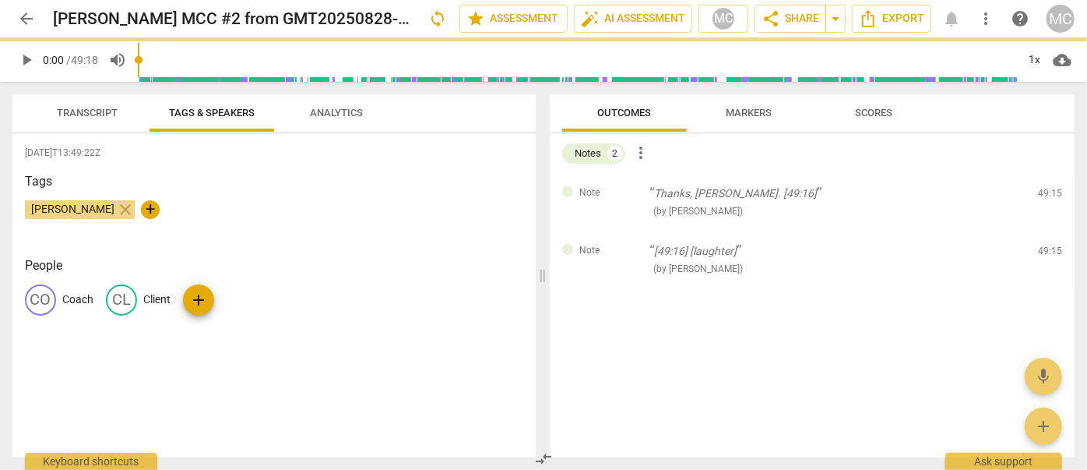
click at [621, 190] on span "delete" at bounding box center [1051, 197] width 19 height 19
click at [621, 231] on div "Note [49:16] [laughter] ( by [PERSON_NAME] ) 49:15 edit delete" at bounding box center [812, 260] width 525 height 58
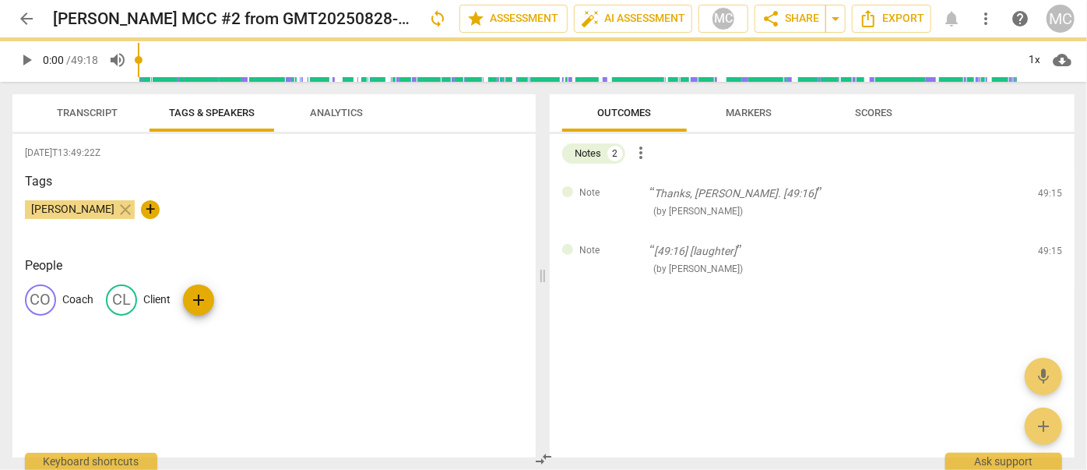
click at [621, 245] on span "delete" at bounding box center [1051, 254] width 19 height 19
click at [621, 190] on span "delete" at bounding box center [1051, 197] width 19 height 19
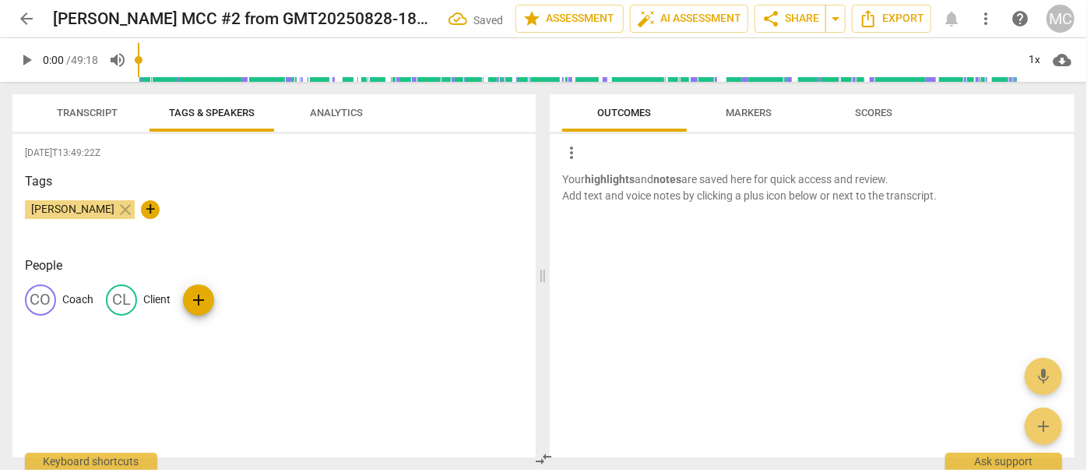
click at [621, 190] on p "Your highlights and notes are saved here for quick access and review. Add text …" at bounding box center [812, 187] width 500 height 32
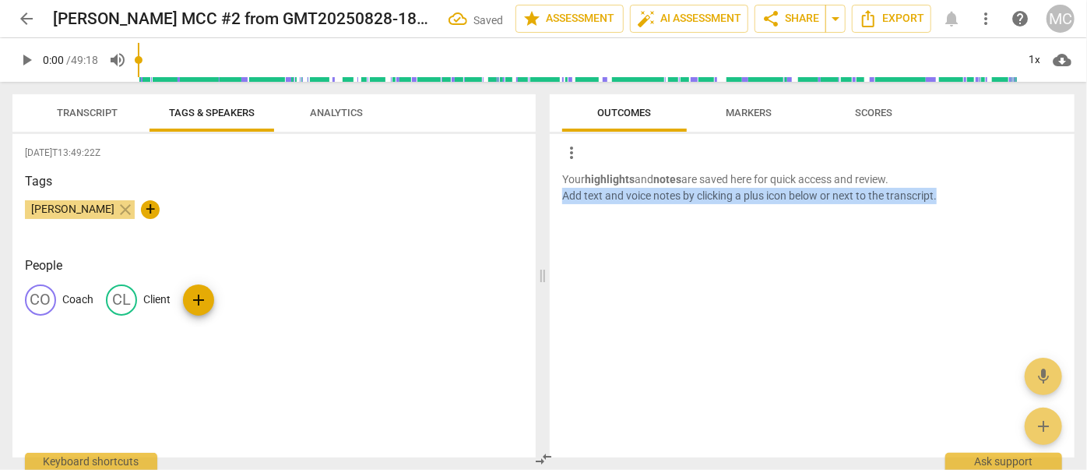
click at [621, 190] on p "Your highlights and notes are saved here for quick access and review. Add text …" at bounding box center [812, 187] width 500 height 32
click at [91, 107] on span "Transcript" at bounding box center [87, 113] width 61 height 12
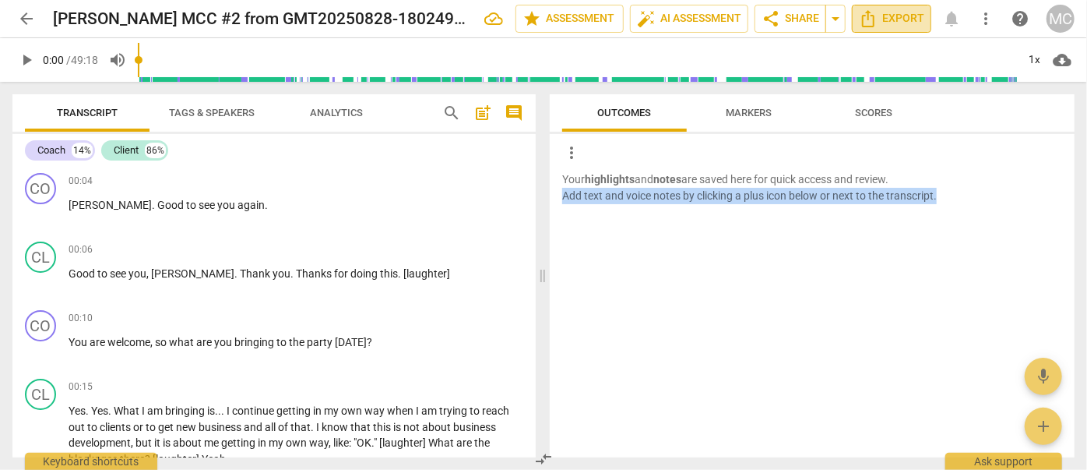
click at [621, 17] on span "Export" at bounding box center [891, 18] width 65 height 19
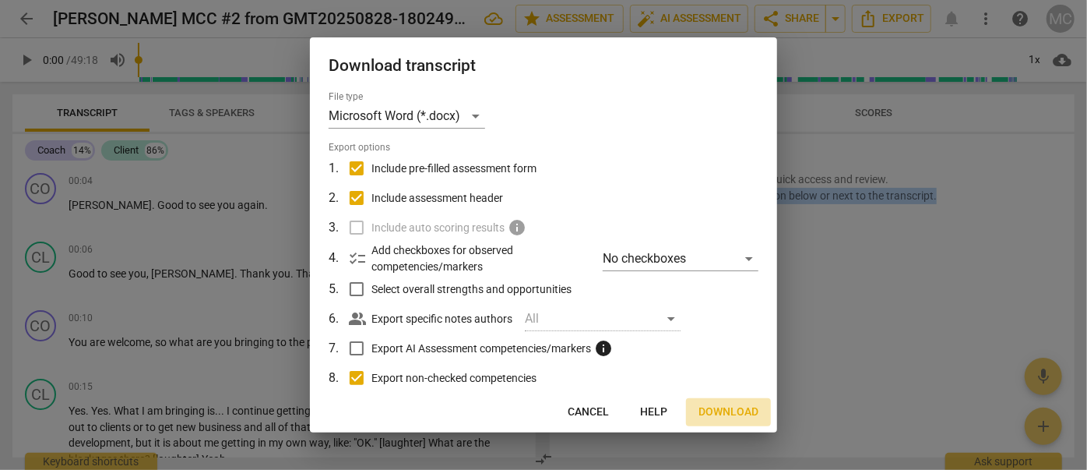
click at [621, 410] on span "Download" at bounding box center [729, 412] width 60 height 16
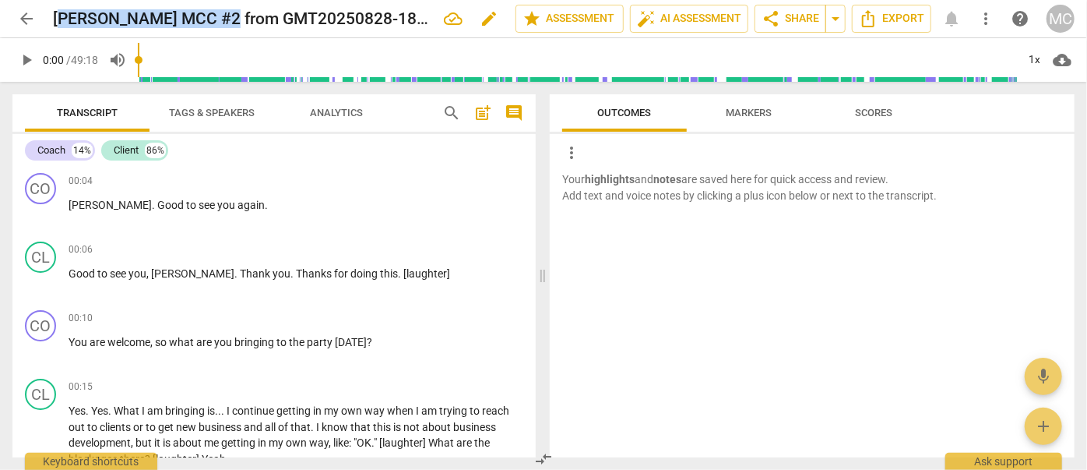
drag, startPoint x: 204, startPoint y: 16, endPoint x: 53, endPoint y: 18, distance: 151.1
click at [53, 19] on h2 "[PERSON_NAME] MCC #2 from GMT20250828-180249_Recording" at bounding box center [242, 18] width 379 height 19
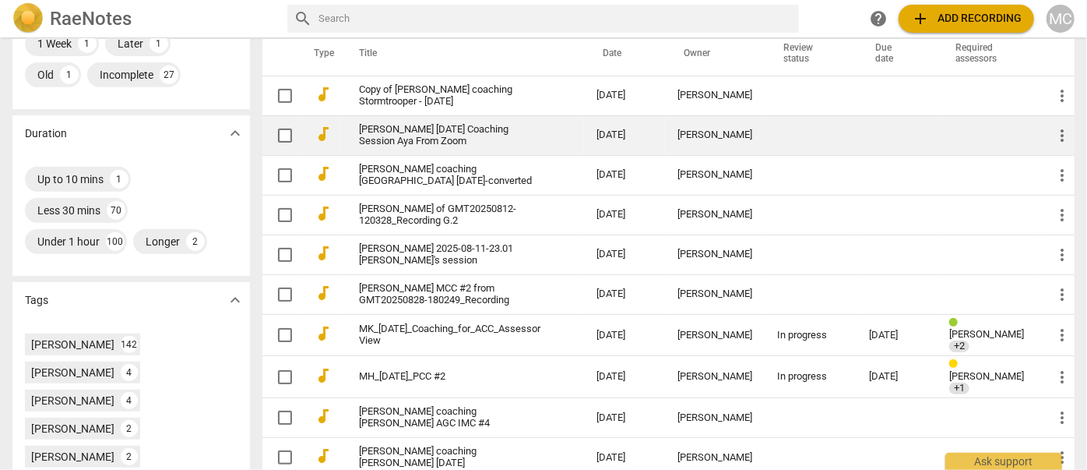
scroll to position [354, 0]
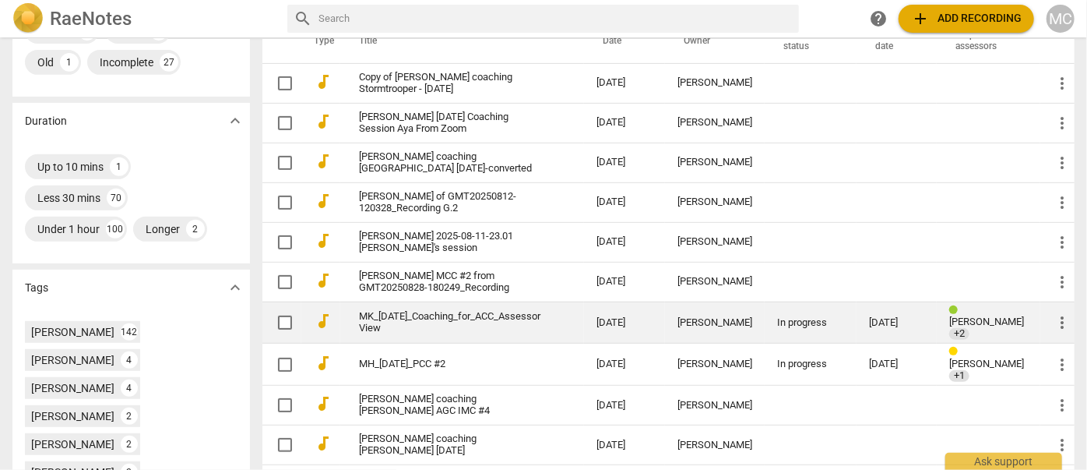
click at [359, 334] on link "MK_[DATE]_Coaching_for_ACC_Assessor View" at bounding box center [449, 322] width 181 height 23
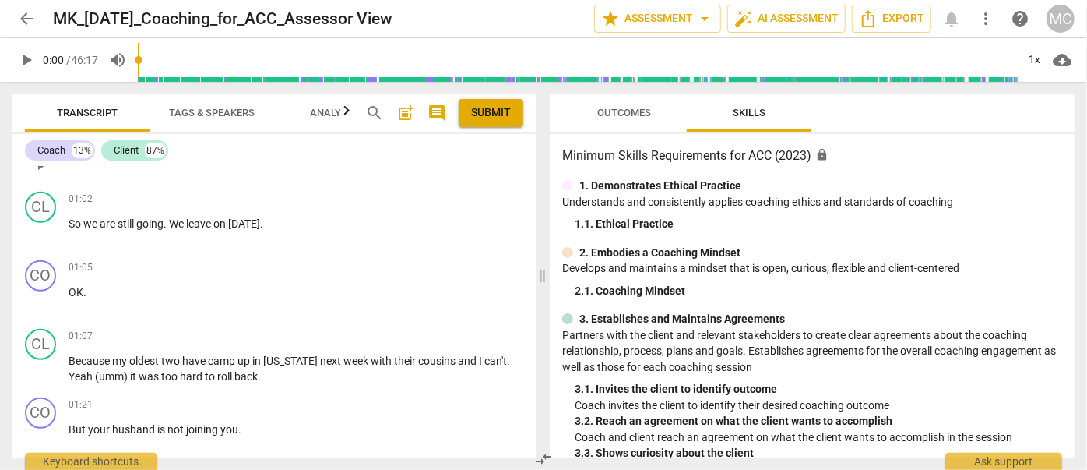
scroll to position [424, 0]
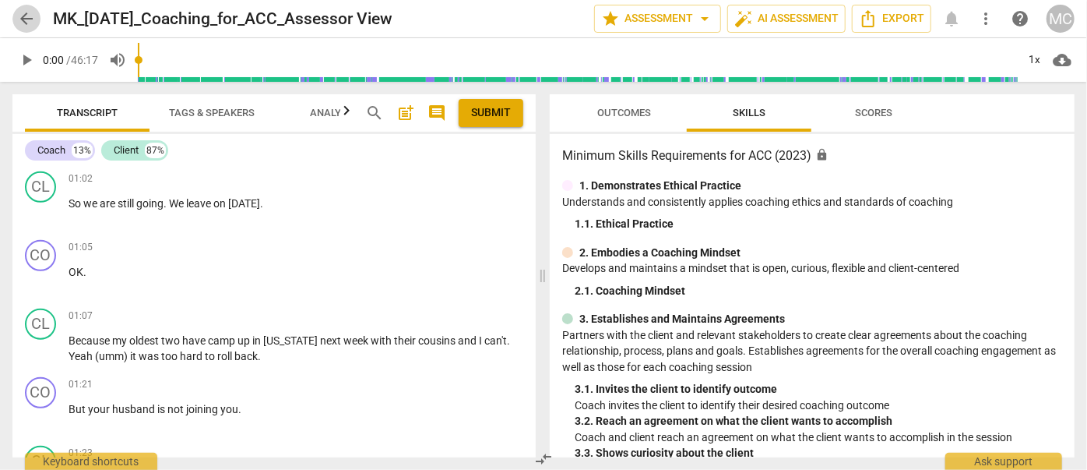
click at [22, 18] on span "arrow_back" at bounding box center [26, 18] width 19 height 19
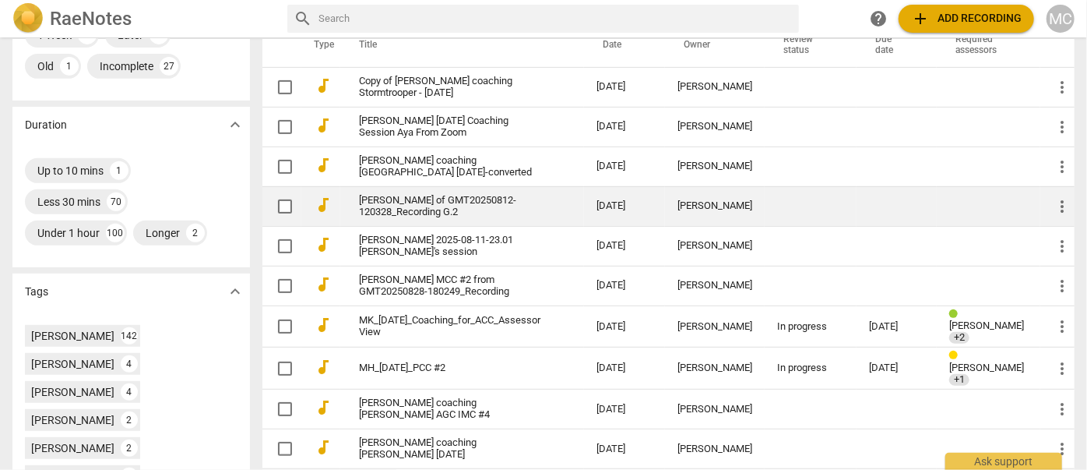
scroll to position [354, 0]
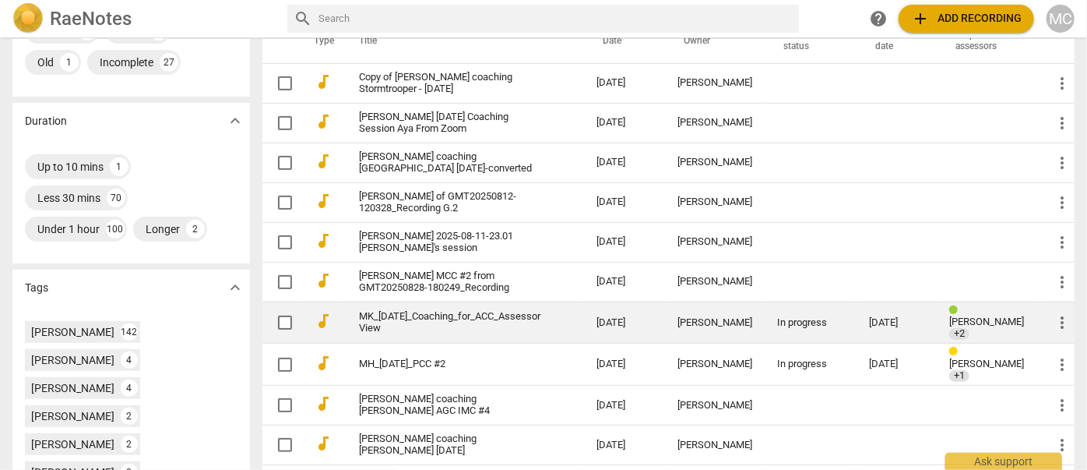
click at [396, 326] on link "MK_[DATE]_Coaching_for_ACC_Assessor View" at bounding box center [449, 322] width 181 height 23
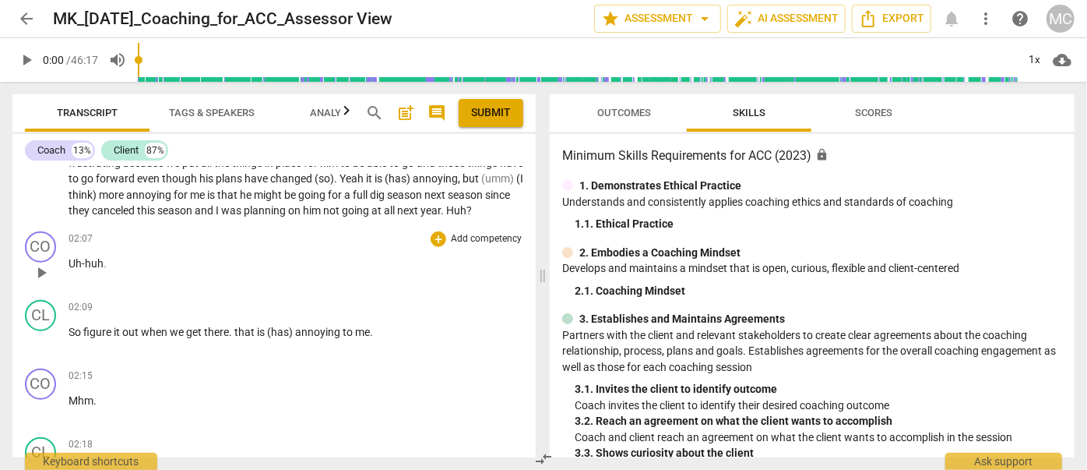
scroll to position [779, 0]
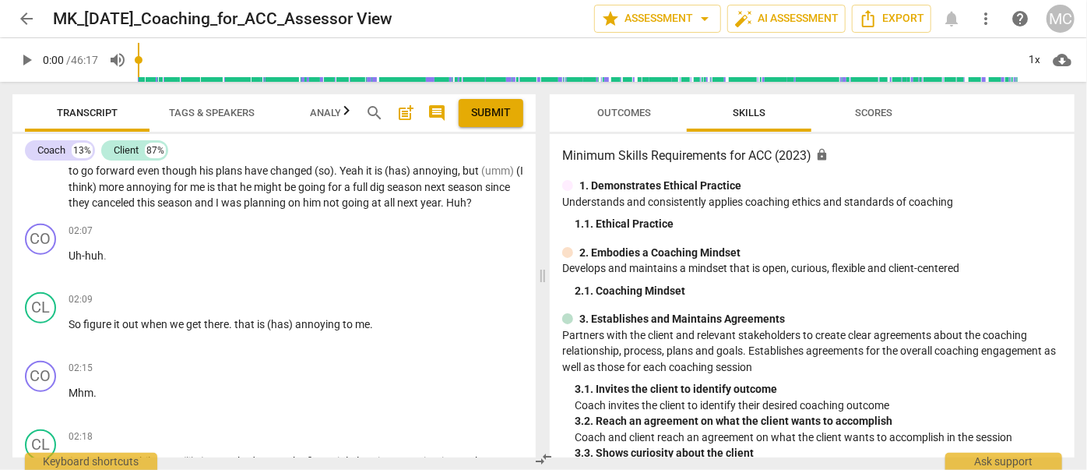
click at [29, 30] on button "arrow_back" at bounding box center [26, 19] width 28 height 28
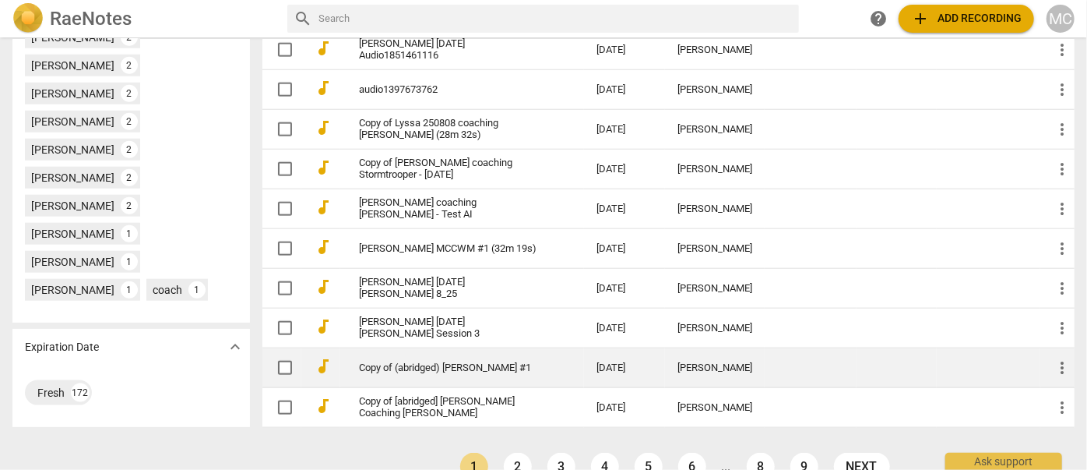
scroll to position [850, 0]
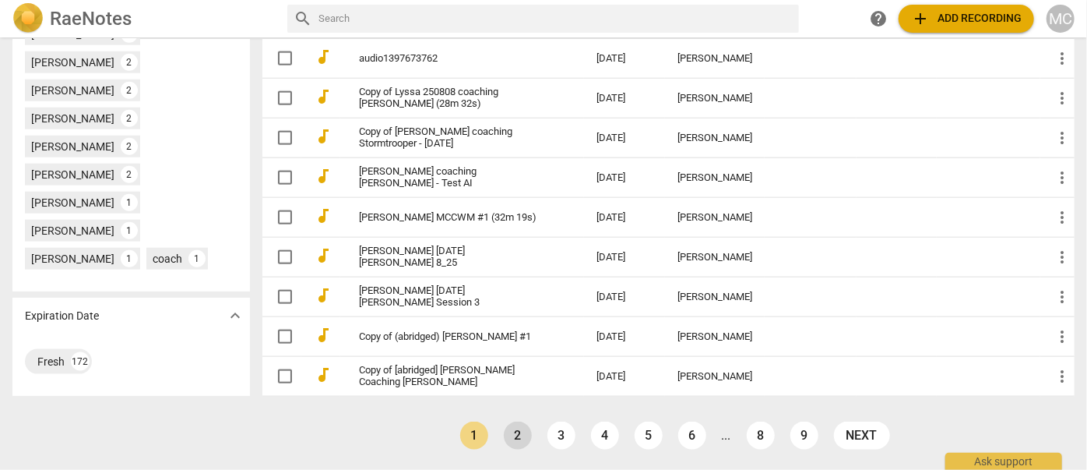
click at [505, 431] on link "2" at bounding box center [518, 435] width 28 height 28
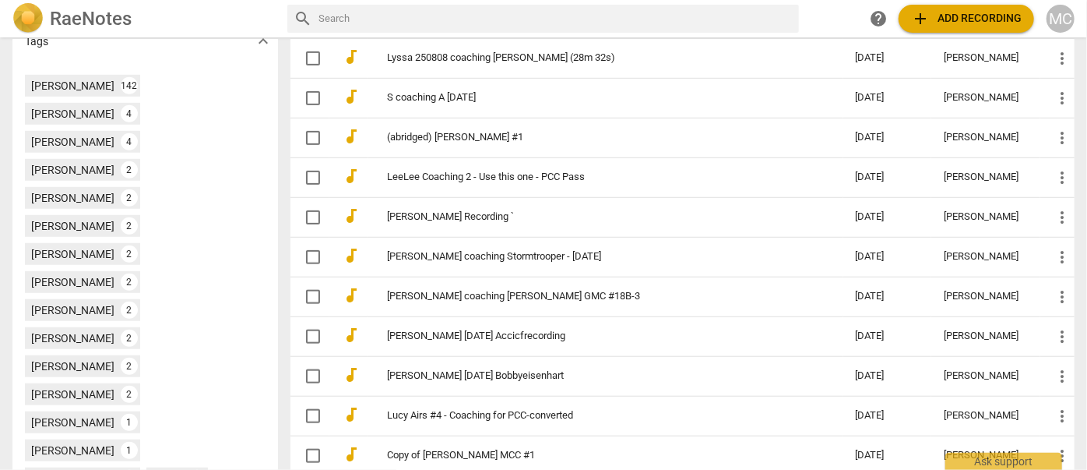
scroll to position [810, 0]
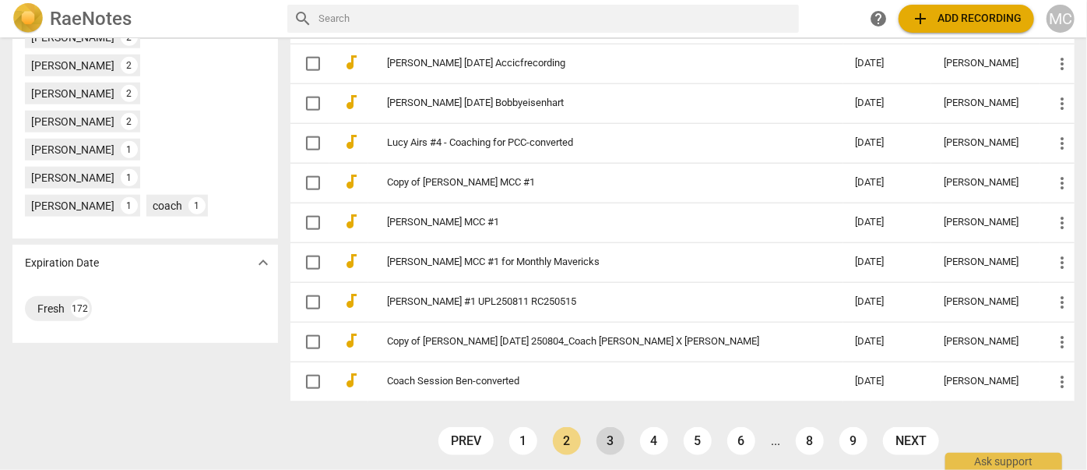
click at [611, 435] on link "3" at bounding box center [611, 441] width 28 height 28
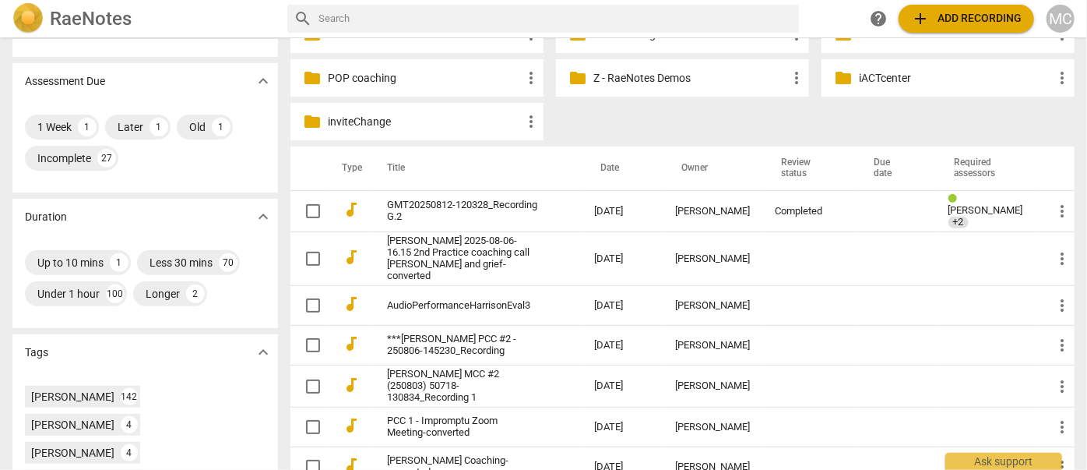
scroll to position [141, 0]
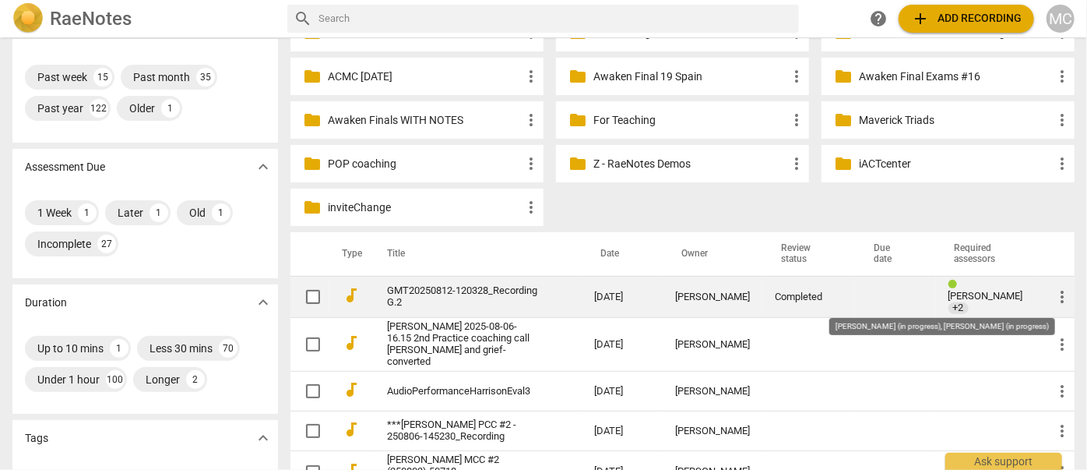
click at [949, 302] on span "+2" at bounding box center [959, 308] width 20 height 12
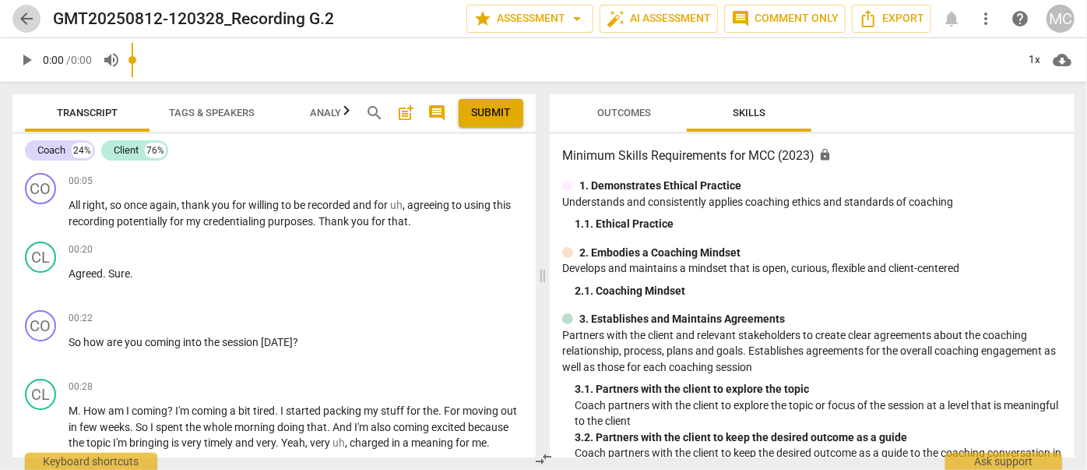
click at [29, 20] on span "arrow_back" at bounding box center [26, 18] width 19 height 19
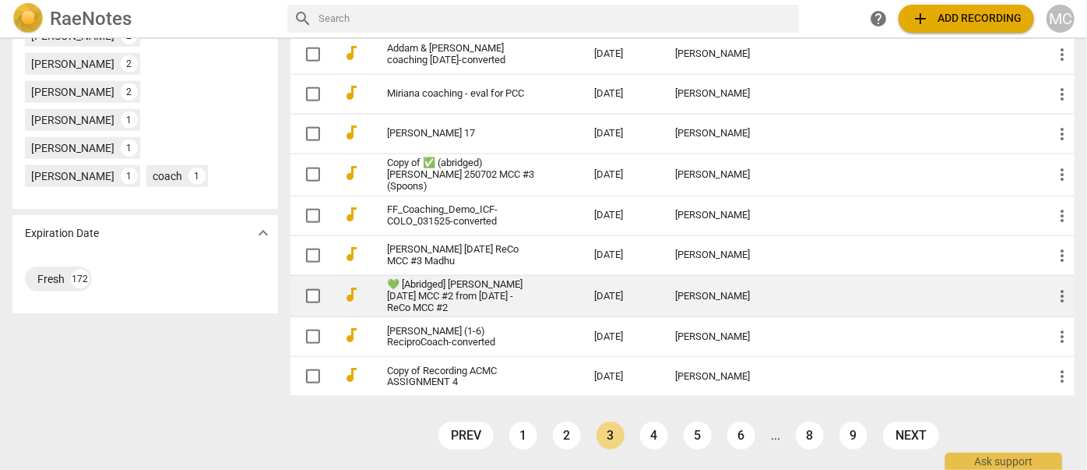
scroll to position [850, 0]
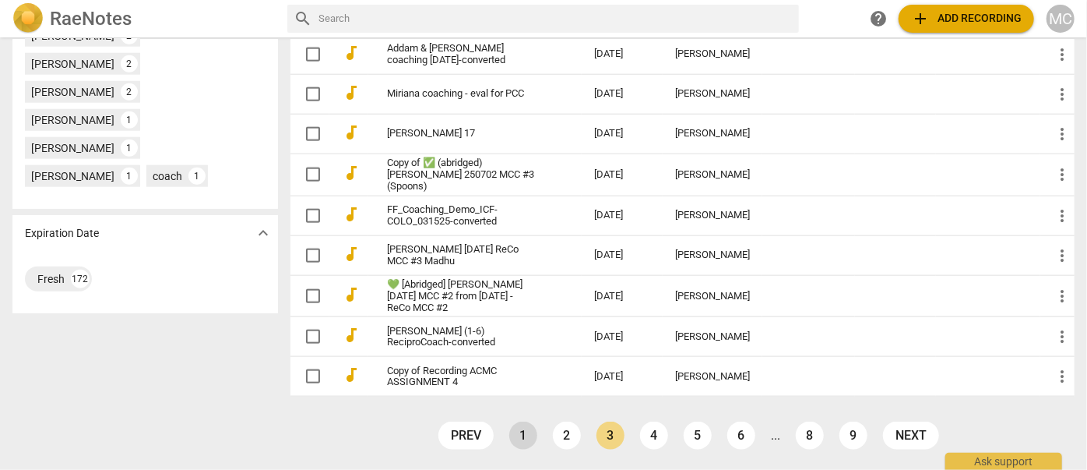
click at [520, 426] on link "1" at bounding box center [523, 435] width 28 height 28
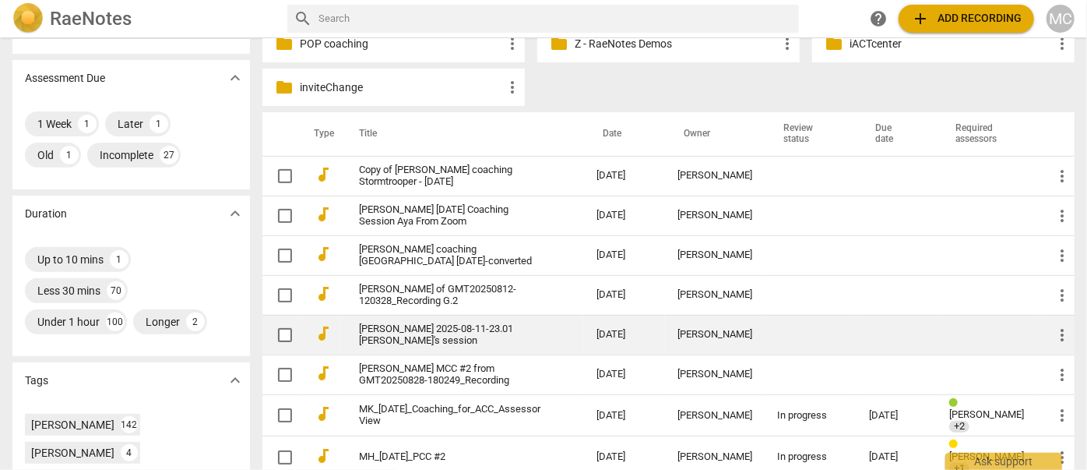
scroll to position [283, 0]
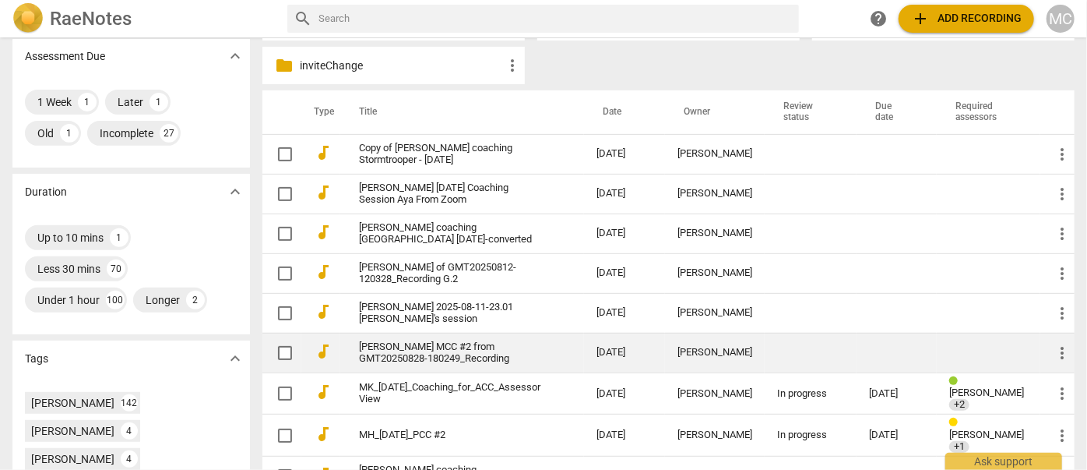
click at [425, 358] on link "[PERSON_NAME] MCC #2 from GMT20250828-180249_Recording" at bounding box center [449, 352] width 181 height 23
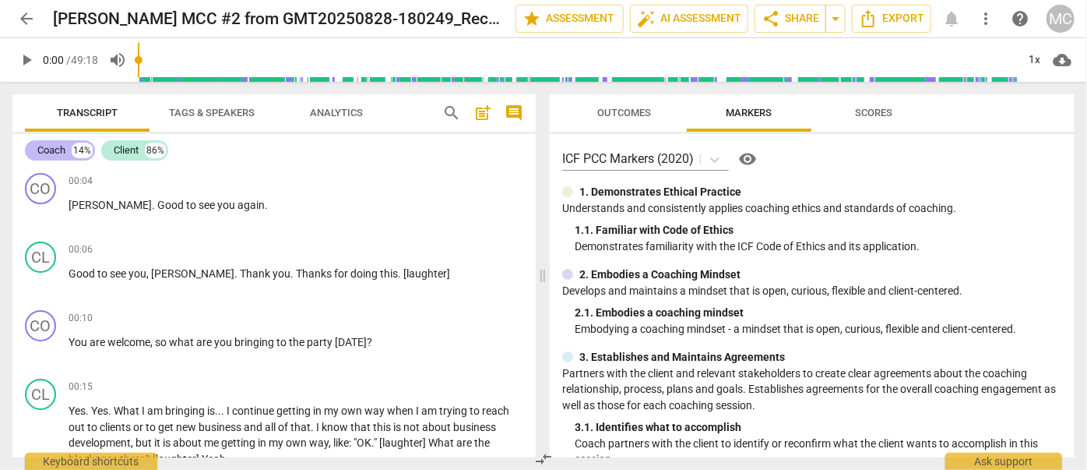
click at [66, 147] on div "Coach 14%" at bounding box center [60, 150] width 70 height 20
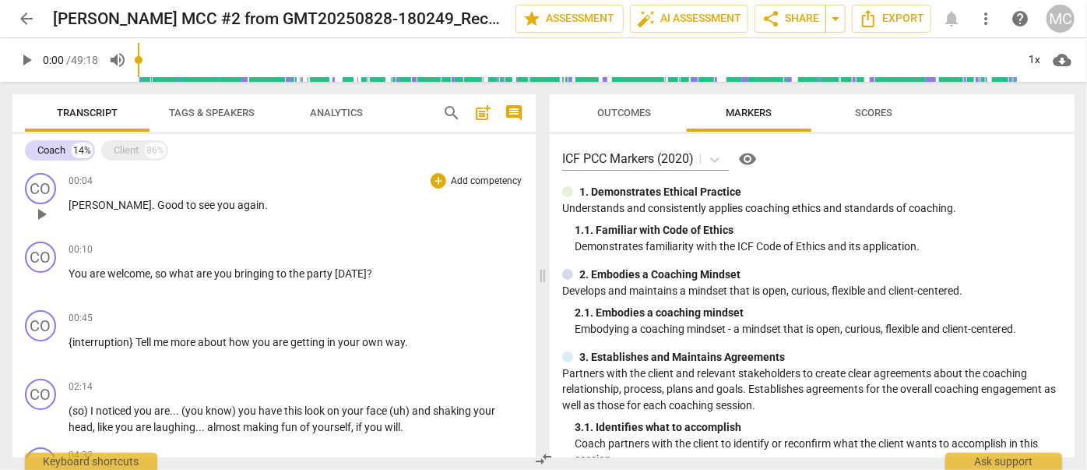
click at [73, 203] on span "[PERSON_NAME]" at bounding box center [110, 205] width 83 height 12
paste p
type input "1"
paste p
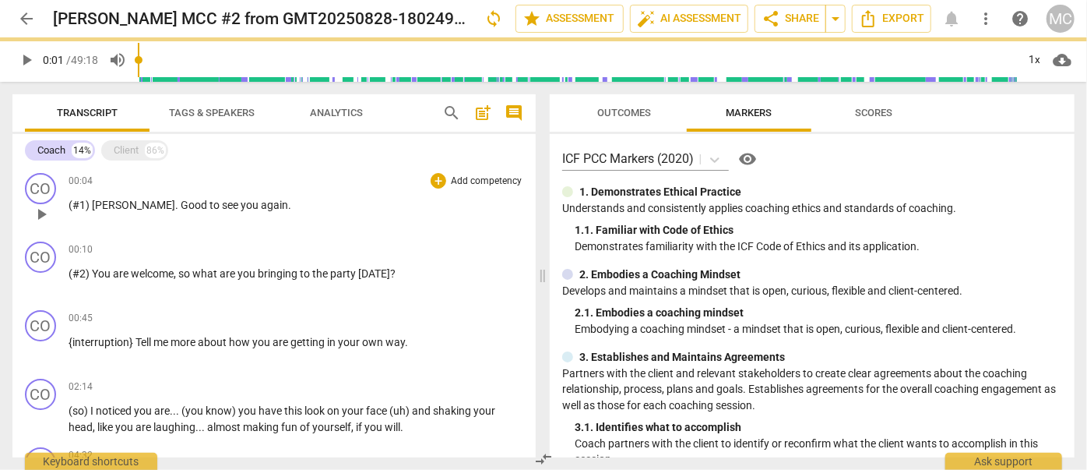
paste p
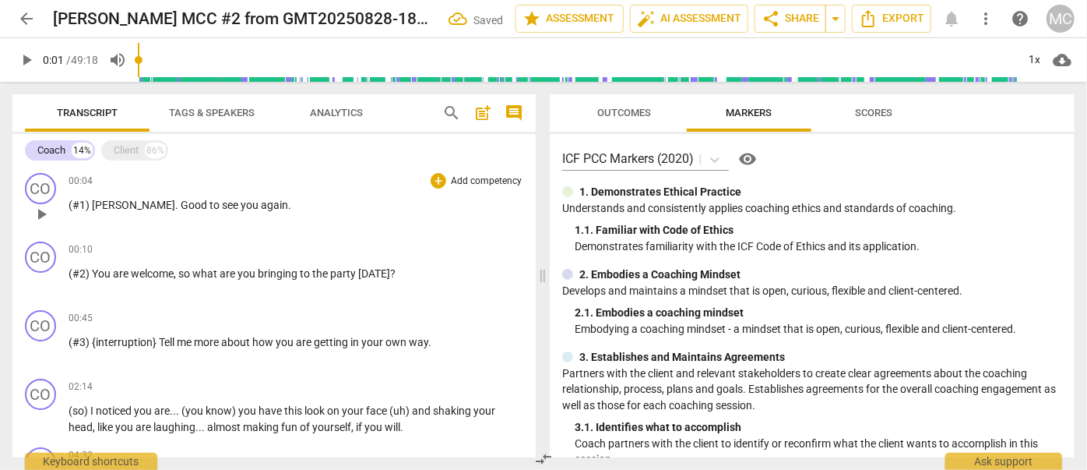
paste p
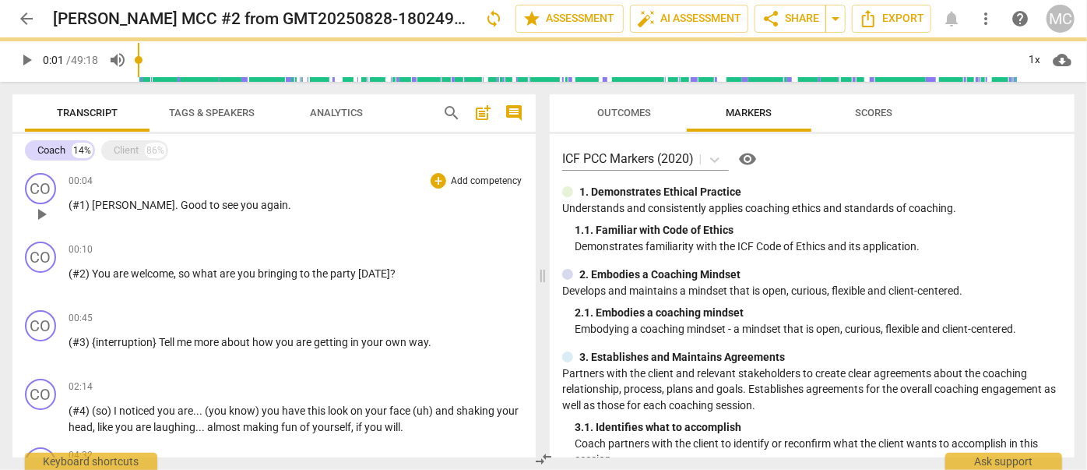
scroll to position [164, 0]
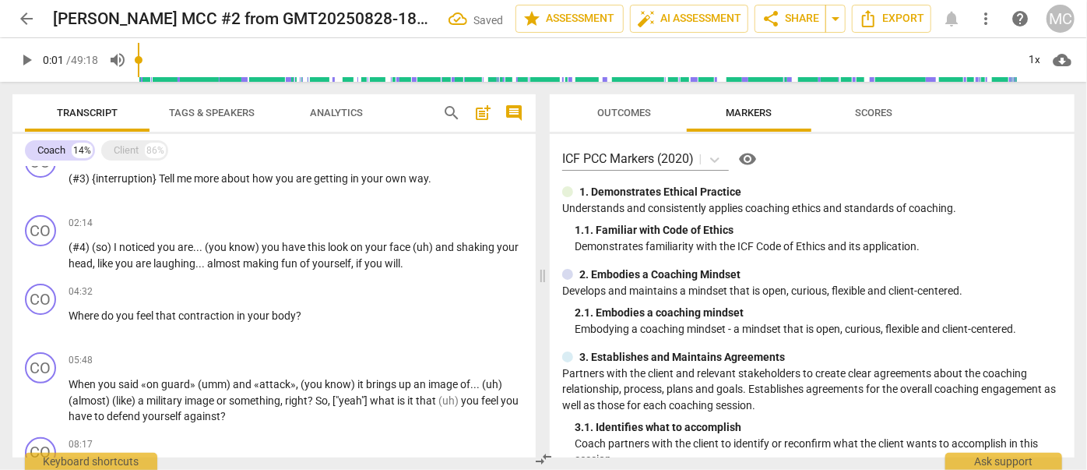
paste p
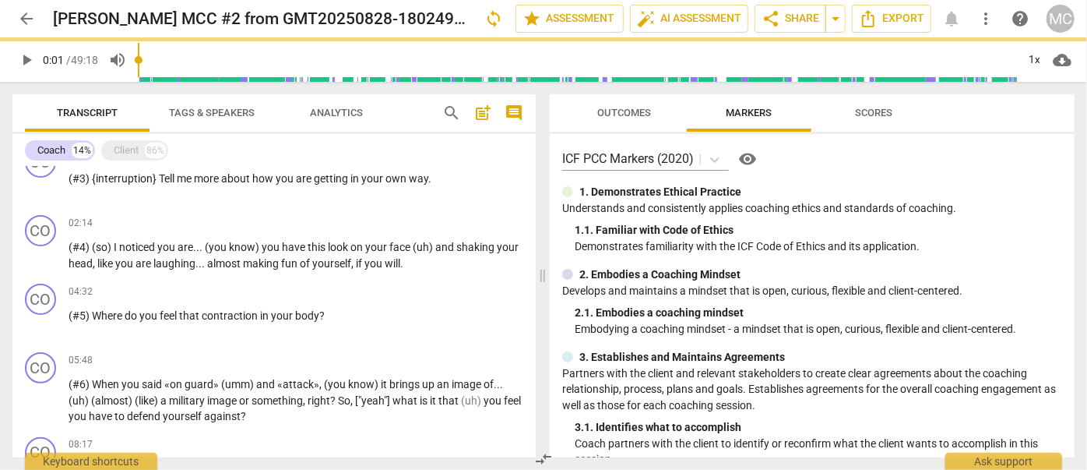
scroll to position [316, 0]
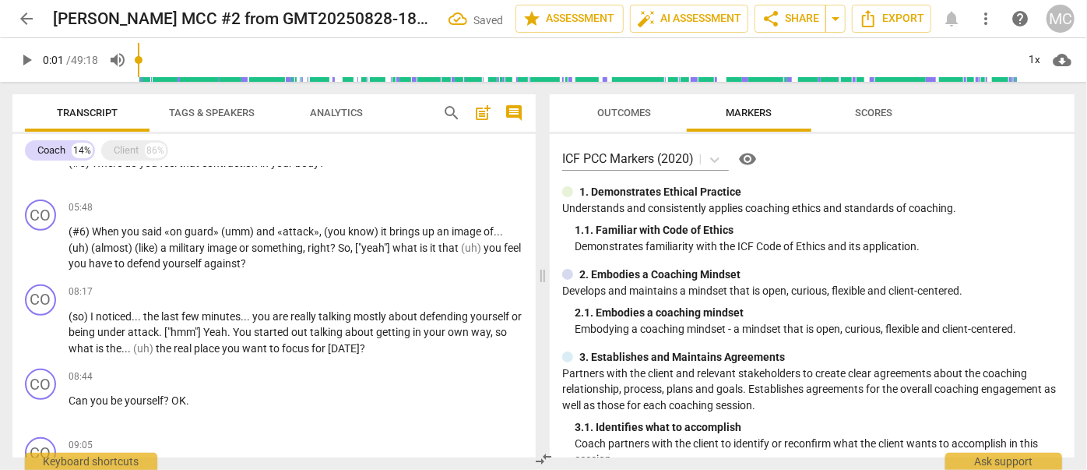
paste p
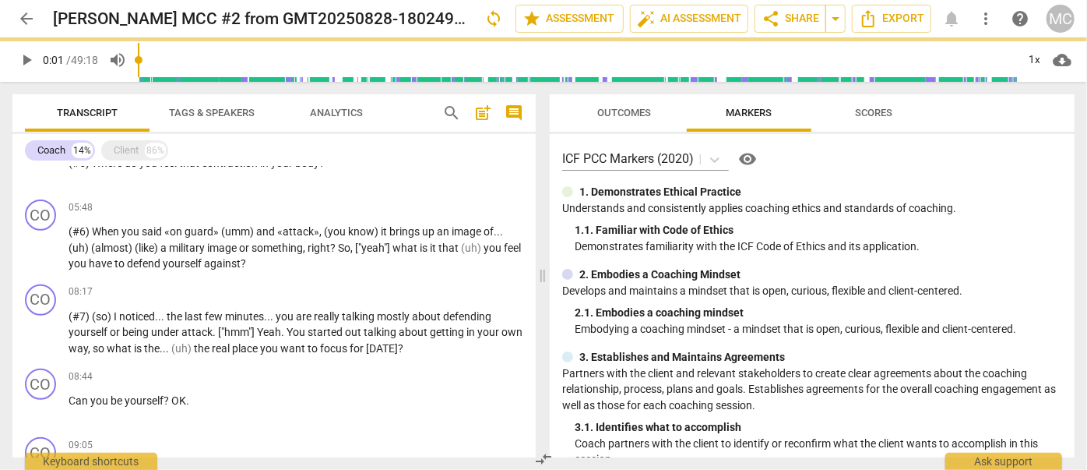
paste p
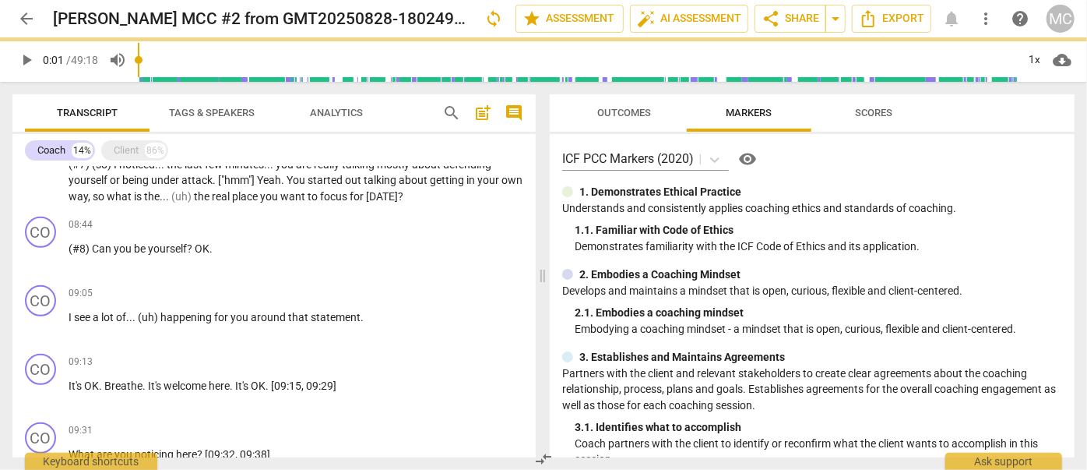
paste p
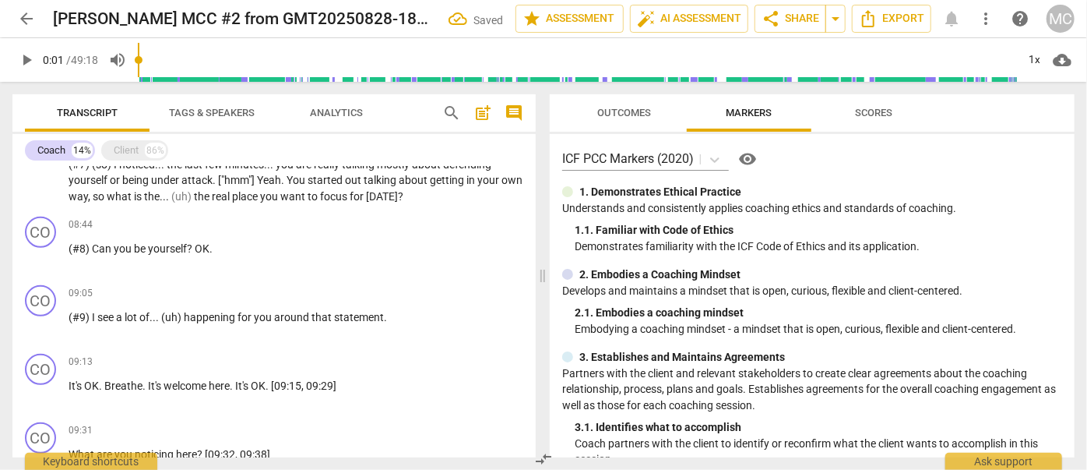
paste p
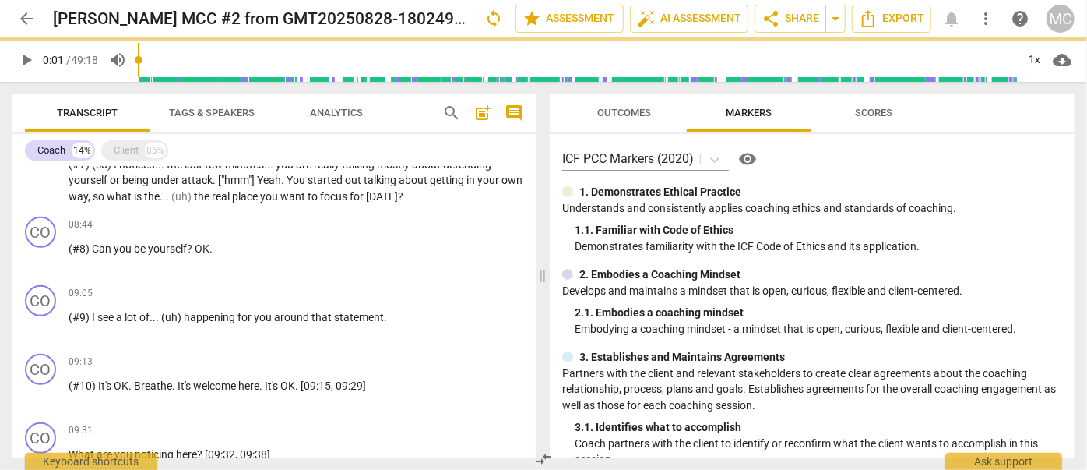
paste p
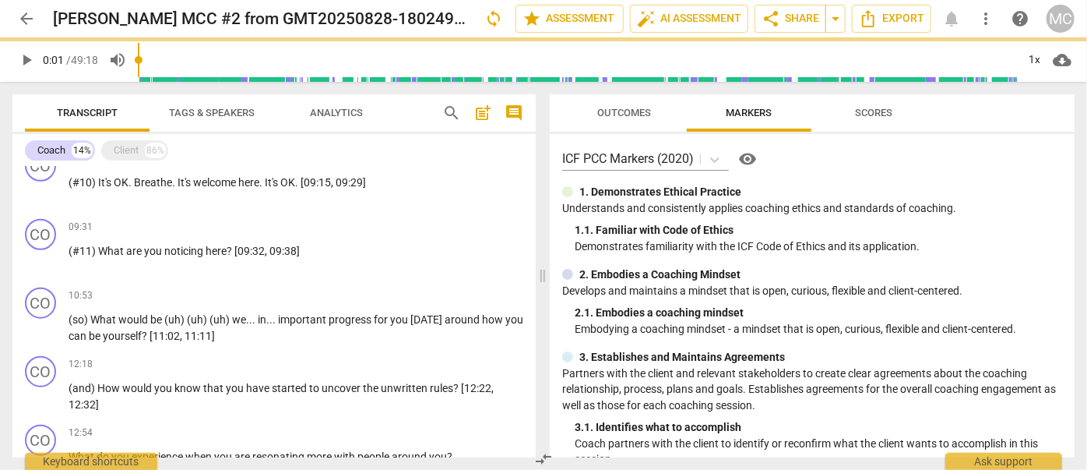
paste p
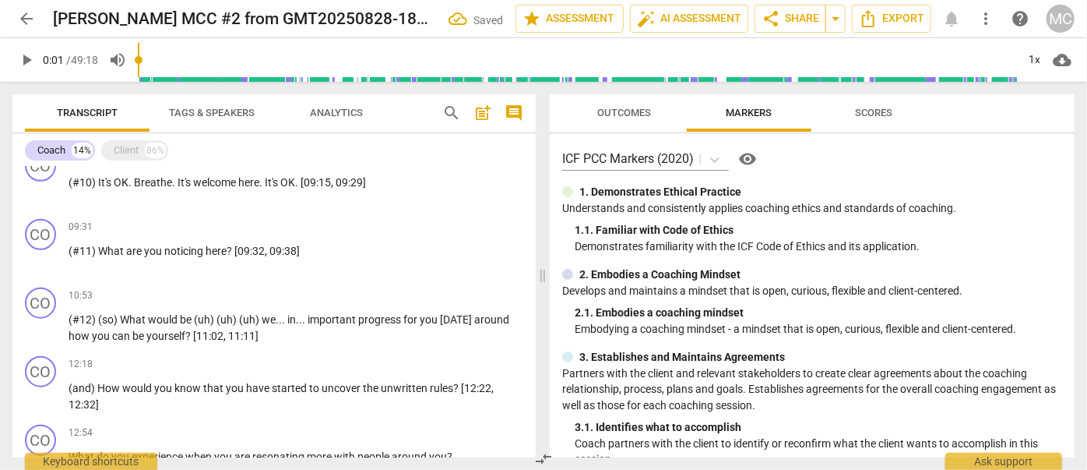
paste p
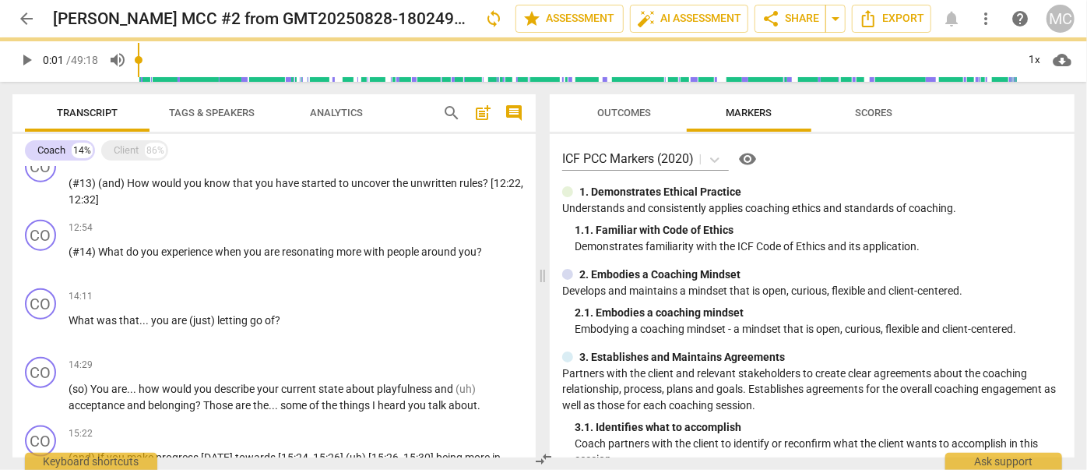
paste p
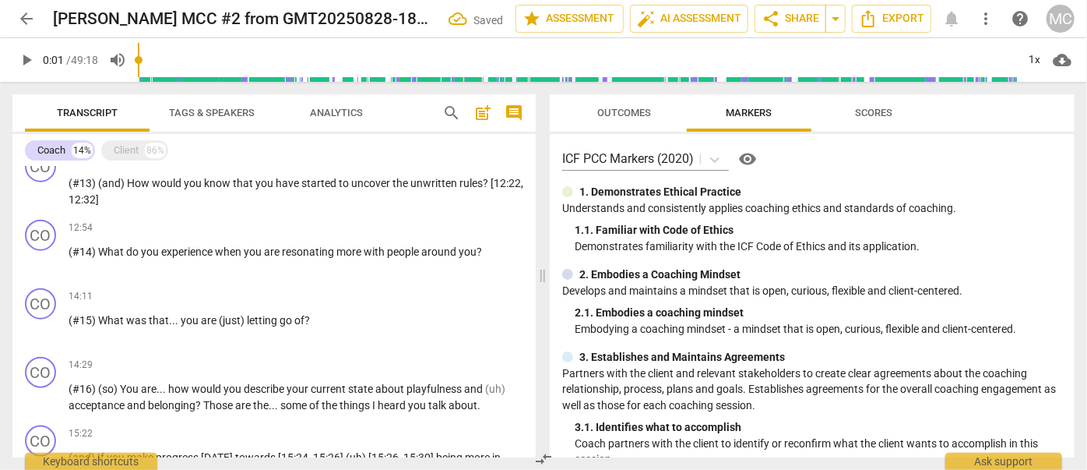
paste p
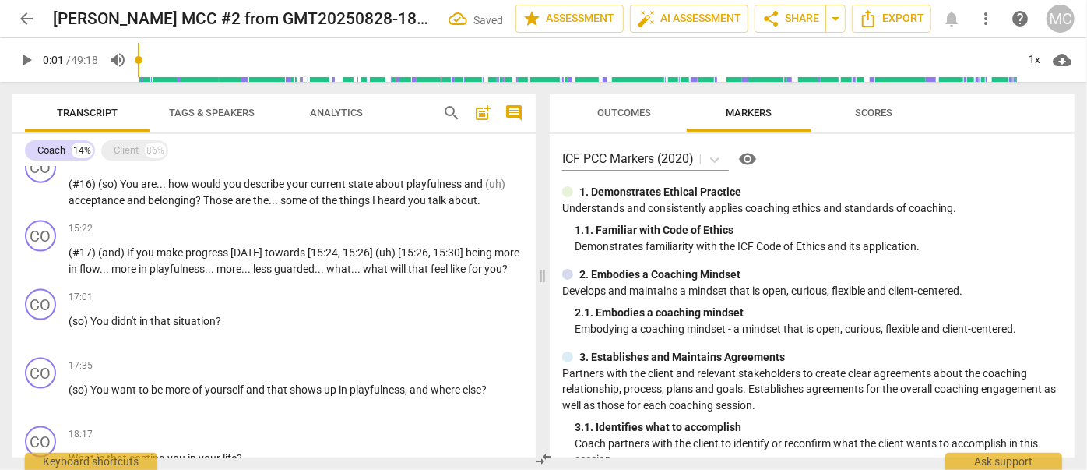
paste p
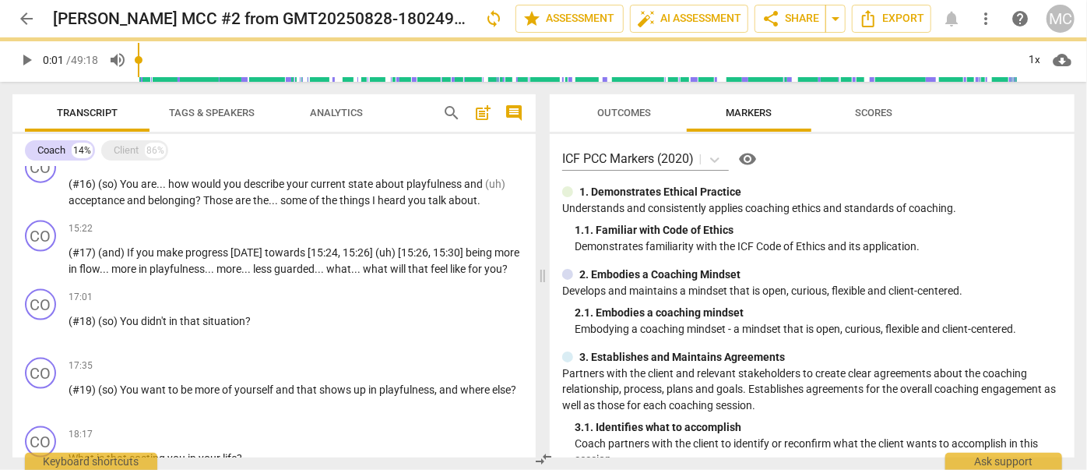
paste p
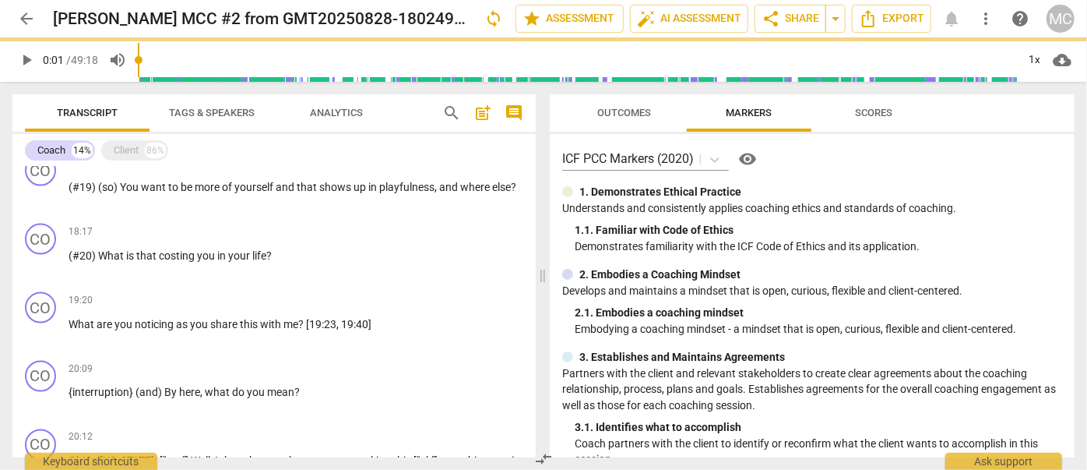
paste p
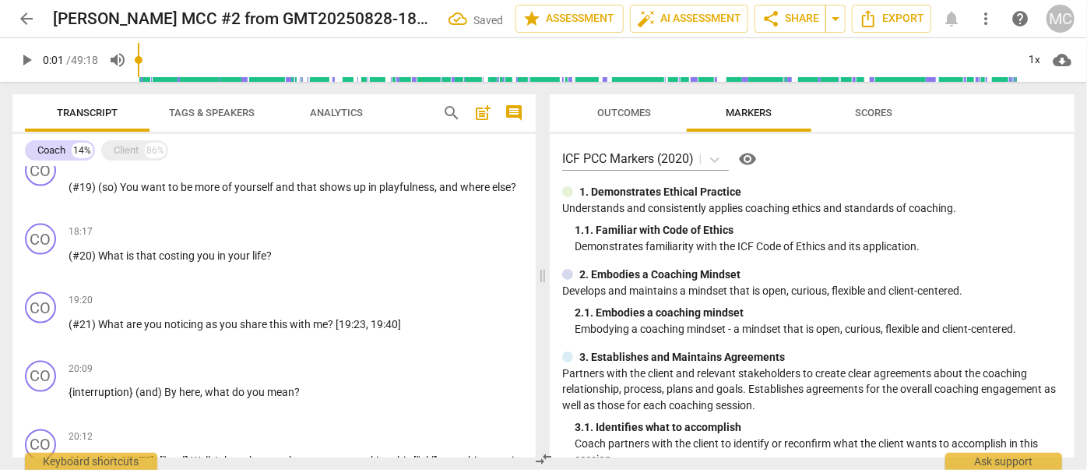
paste p
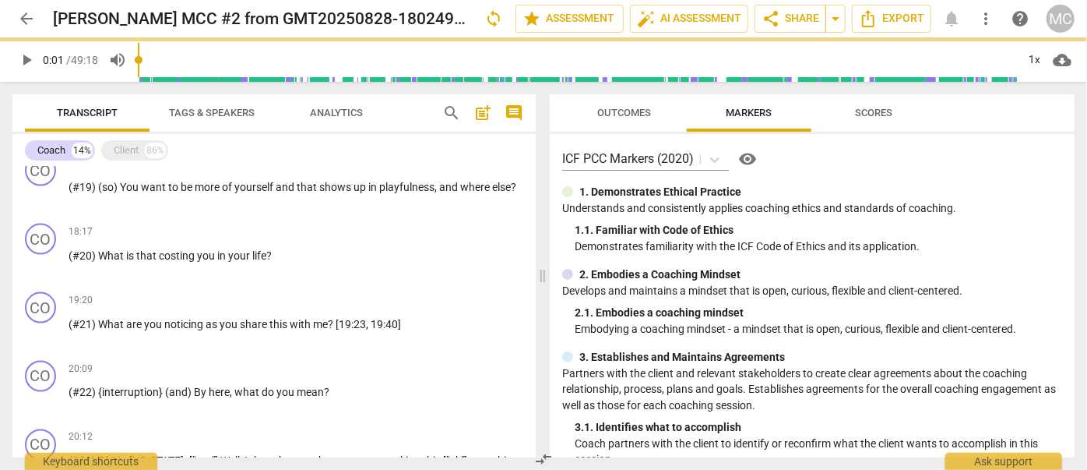
scroll to position [1488, 0]
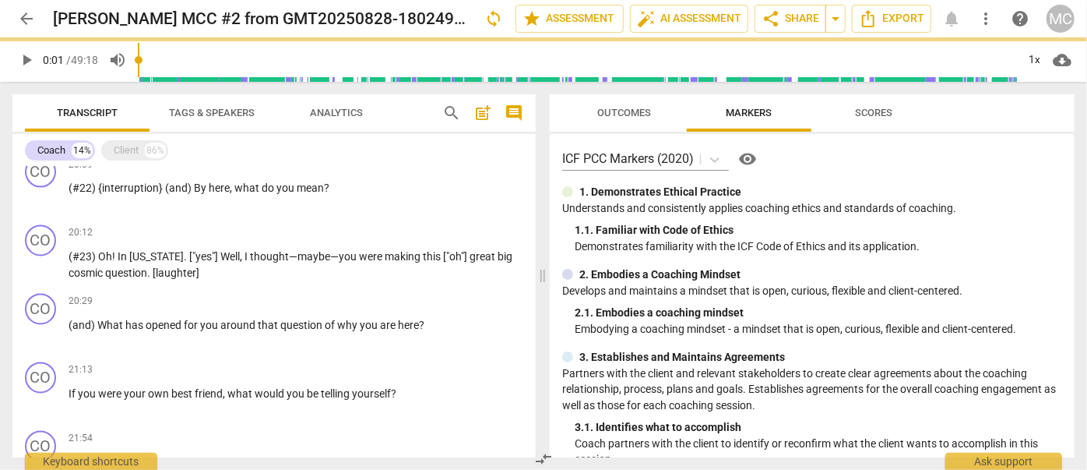
paste p
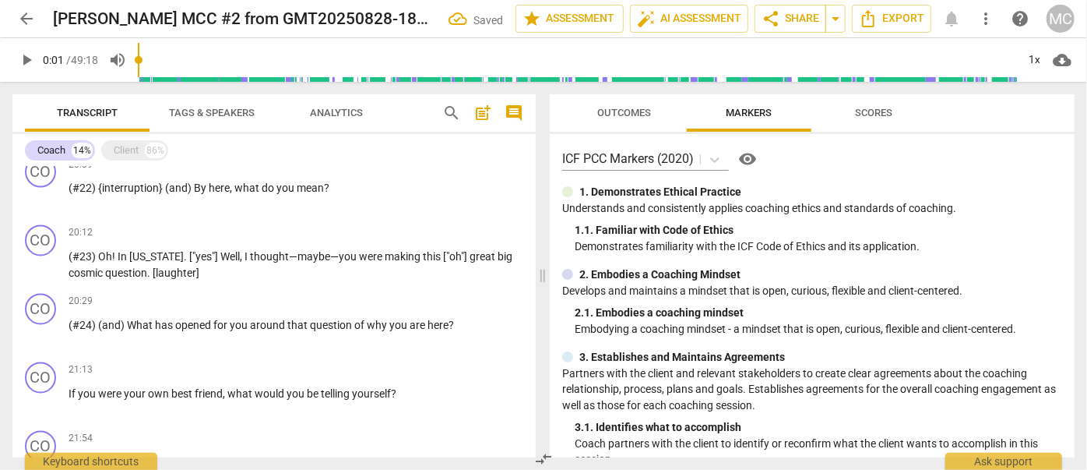
paste p
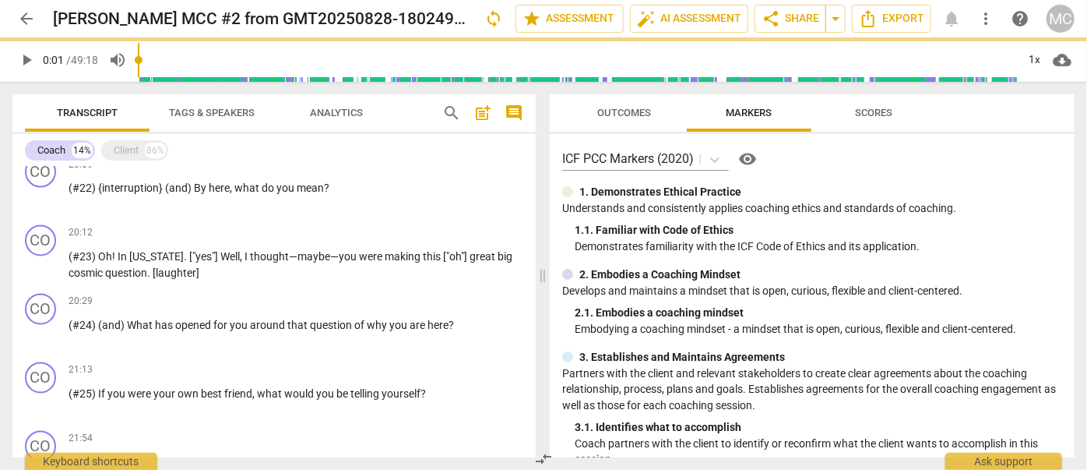
paste p
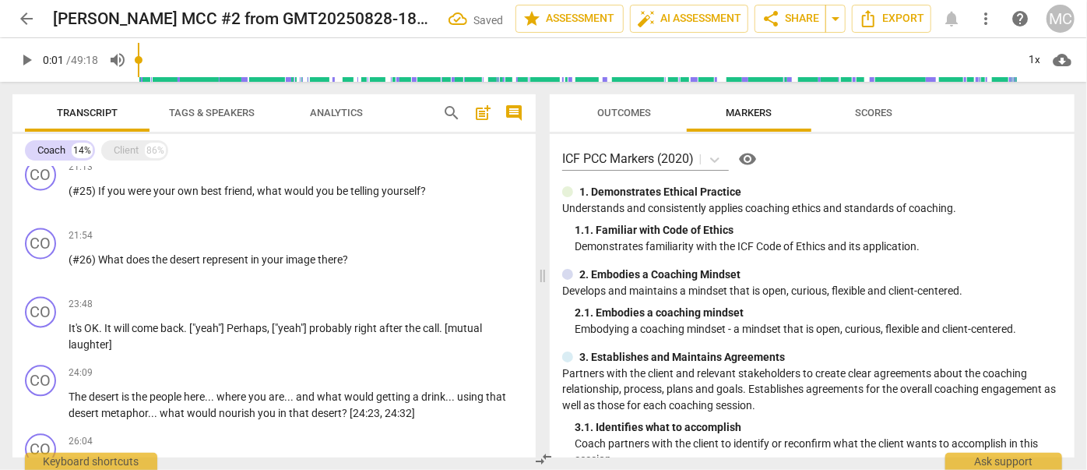
paste p
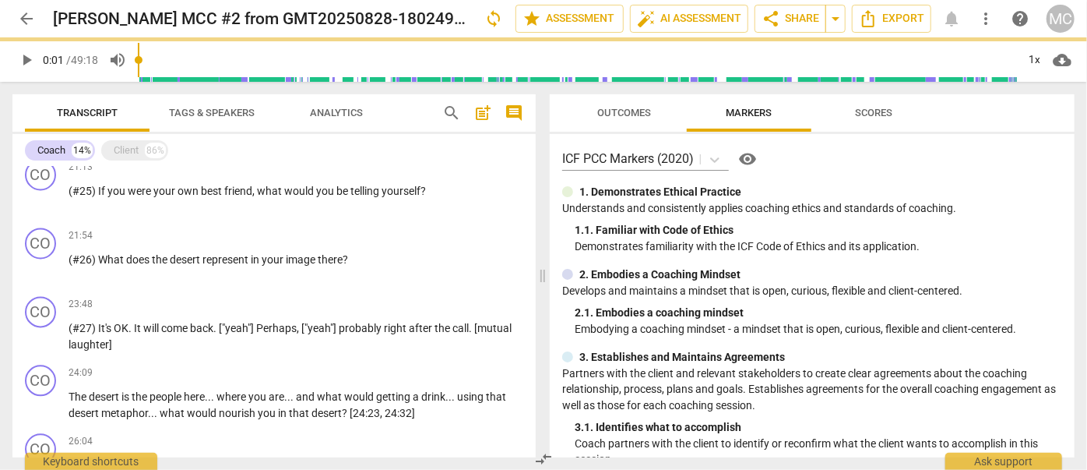
paste p
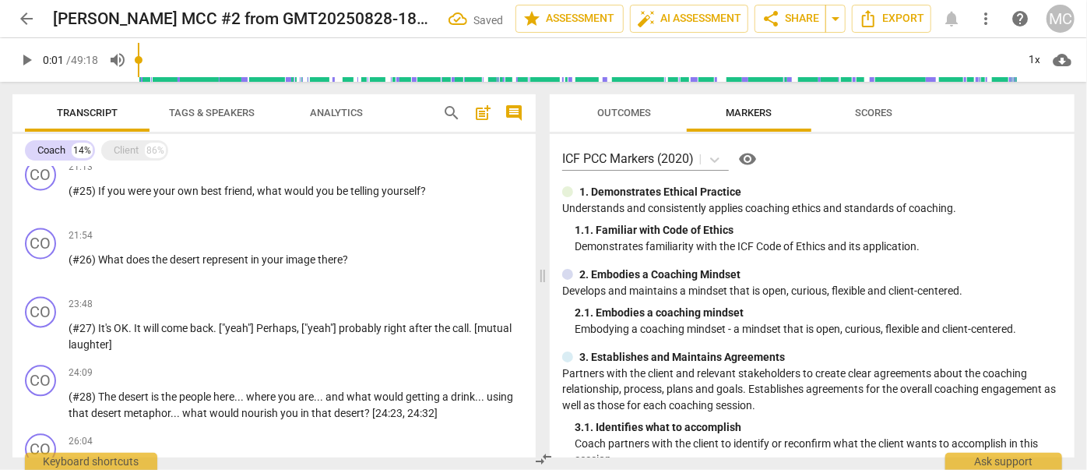
paste p
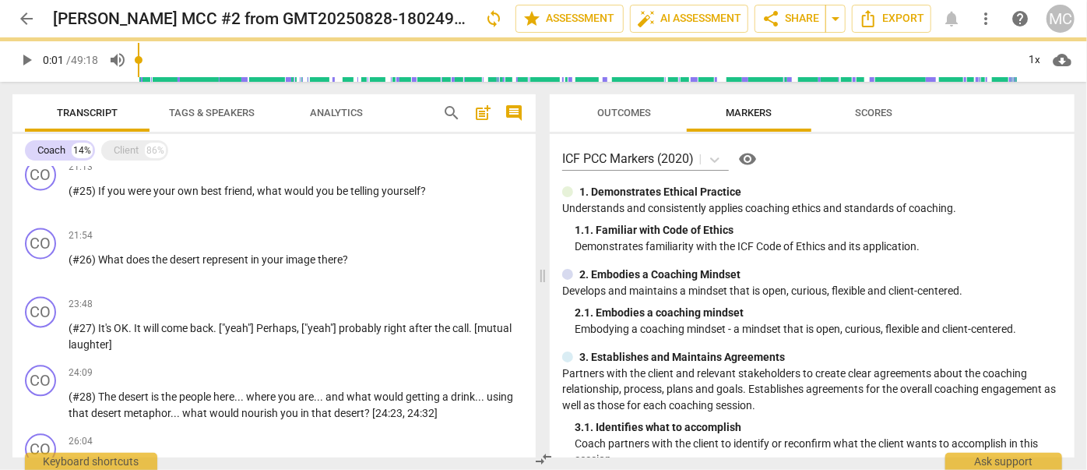
scroll to position [1896, 0]
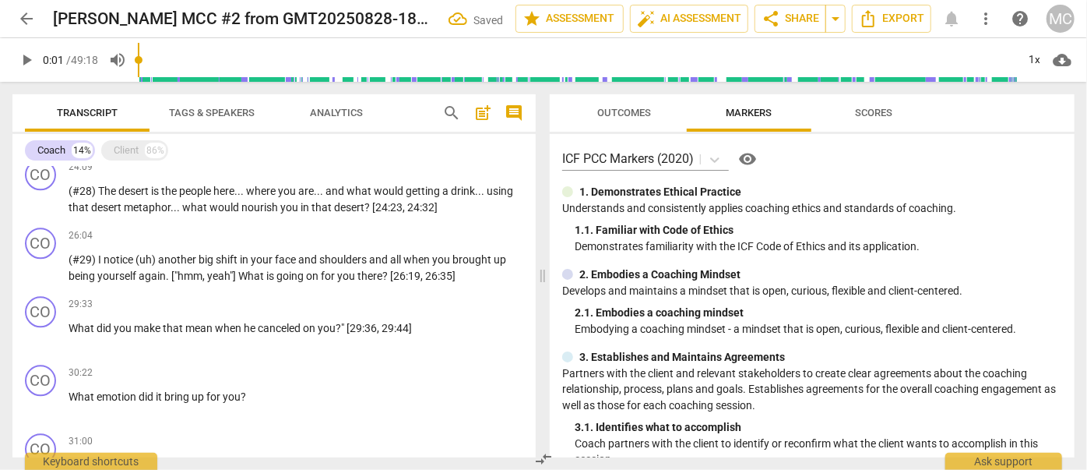
paste p
paste
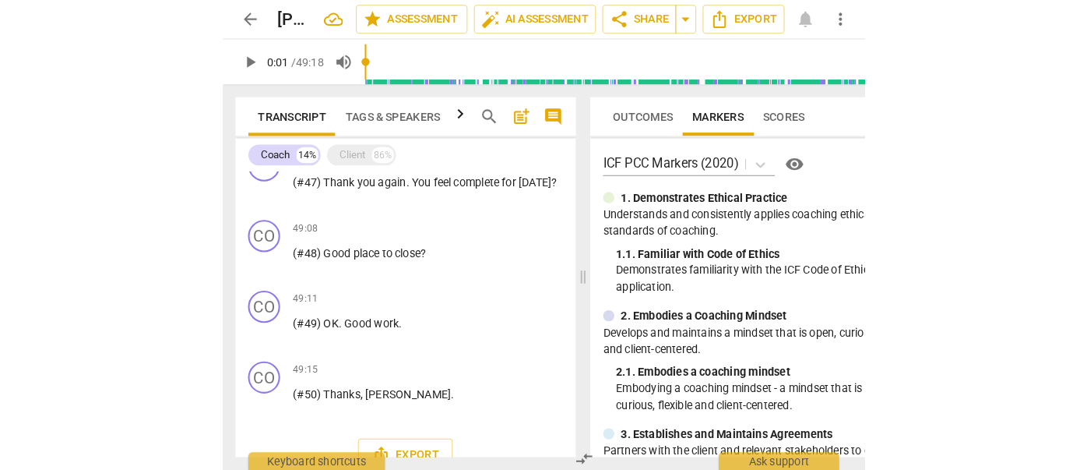
scroll to position [3345, 0]
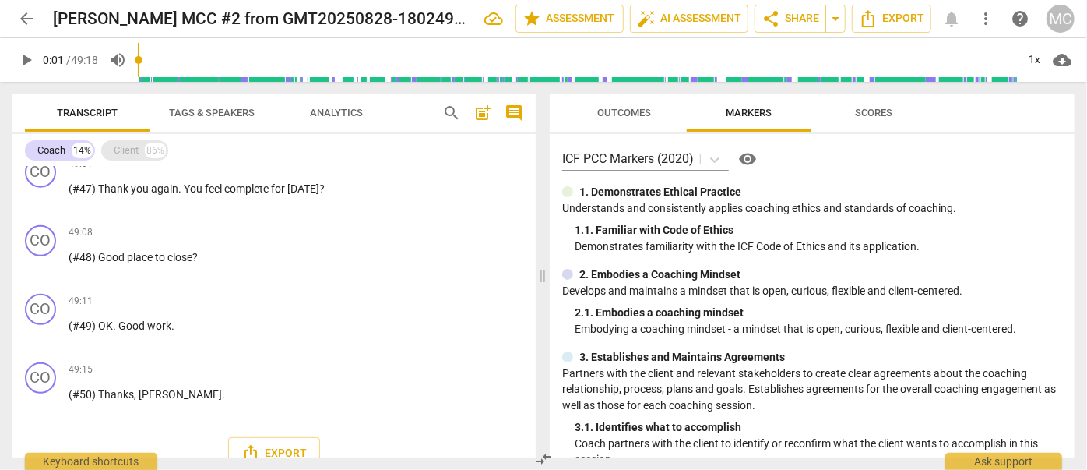
click at [126, 154] on div "Client" at bounding box center [126, 151] width 25 height 16
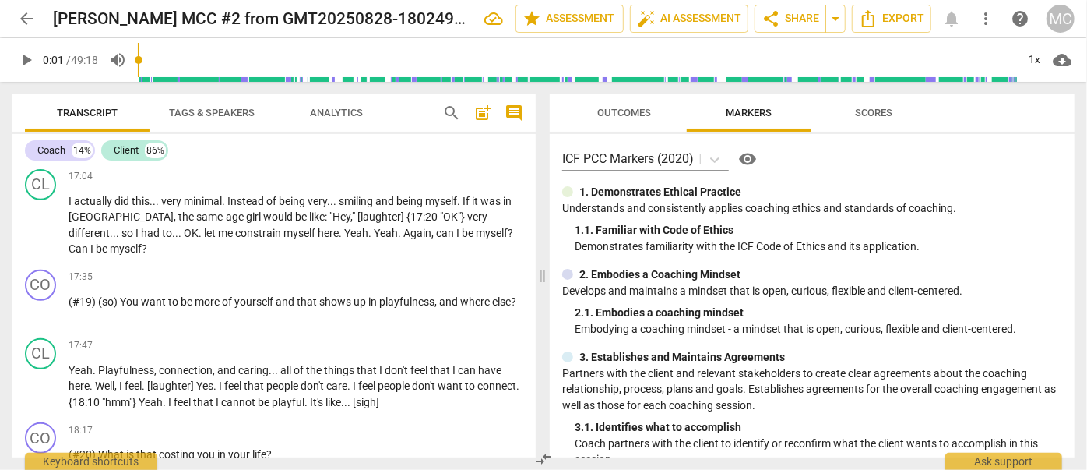
scroll to position [8852, 0]
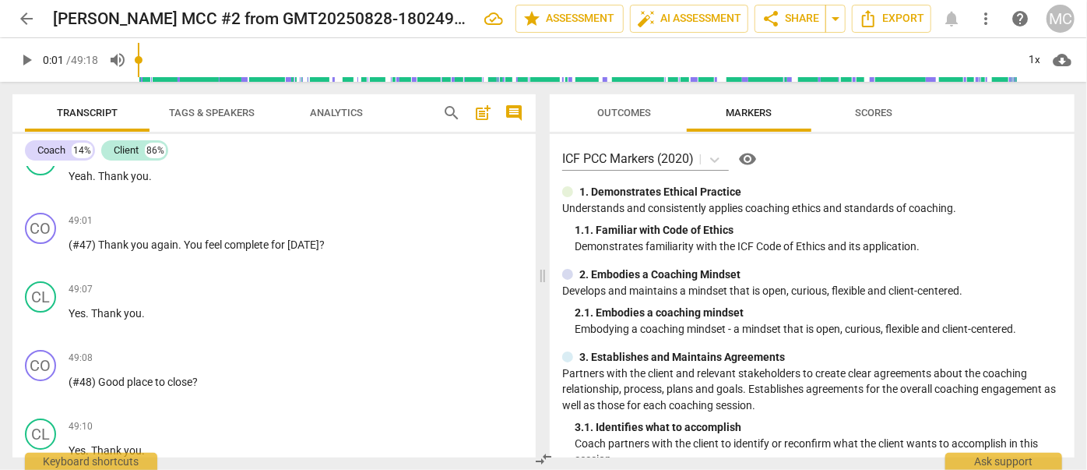
click at [16, 91] on div "Transcript Tags & Speakers Analytics search post_add comment Coach 14% Client 8…" at bounding box center [271, 276] width 542 height 388
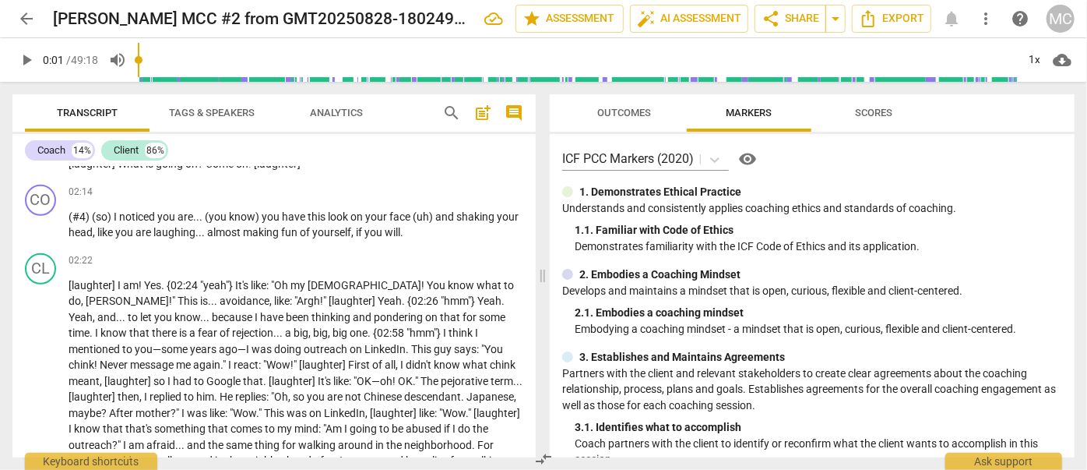
scroll to position [7500, 0]
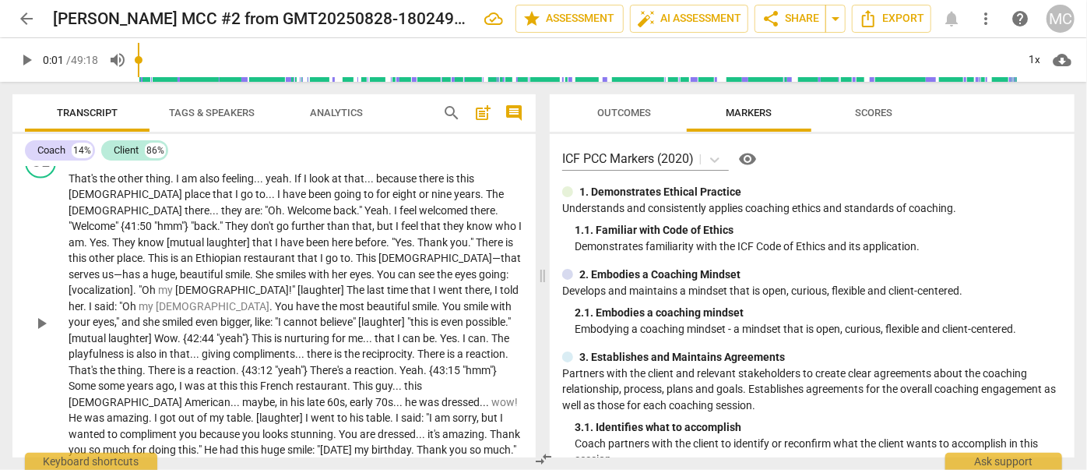
click at [400, 365] on span "Yeah" at bounding box center [412, 371] width 24 height 12
type input "2598"
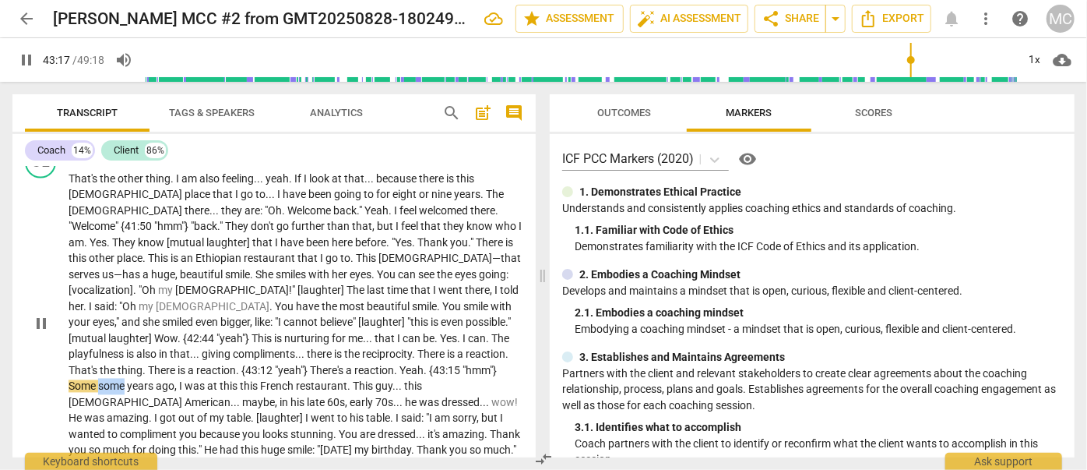
drag, startPoint x: 227, startPoint y: 312, endPoint x: 201, endPoint y: 315, distance: 26.7
click at [127, 380] on span "some" at bounding box center [112, 386] width 29 height 12
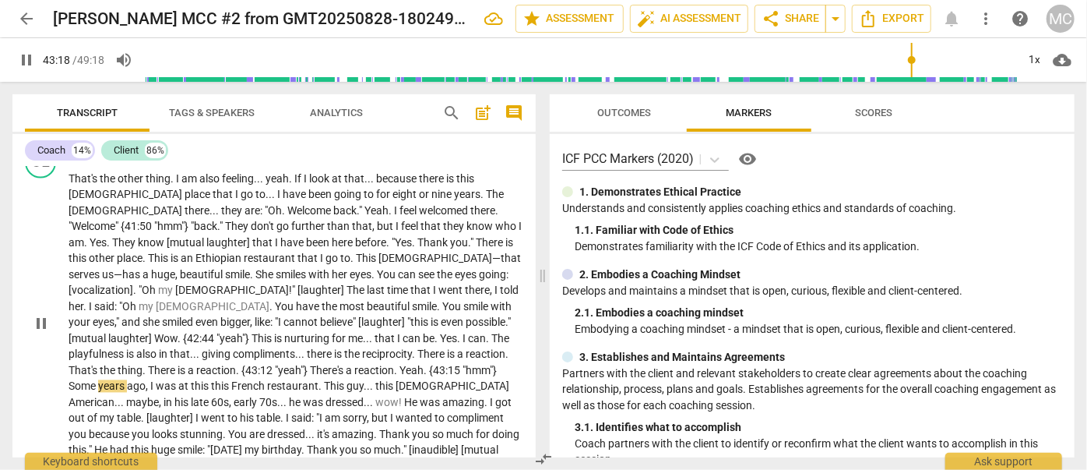
click at [170, 348] on span "in" at bounding box center [164, 354] width 11 height 12
click at [19, 55] on span "pause" at bounding box center [26, 60] width 19 height 19
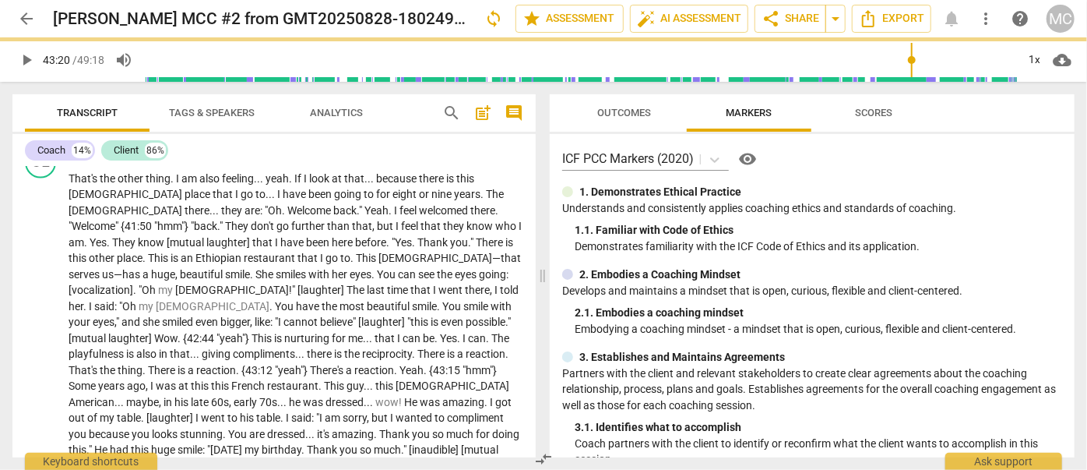
type input "2600"
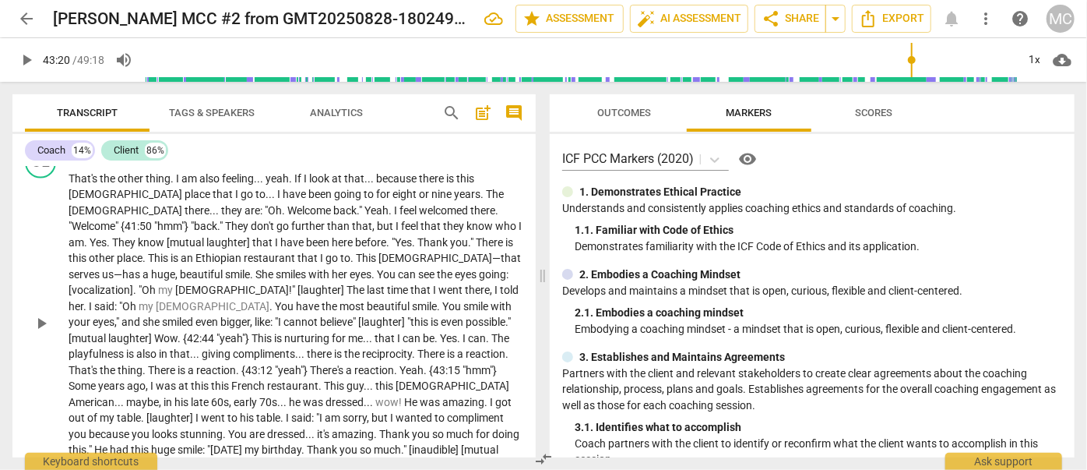
click at [228, 271] on p "That's the other thing . I am also feeling . . . yeah . If I look at that . . .…" at bounding box center [296, 323] width 455 height 304
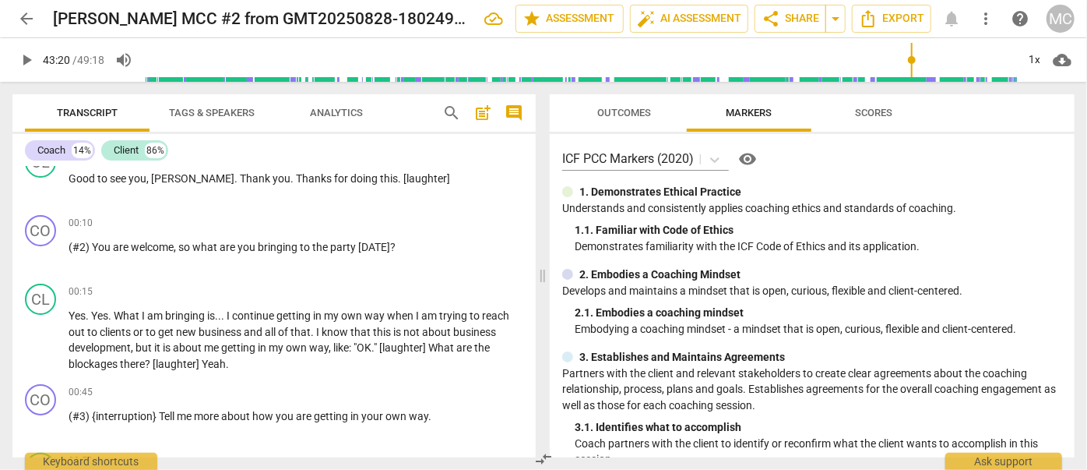
scroll to position [1005, 0]
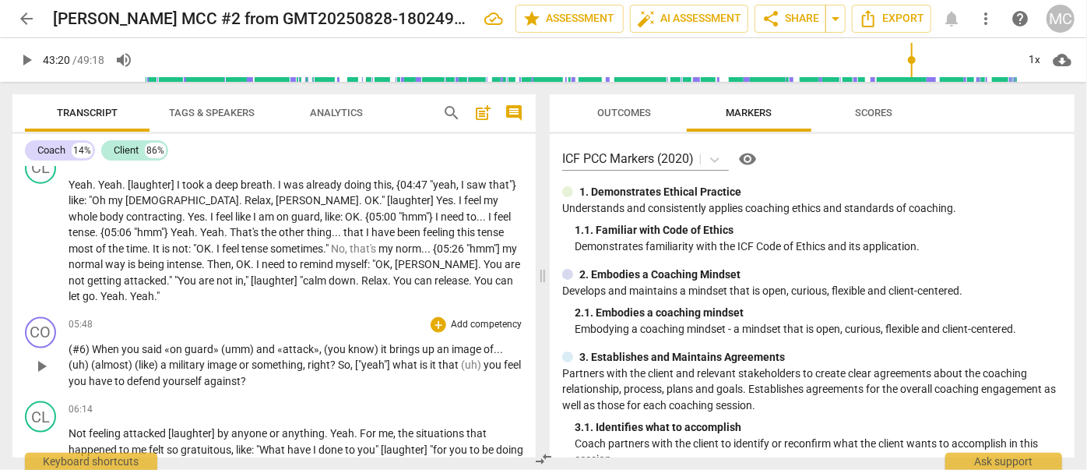
click at [191, 343] on span "guard»" at bounding box center [203, 349] width 37 height 12
click at [167, 343] on span "«on" at bounding box center [174, 349] width 20 height 12
click at [343, 317] on div "05:48 + Add competency keyboard_arrow_right" at bounding box center [296, 325] width 455 height 16
click at [276, 343] on span "and" at bounding box center [269, 349] width 21 height 12
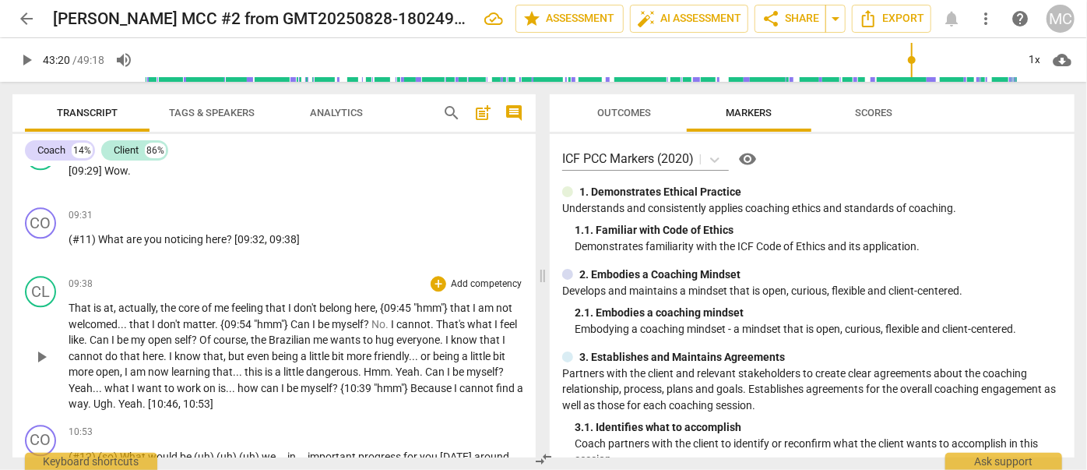
click at [247, 350] on span "but" at bounding box center [237, 356] width 19 height 12
click at [895, 12] on span "Export" at bounding box center [891, 18] width 65 height 19
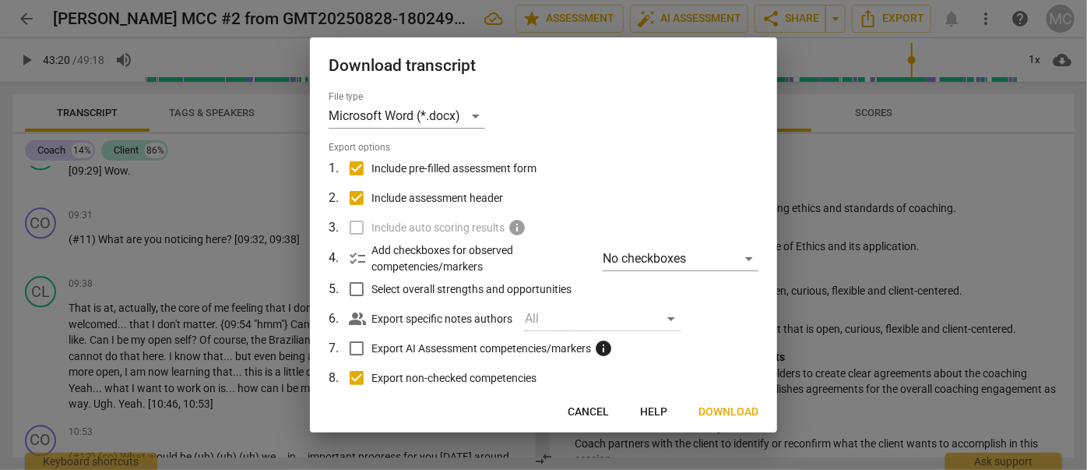
click at [727, 403] on button "Download" at bounding box center [728, 412] width 85 height 28
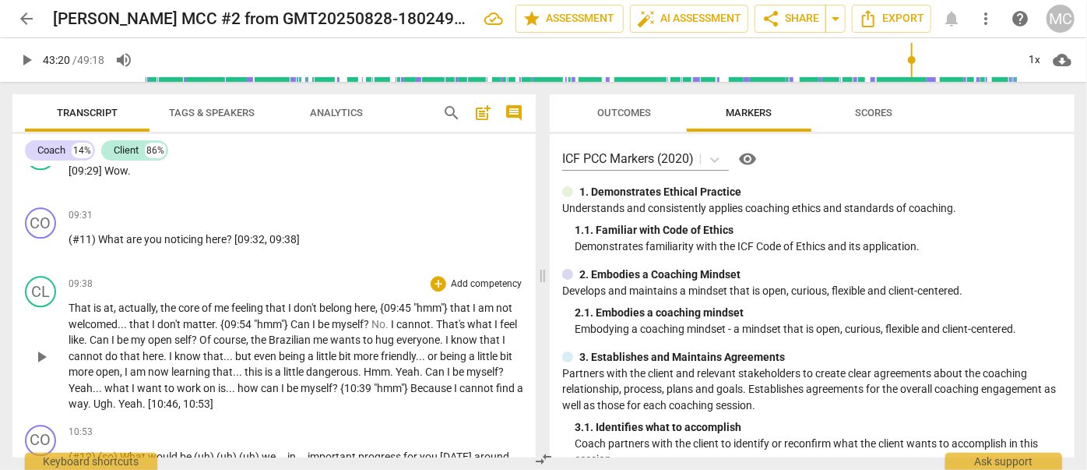
click at [278, 350] on span "even" at bounding box center [266, 356] width 25 height 12
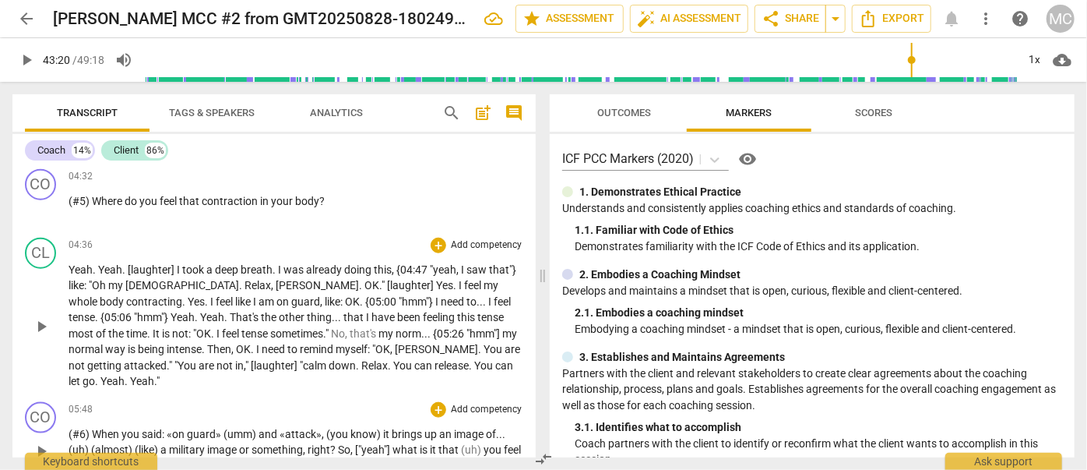
click at [467, 327] on span ""hmm"]" at bounding box center [485, 333] width 36 height 12
drag, startPoint x: 365, startPoint y: 118, endPoint x: 347, endPoint y: 122, distance: 18.3
click at [365, 118] on span "Analytics" at bounding box center [336, 113] width 90 height 21
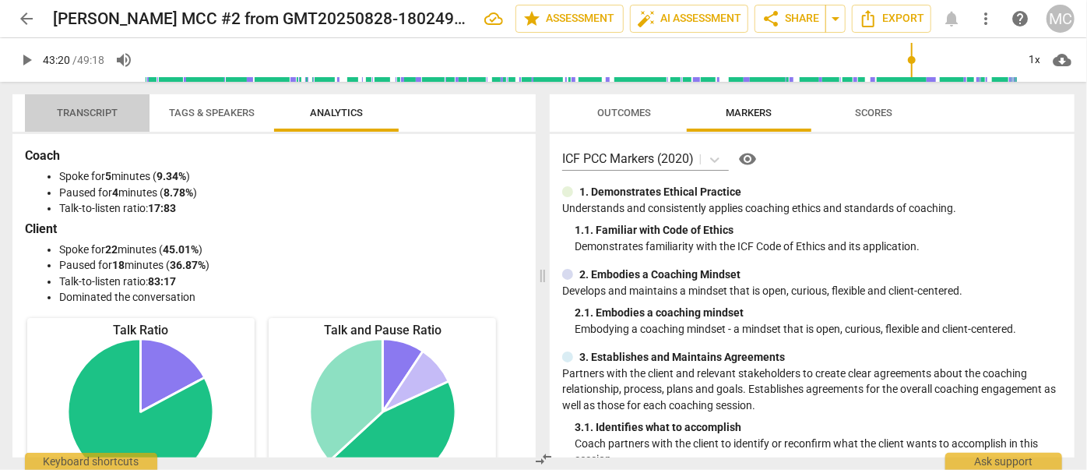
click at [114, 118] on span "Transcript" at bounding box center [87, 113] width 61 height 12
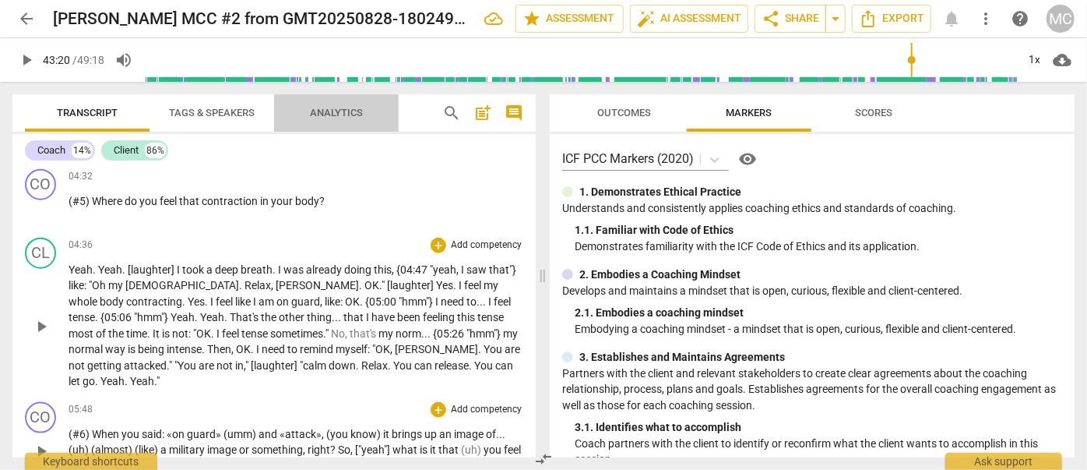
click at [315, 111] on span "Analytics" at bounding box center [336, 113] width 53 height 12
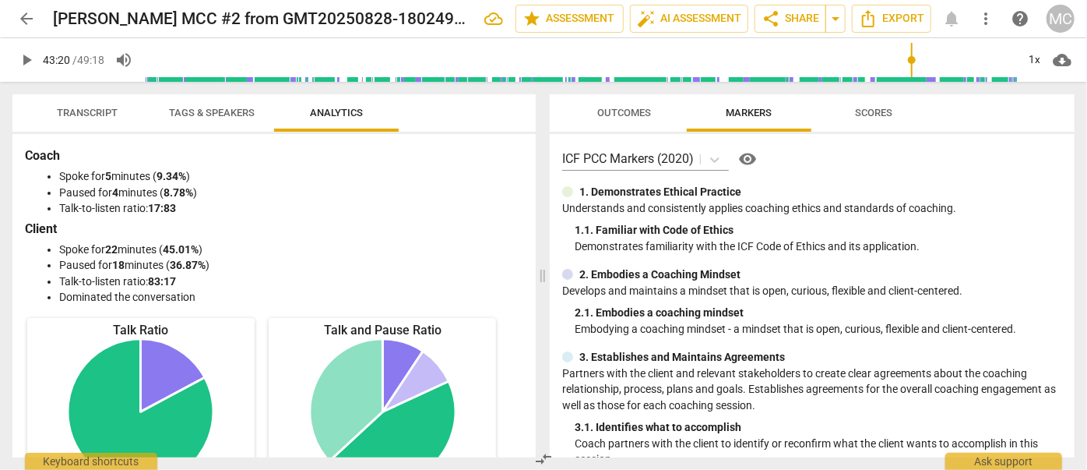
click at [69, 115] on span "Transcript" at bounding box center [87, 113] width 61 height 12
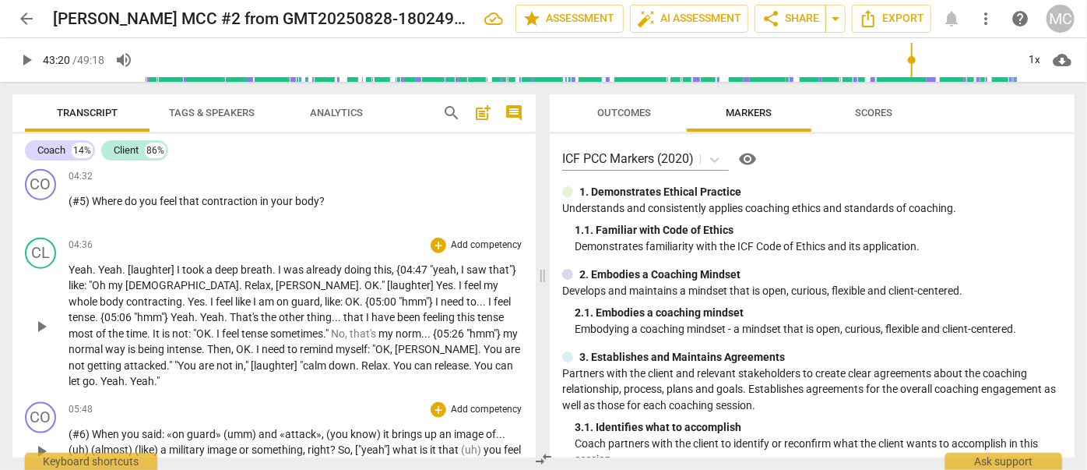
type input "2600"
